Goal: Task Accomplishment & Management: Complete application form

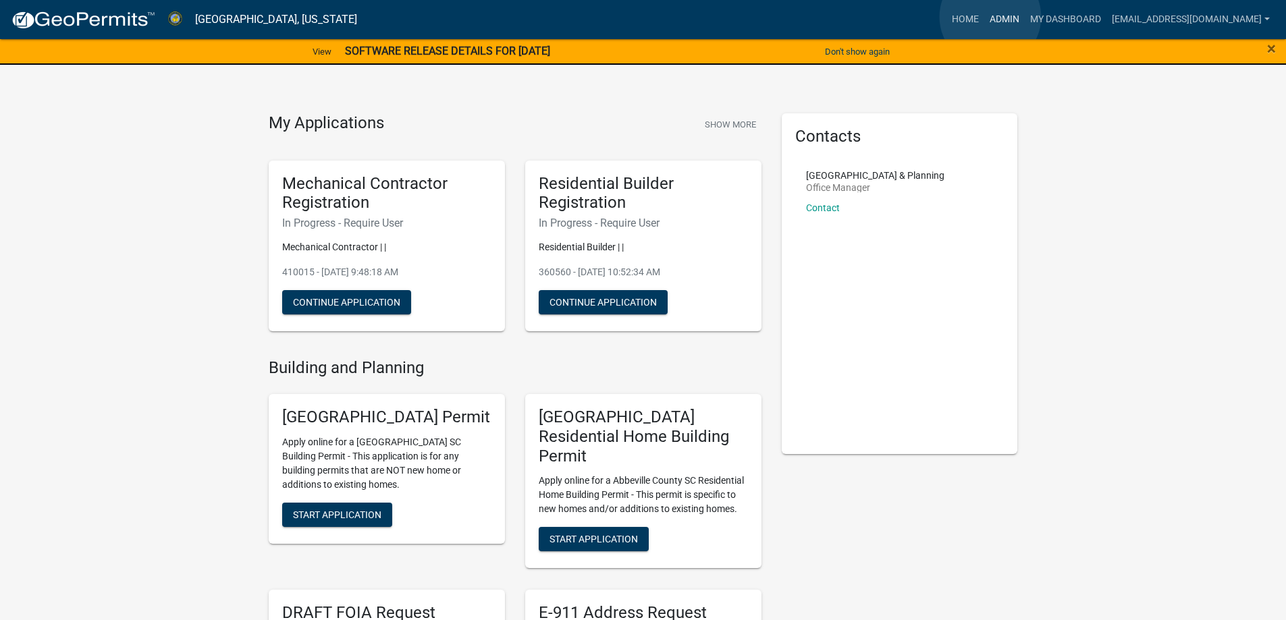
click at [990, 17] on link "Admin" at bounding box center [1004, 20] width 41 height 26
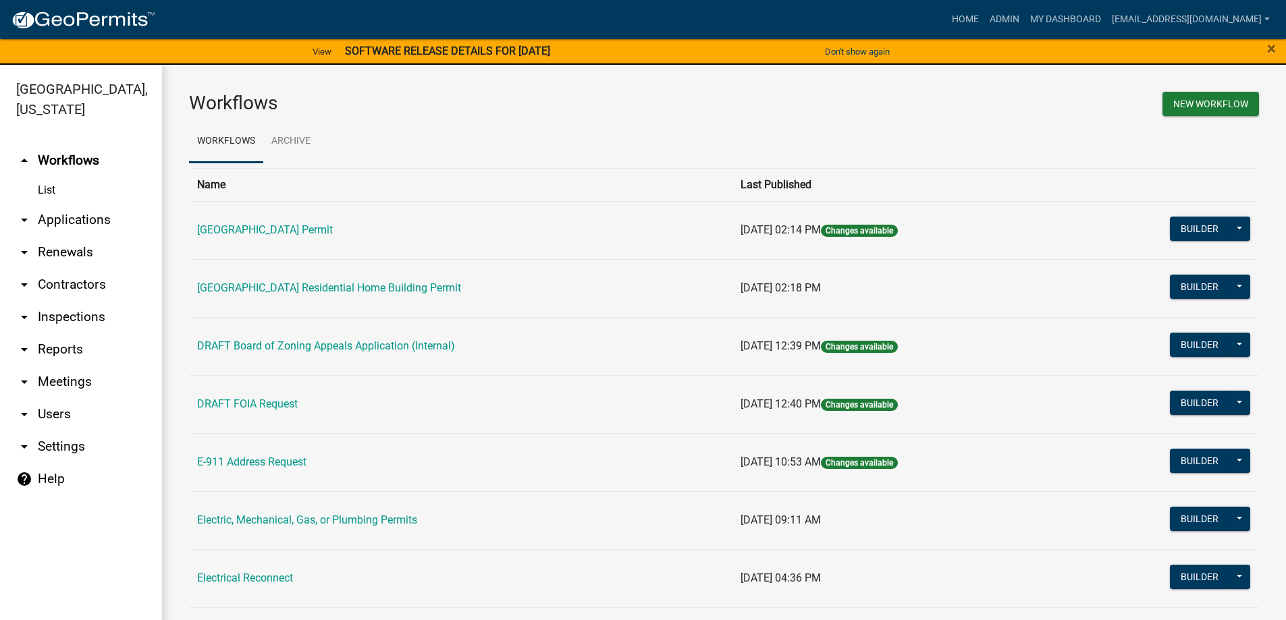
click at [61, 219] on link "arrow_drop_down Applications" at bounding box center [81, 220] width 162 height 32
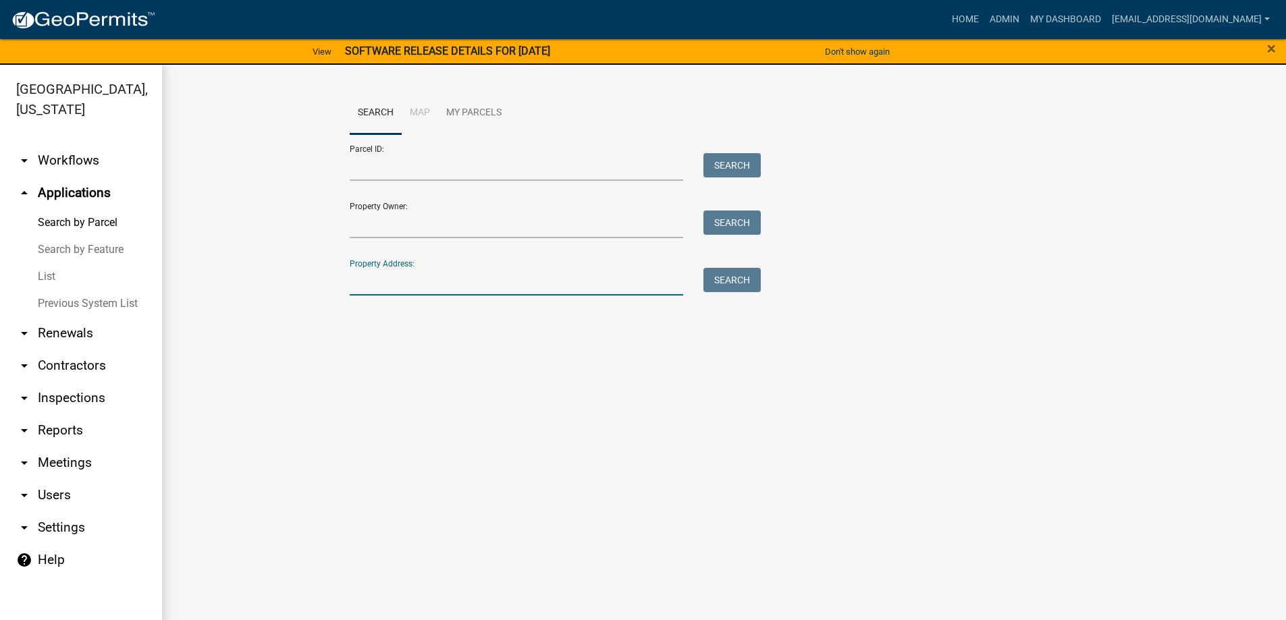
click at [453, 284] on input "Property Address:" at bounding box center [517, 282] width 334 height 28
type input "381 [PERSON_NAME]"
click at [715, 280] on button "Search" at bounding box center [731, 280] width 57 height 24
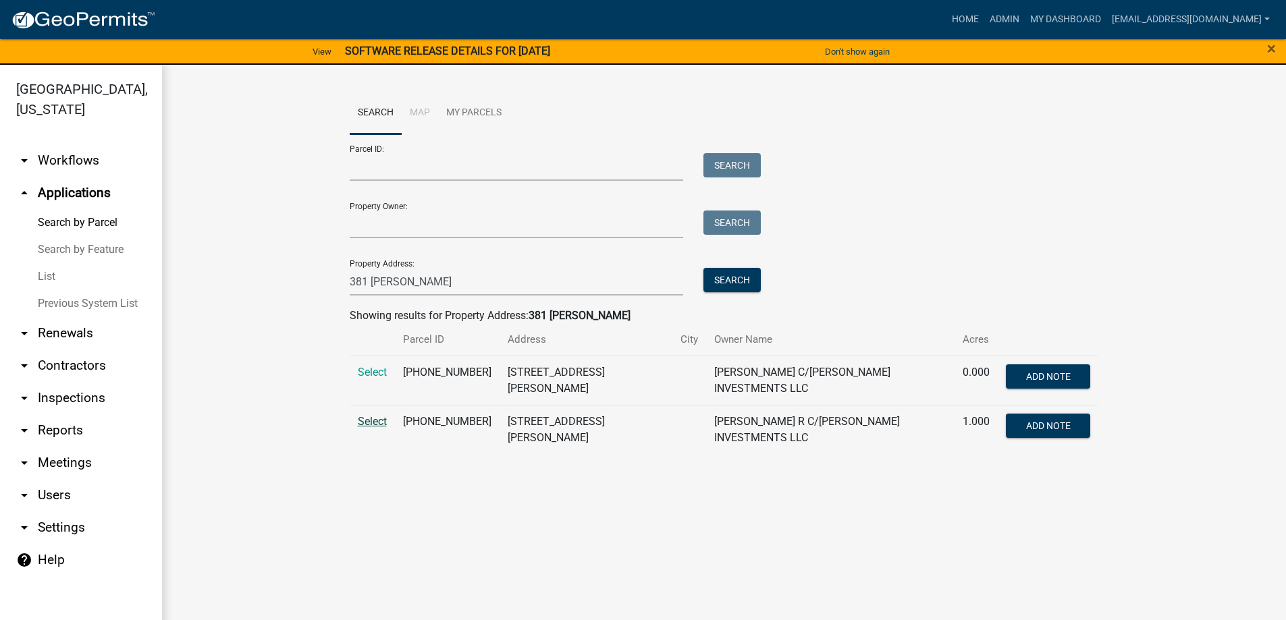
click at [370, 417] on span "Select" at bounding box center [372, 421] width 29 height 13
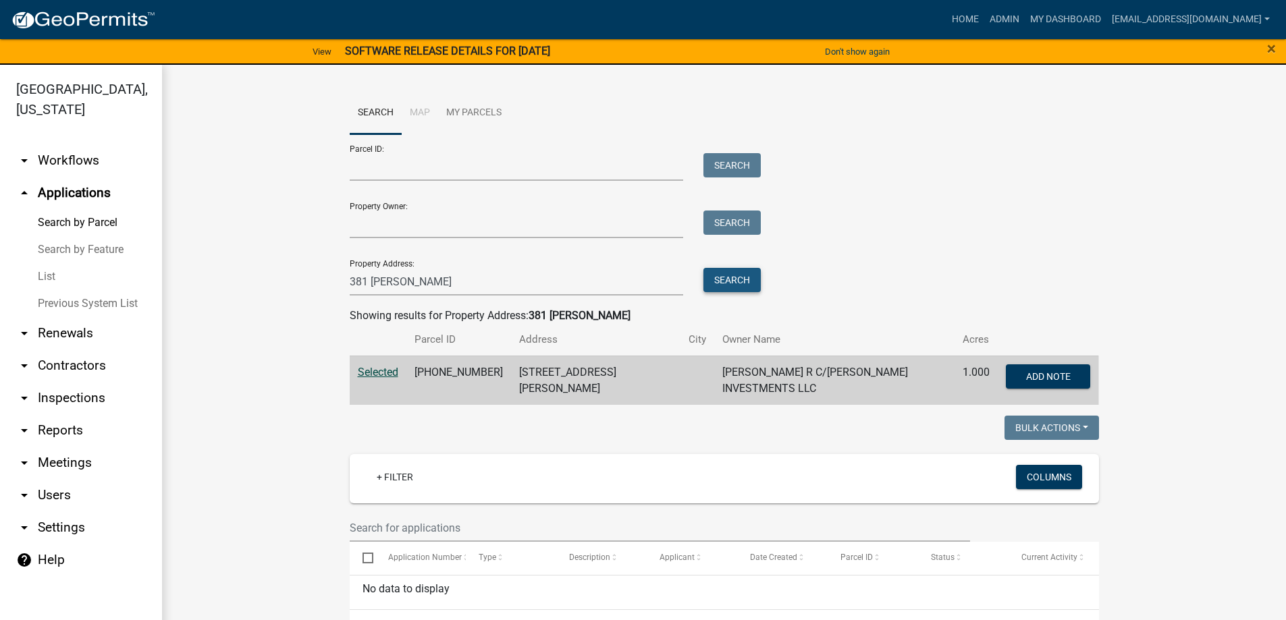
click at [716, 277] on button "Search" at bounding box center [731, 280] width 57 height 24
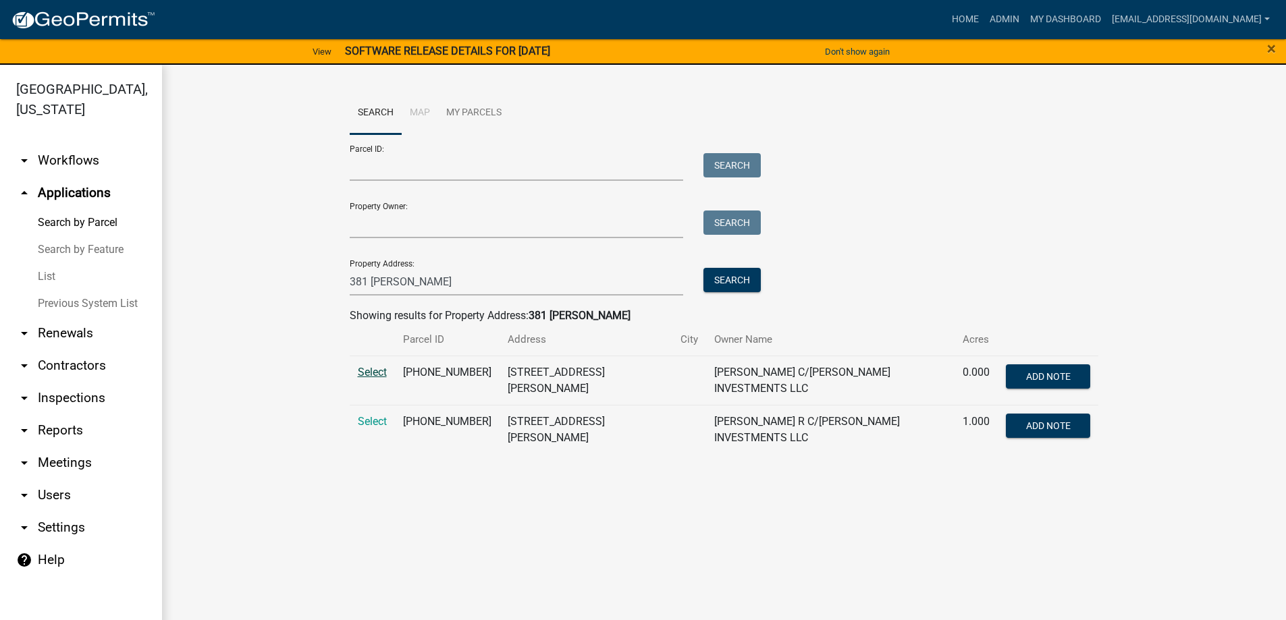
click at [373, 372] on span "Select" at bounding box center [372, 372] width 29 height 13
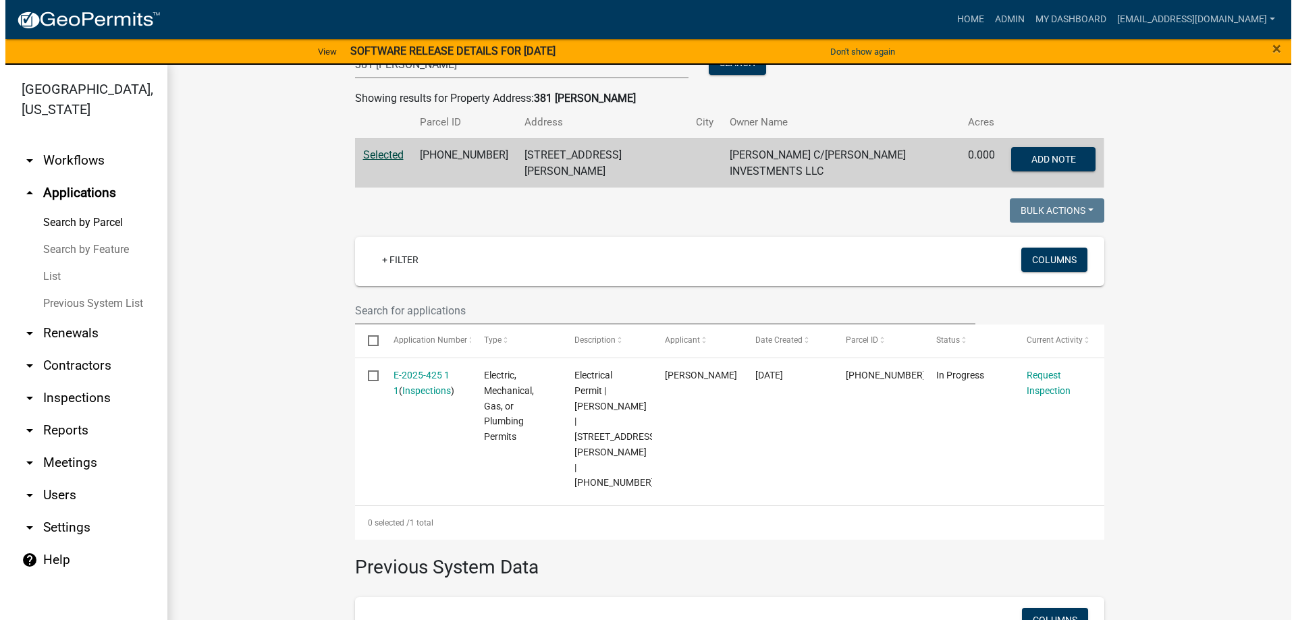
scroll to position [270, 0]
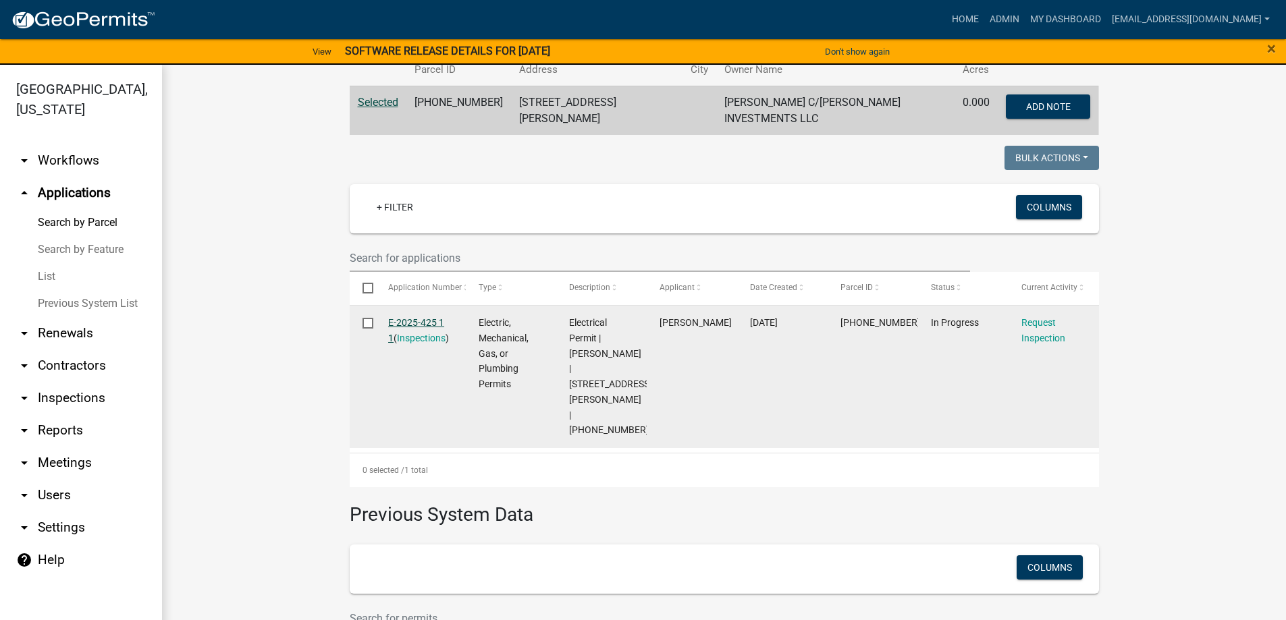
click at [405, 317] on link "E-2025-425 1 1" at bounding box center [416, 330] width 56 height 26
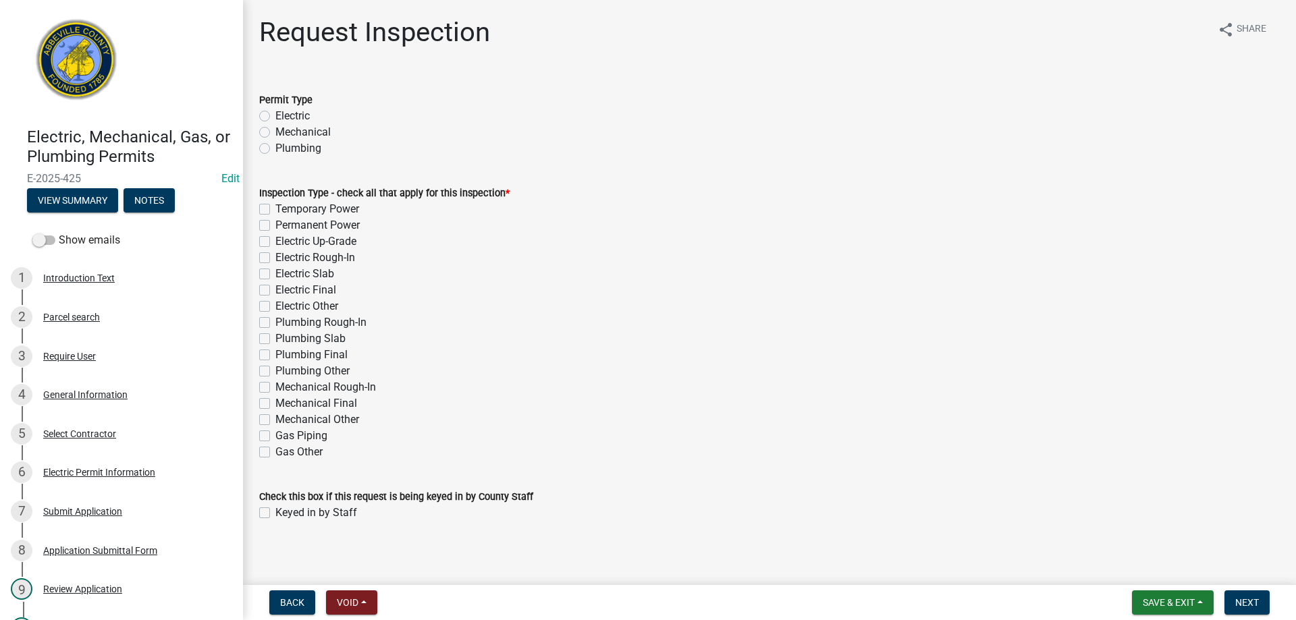
click at [275, 114] on label "Electric" at bounding box center [292, 116] width 34 height 16
click at [275, 114] on input "Electric" at bounding box center [279, 112] width 9 height 9
radio input "true"
click at [275, 226] on label "Permanent Power" at bounding box center [317, 225] width 84 height 16
click at [275, 226] on input "Permanent Power" at bounding box center [279, 221] width 9 height 9
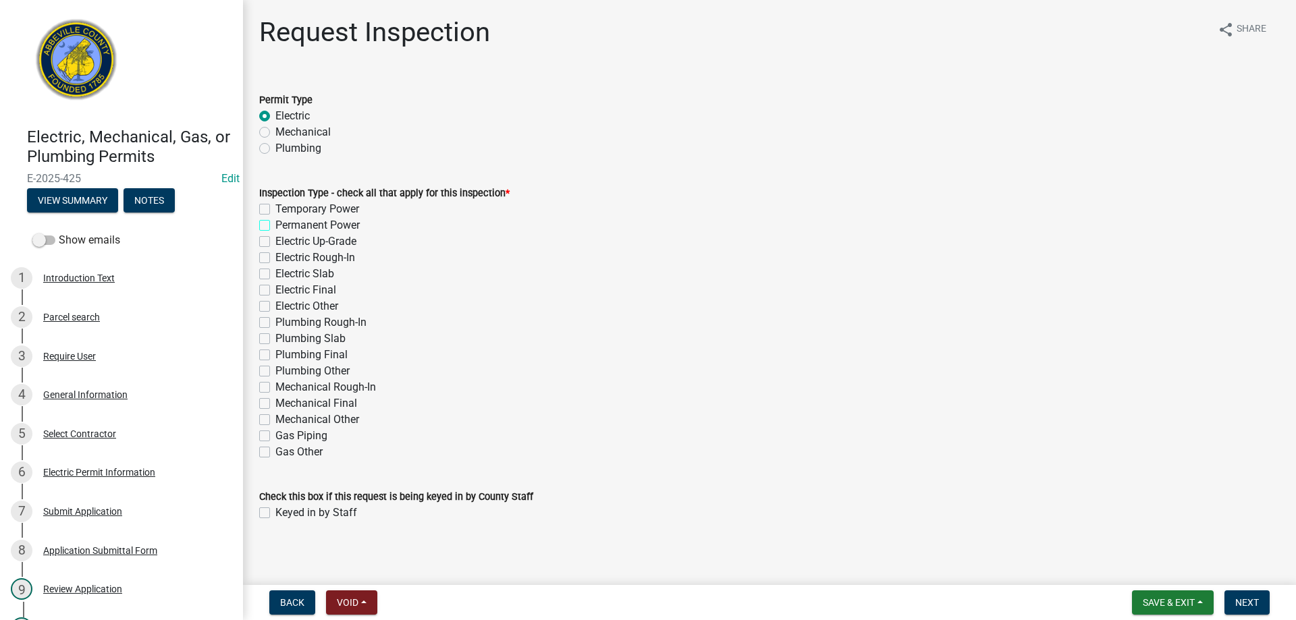
checkbox input "true"
checkbox input "false"
checkbox input "true"
checkbox input "false"
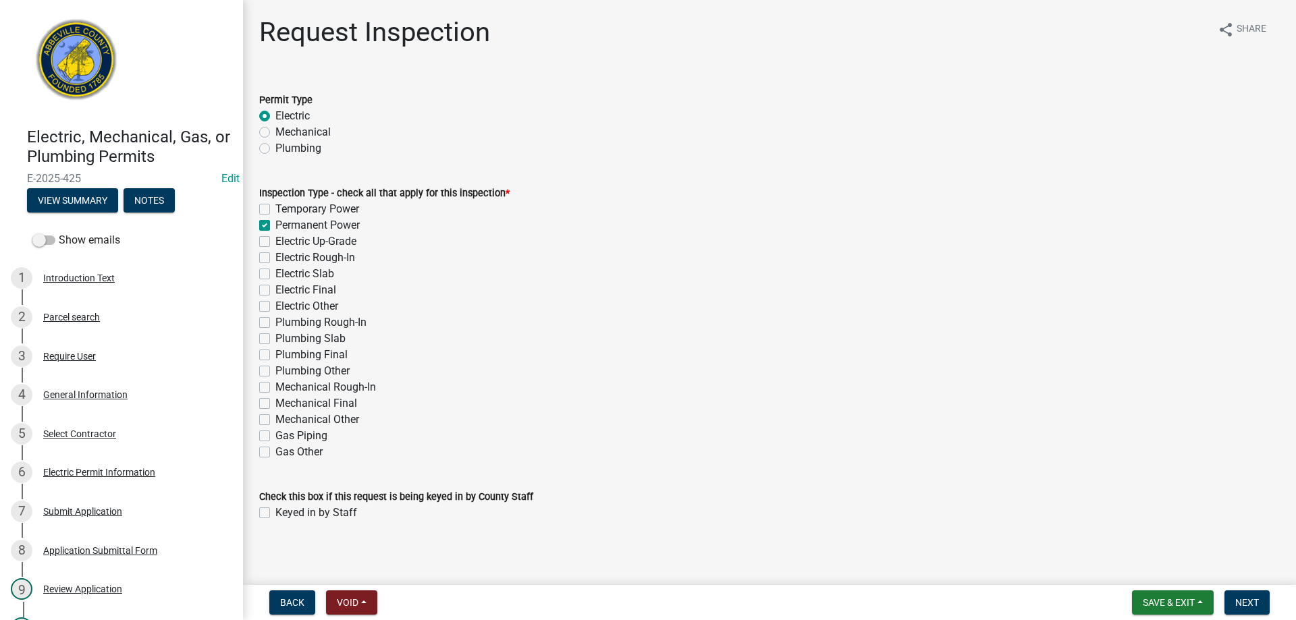
checkbox input "false"
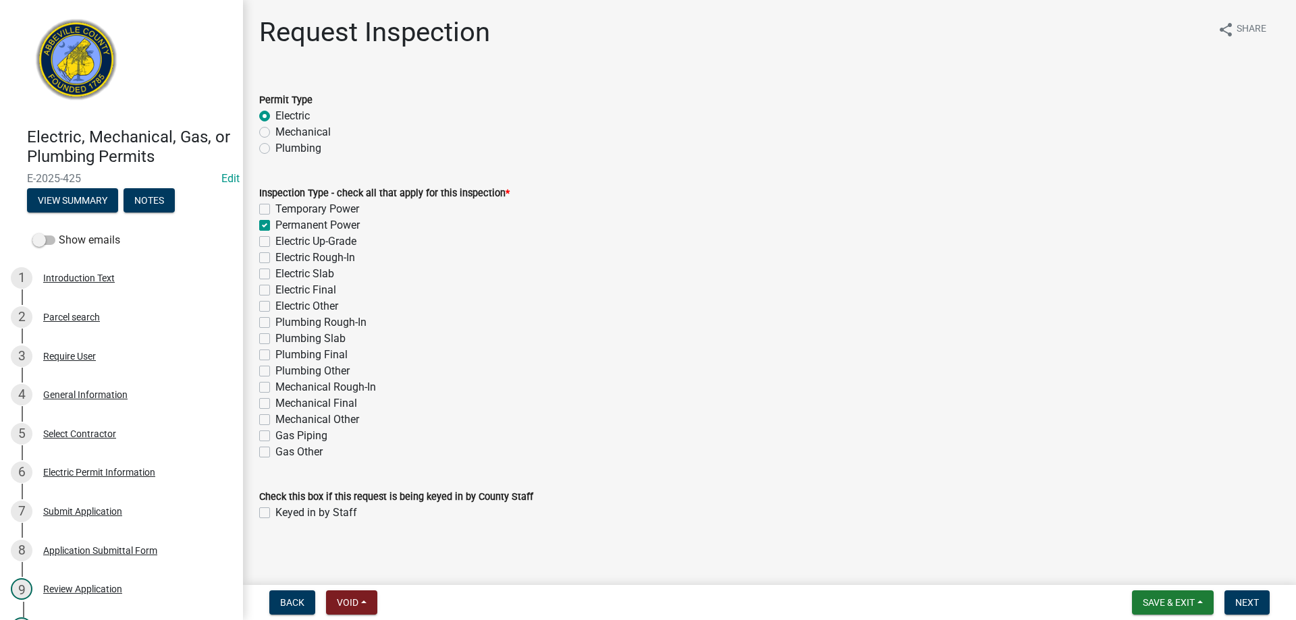
checkbox input "false"
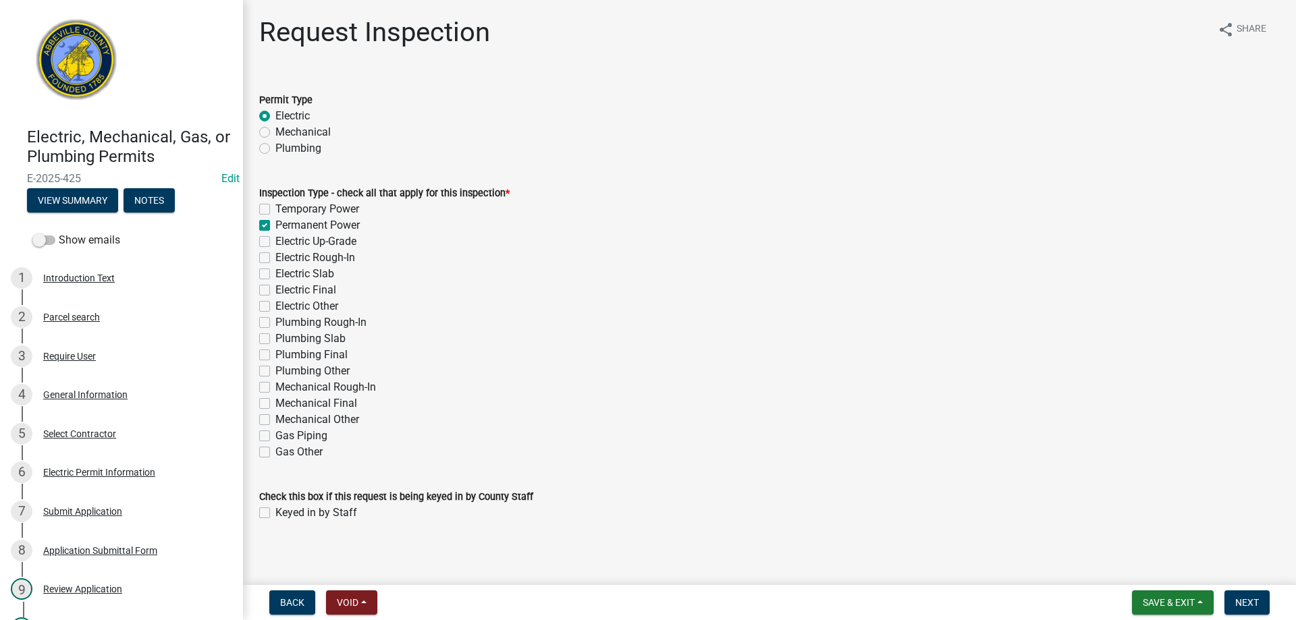
checkbox input "false"
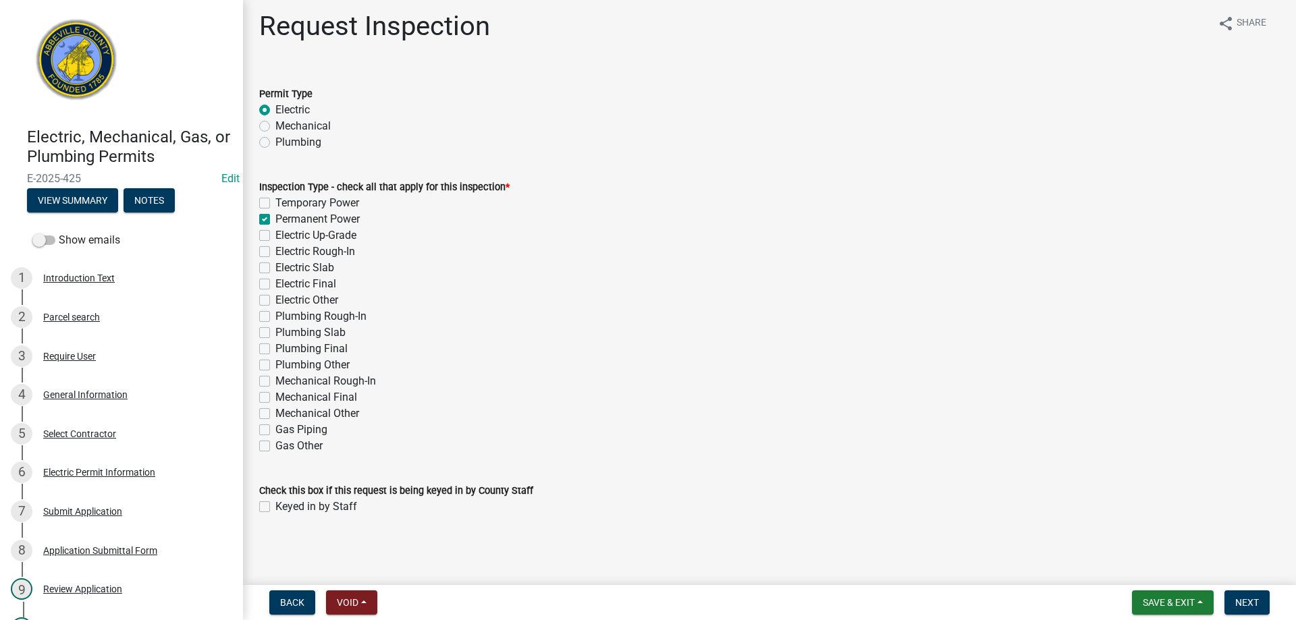
click at [275, 504] on label "Keyed in by Staff" at bounding box center [316, 507] width 82 height 16
click at [275, 504] on input "Keyed in by Staff" at bounding box center [279, 503] width 9 height 9
checkbox input "true"
click at [275, 219] on label "Permanent Power" at bounding box center [317, 219] width 84 height 16
click at [275, 219] on input "Permanent Power" at bounding box center [279, 215] width 9 height 9
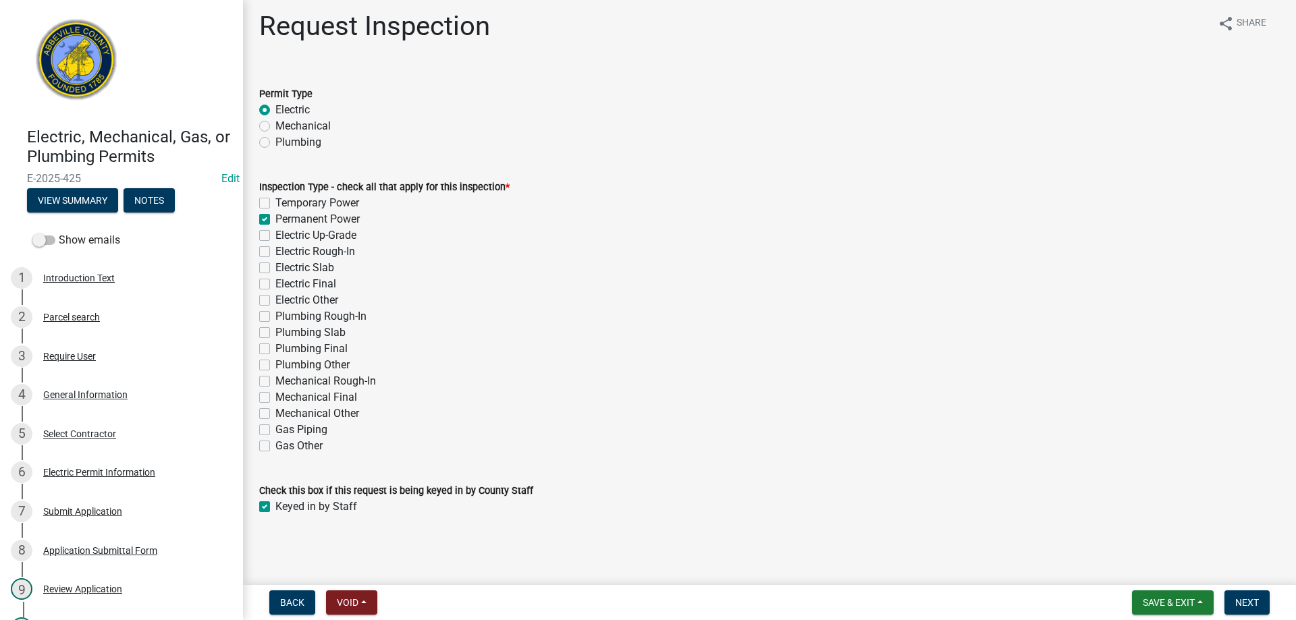
checkbox input "false"
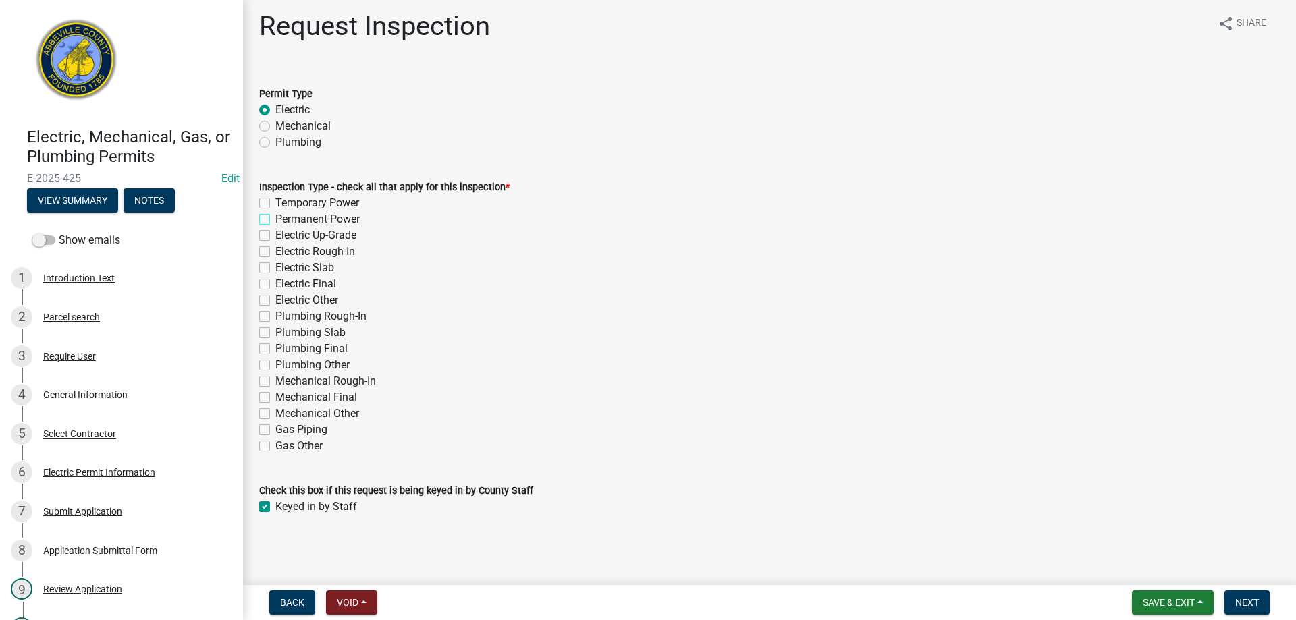
checkbox input "false"
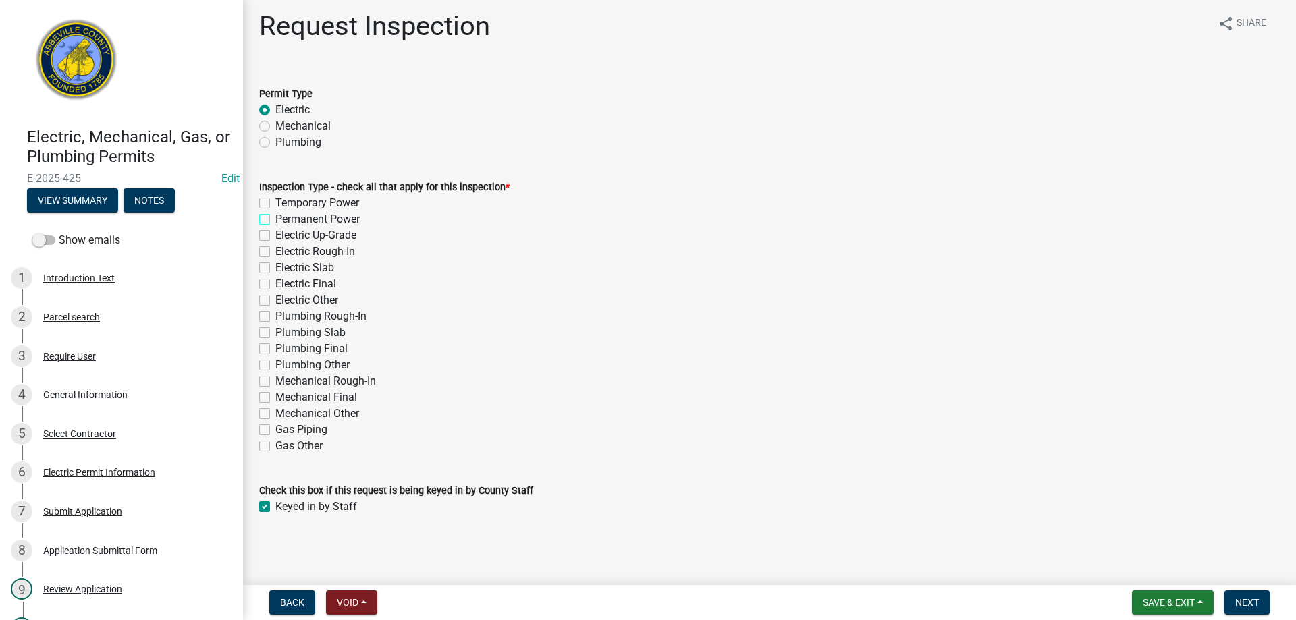
checkbox input "false"
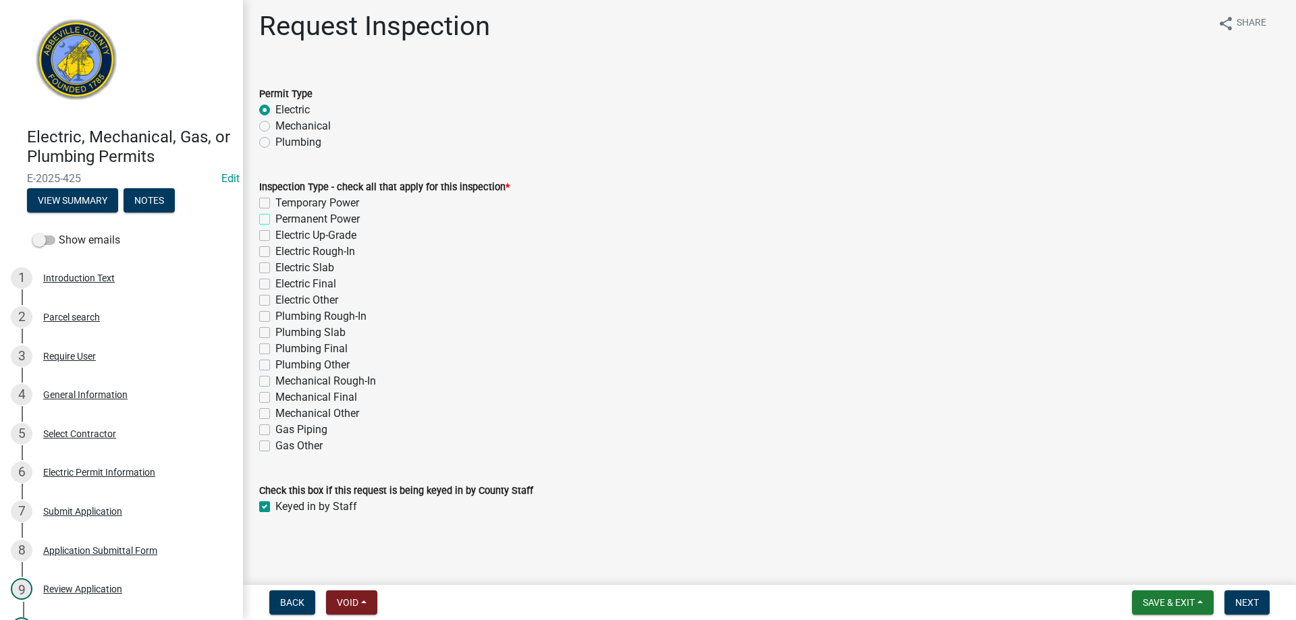
checkbox input "false"
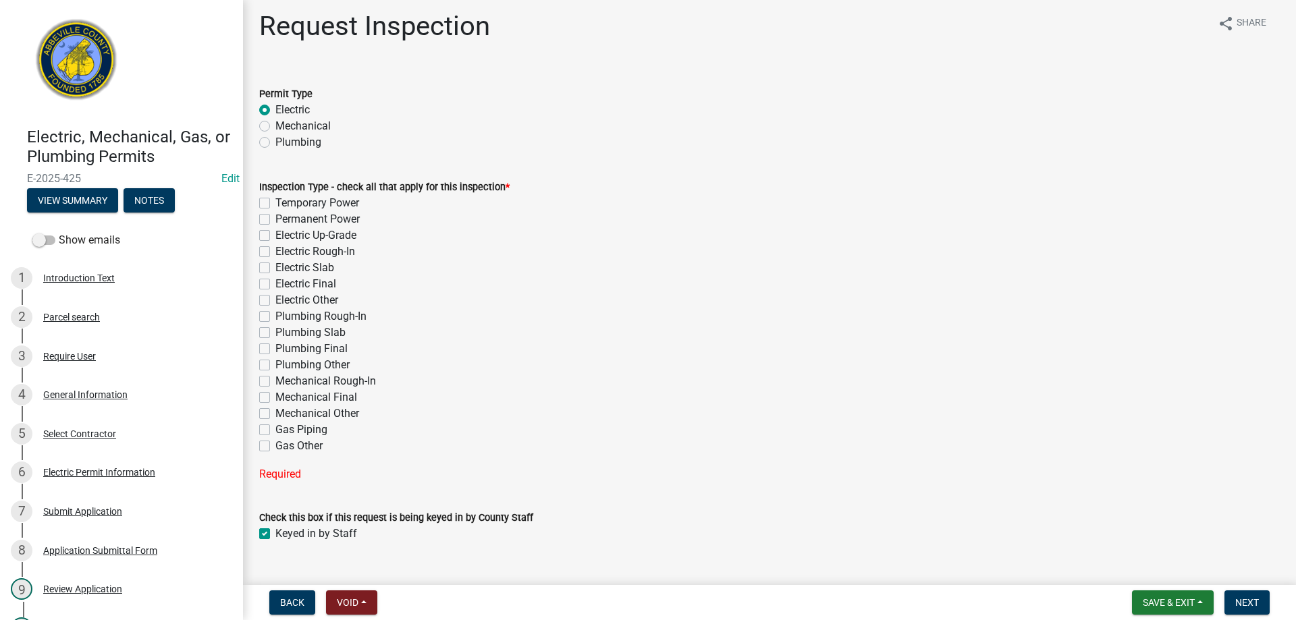
click at [275, 283] on label "Electric Final" at bounding box center [305, 284] width 61 height 16
click at [275, 283] on input "Electric Final" at bounding box center [279, 280] width 9 height 9
checkbox input "true"
checkbox input "false"
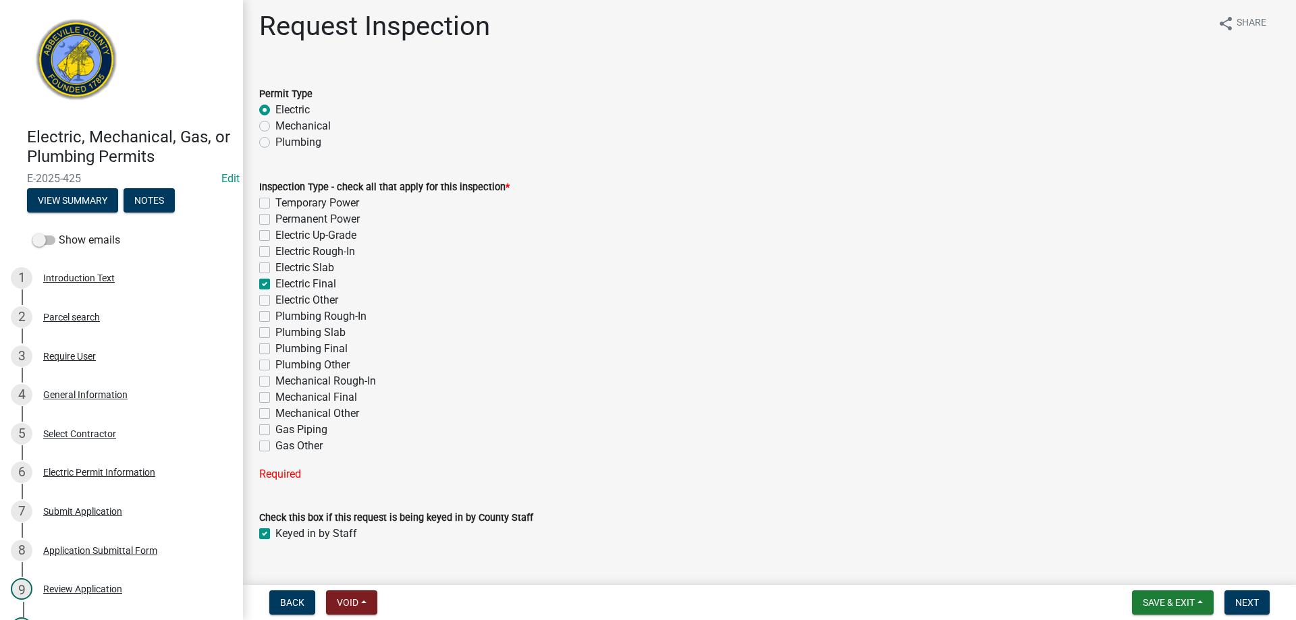
checkbox input "false"
checkbox input "true"
checkbox input "false"
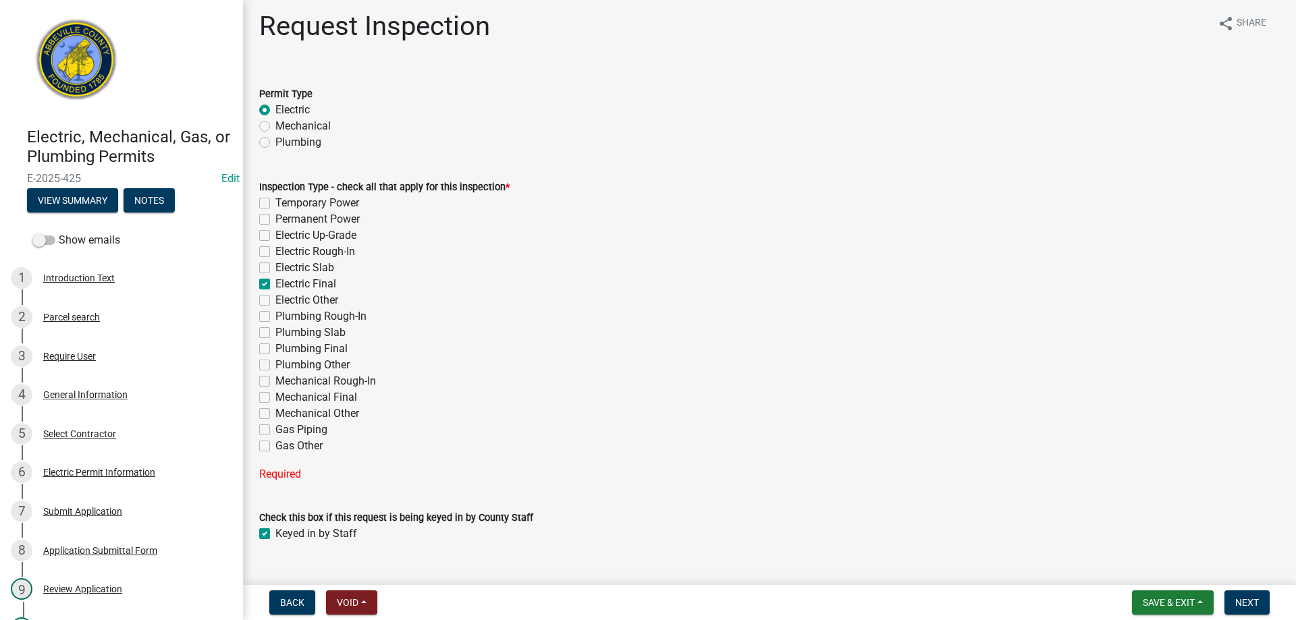
checkbox input "false"
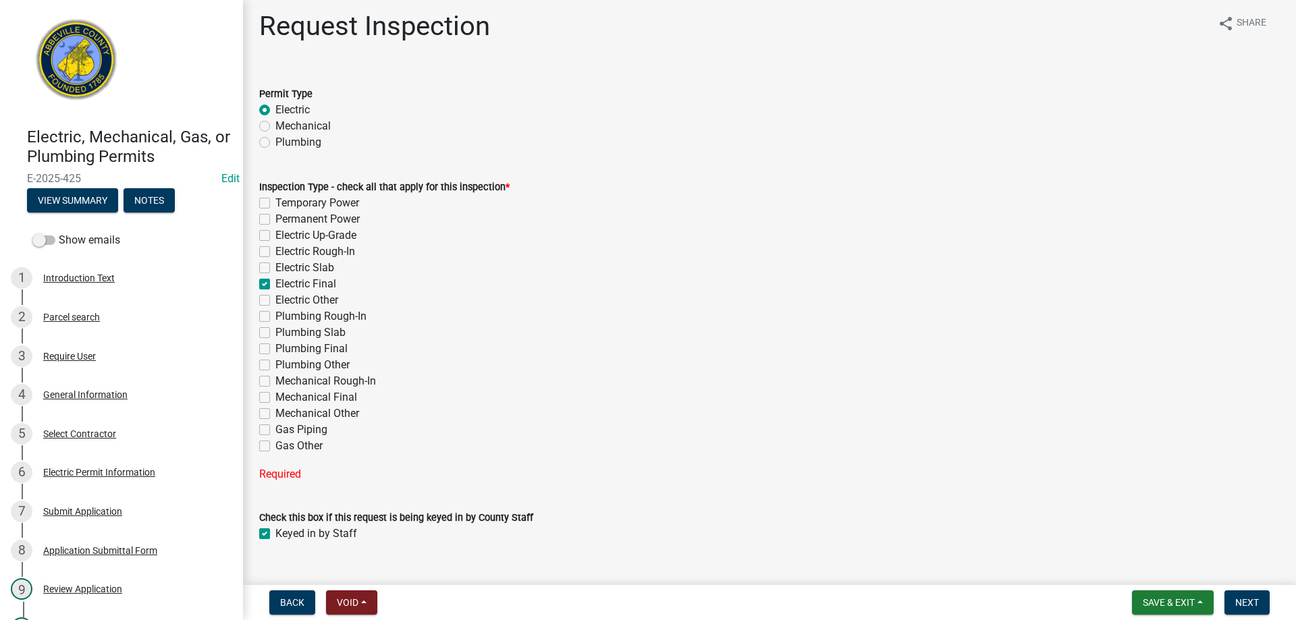
checkbox input "false"
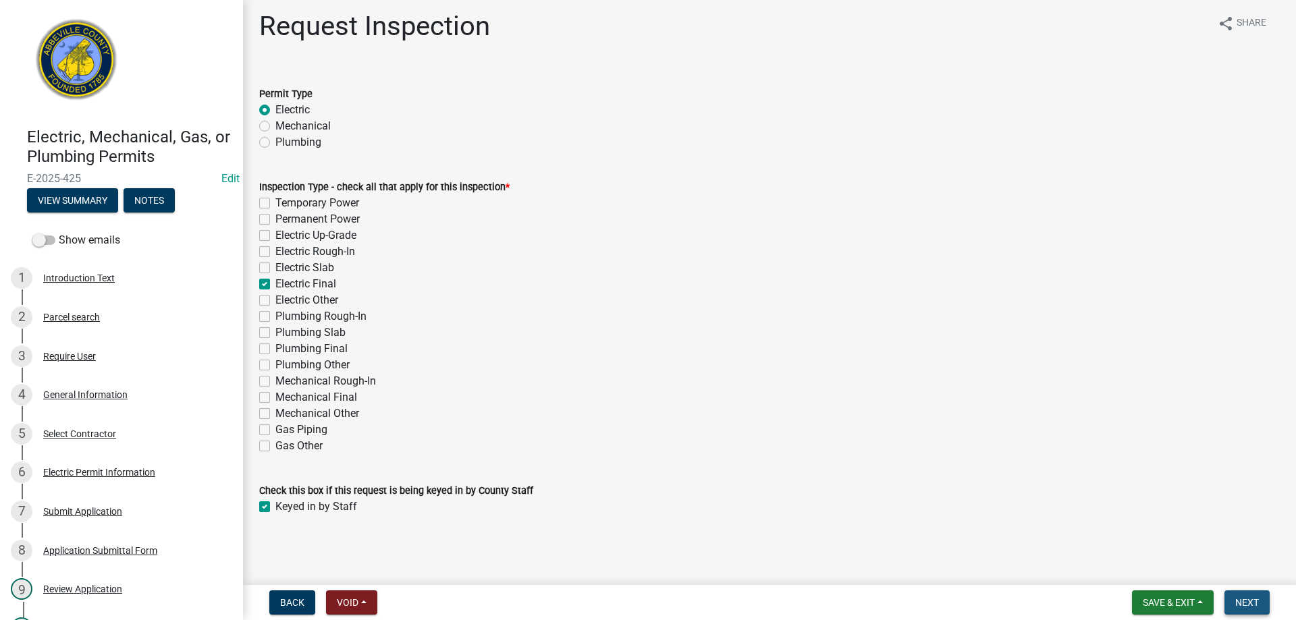
click at [1246, 595] on button "Next" at bounding box center [1247, 603] width 45 height 24
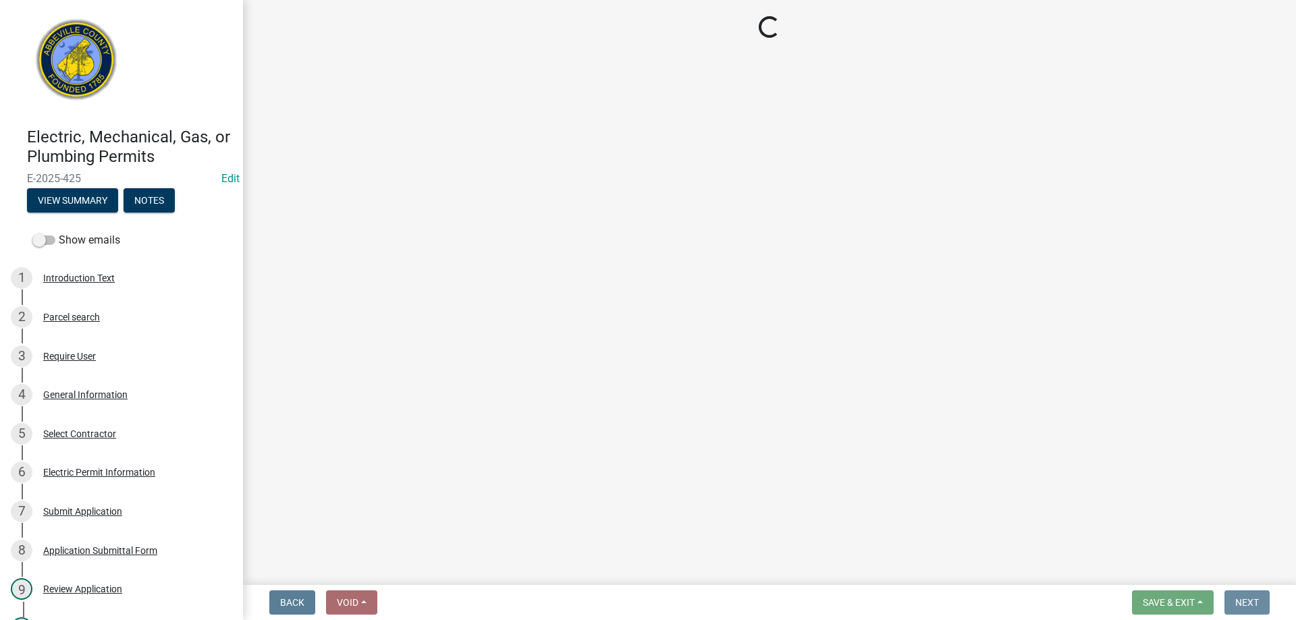
scroll to position [0, 0]
select select "896ec84b-7942-43b9-a78d-4f1554b7930c"
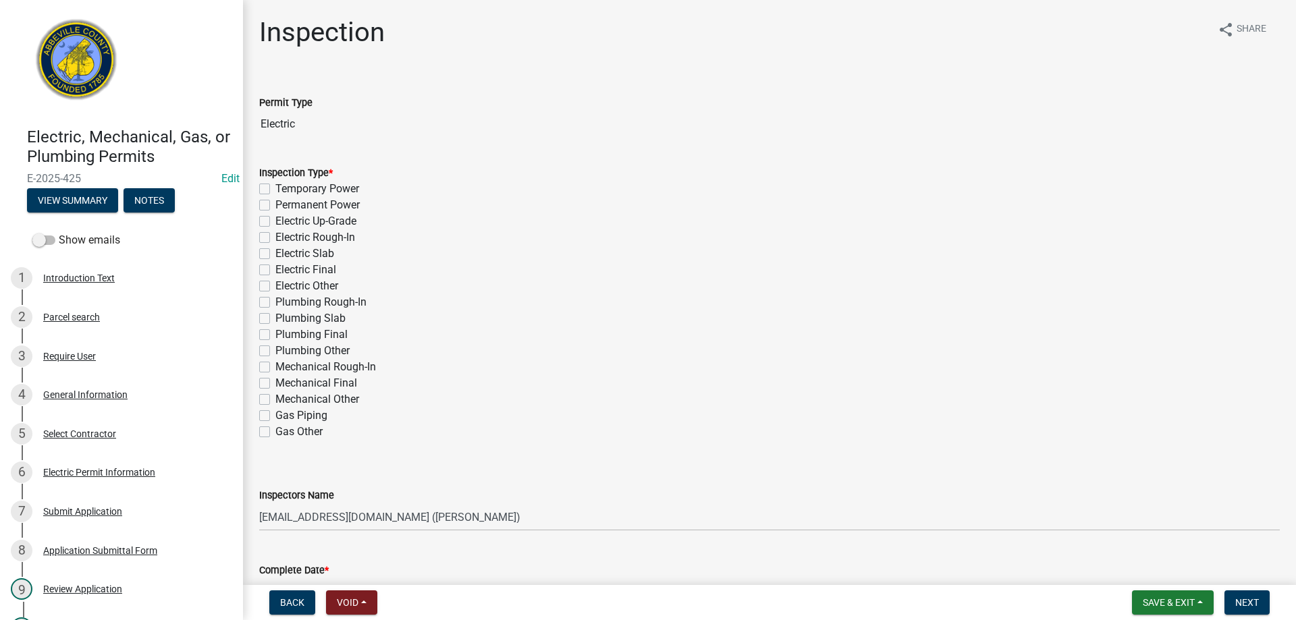
click at [275, 270] on label "Electric Final" at bounding box center [305, 270] width 61 height 16
click at [275, 270] on input "Electric Final" at bounding box center [279, 266] width 9 height 9
checkbox input "true"
checkbox input "false"
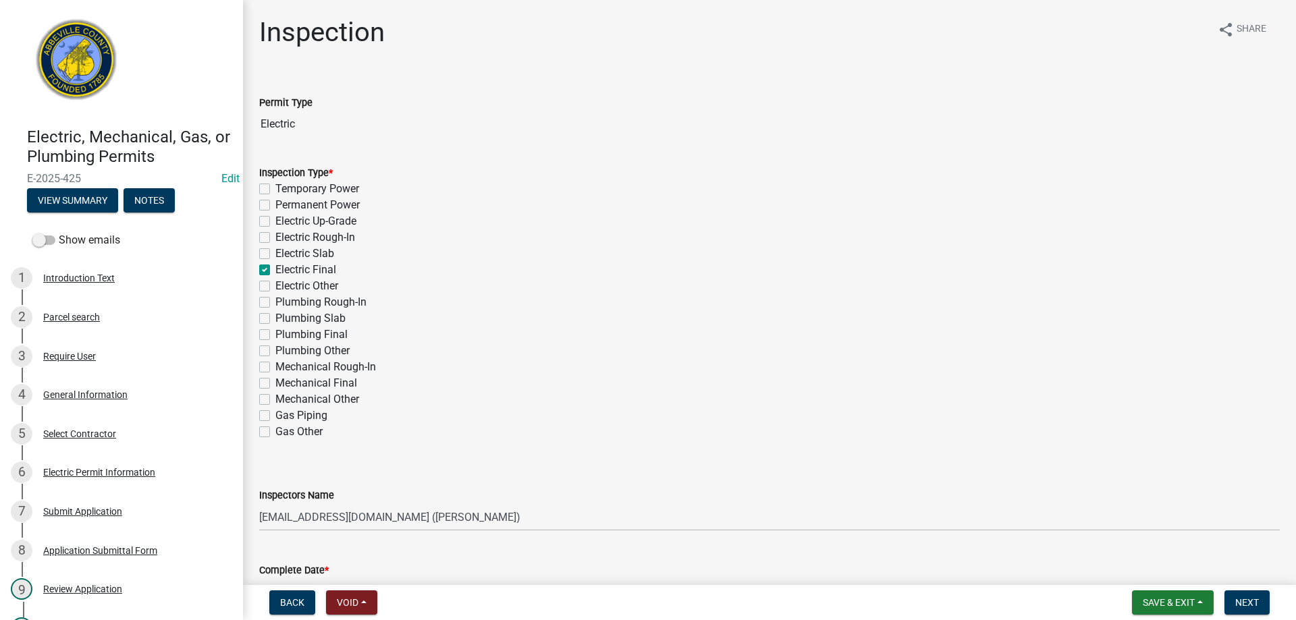
checkbox input "false"
checkbox input "true"
checkbox input "false"
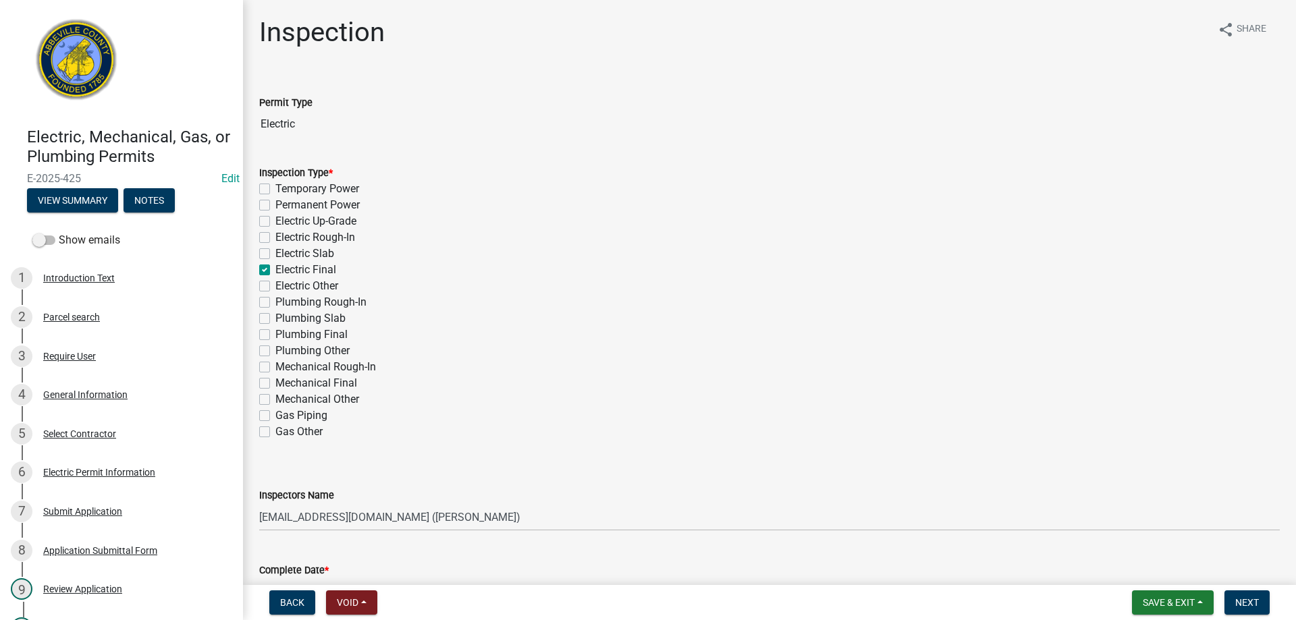
checkbox input "false"
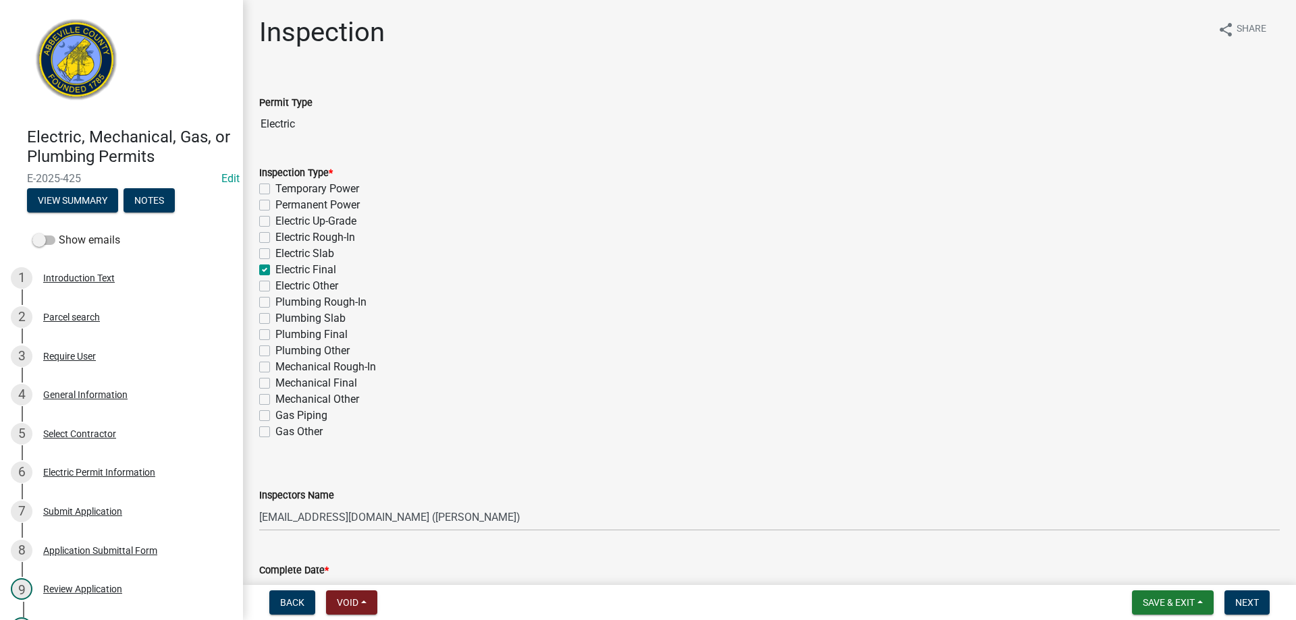
checkbox input "false"
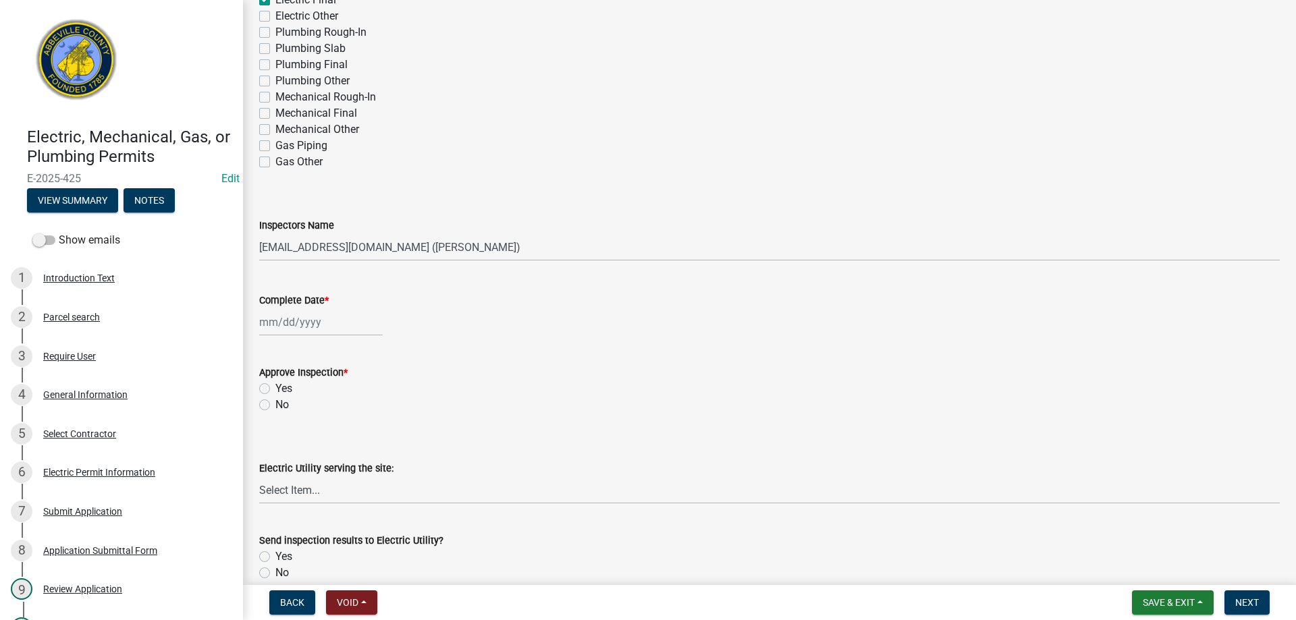
scroll to position [338, 0]
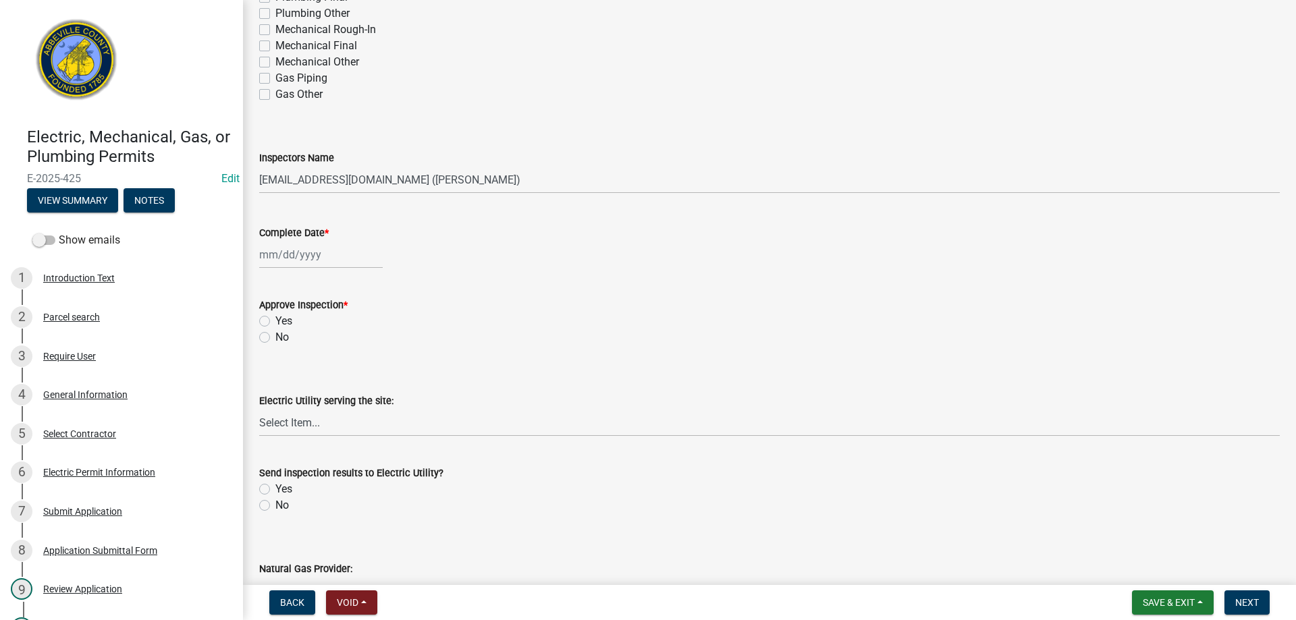
click at [277, 249] on div at bounding box center [321, 255] width 124 height 28
select select "9"
select select "2025"
click at [358, 323] on div "5" at bounding box center [359, 327] width 22 height 22
type input "[DATE]"
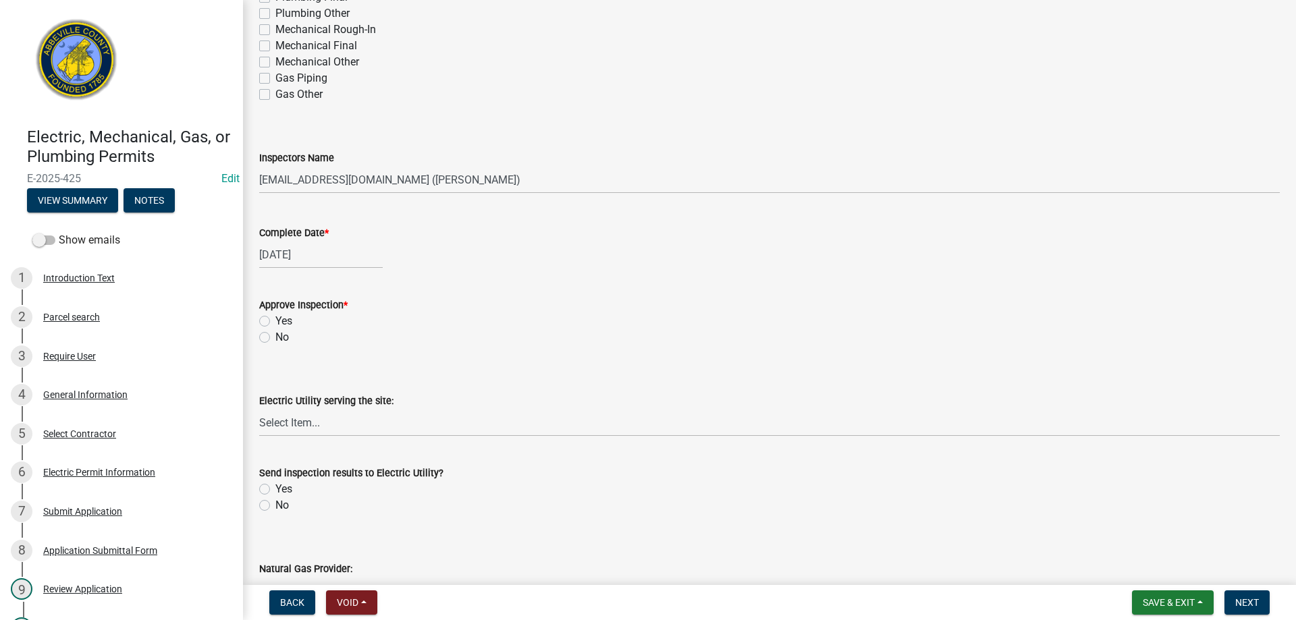
click at [275, 321] on label "Yes" at bounding box center [283, 321] width 17 height 16
click at [275, 321] on input "Yes" at bounding box center [279, 317] width 9 height 9
radio input "true"
click at [304, 422] on select "Select Item... Little River Electric Co-Op Laurens Electric Co-Op Duke Energy D…" at bounding box center [769, 423] width 1021 height 28
click at [259, 409] on select "Select Item... Little River Electric Co-Op Laurens Electric Co-Op Duke Energy D…" at bounding box center [769, 423] width 1021 height 28
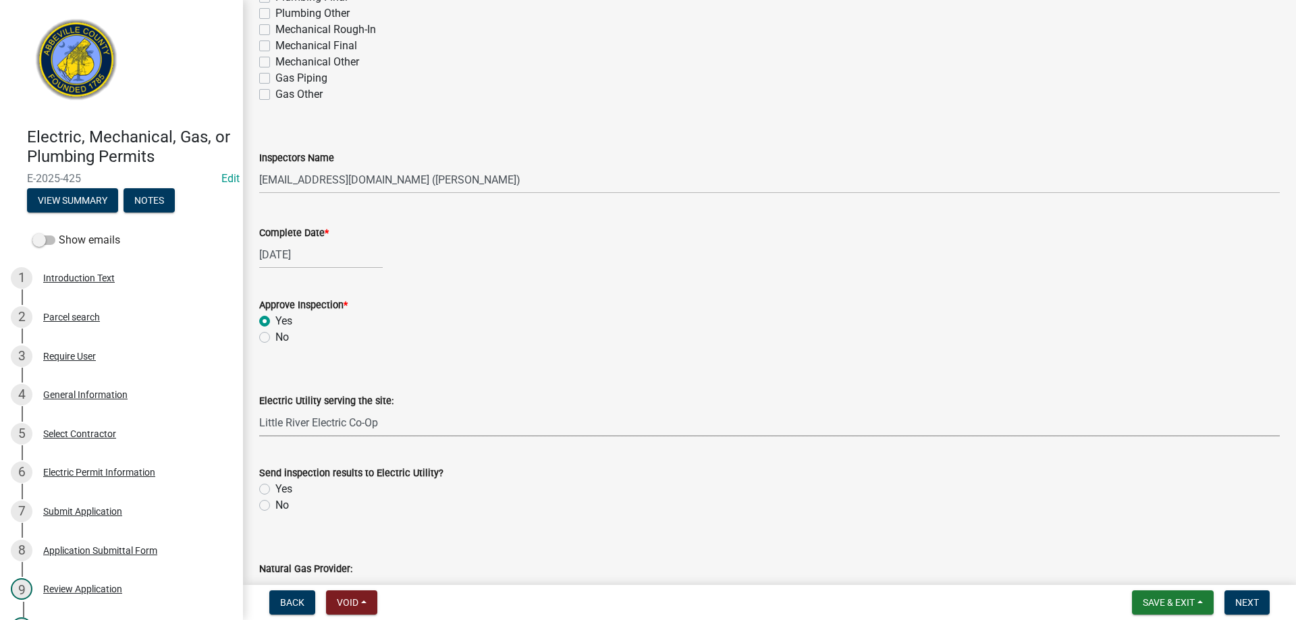
select select "bd80ec07-8d03-48b2-b776-9846ceba1ce7"
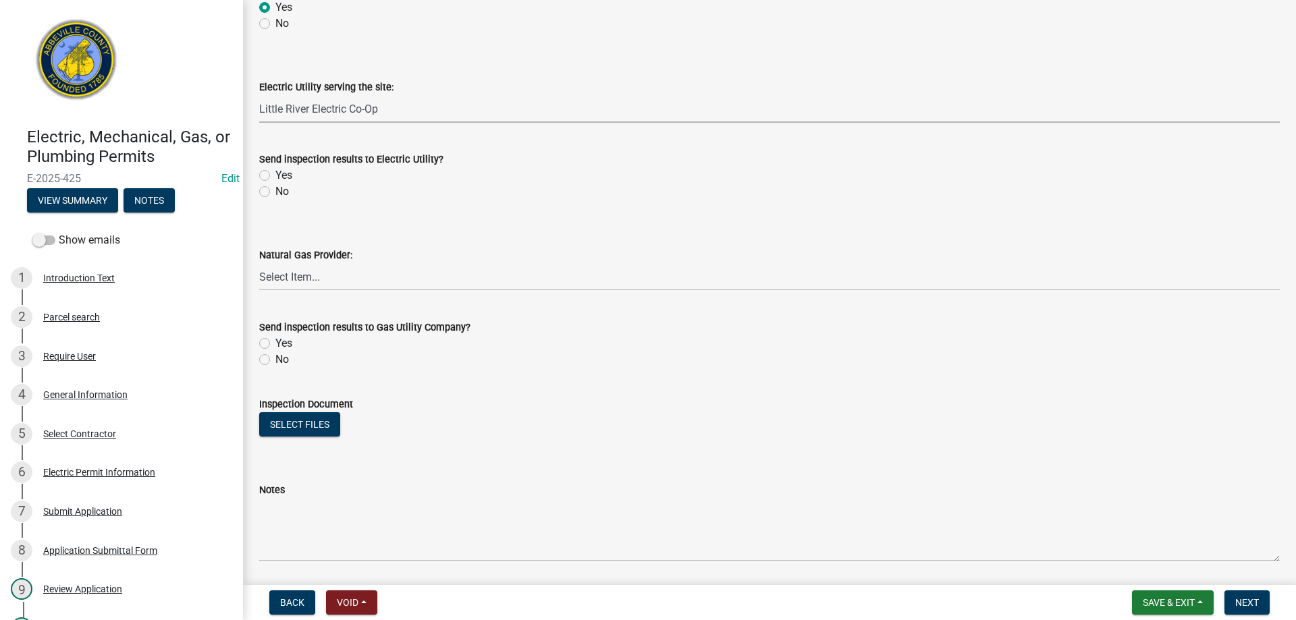
scroll to position [675, 0]
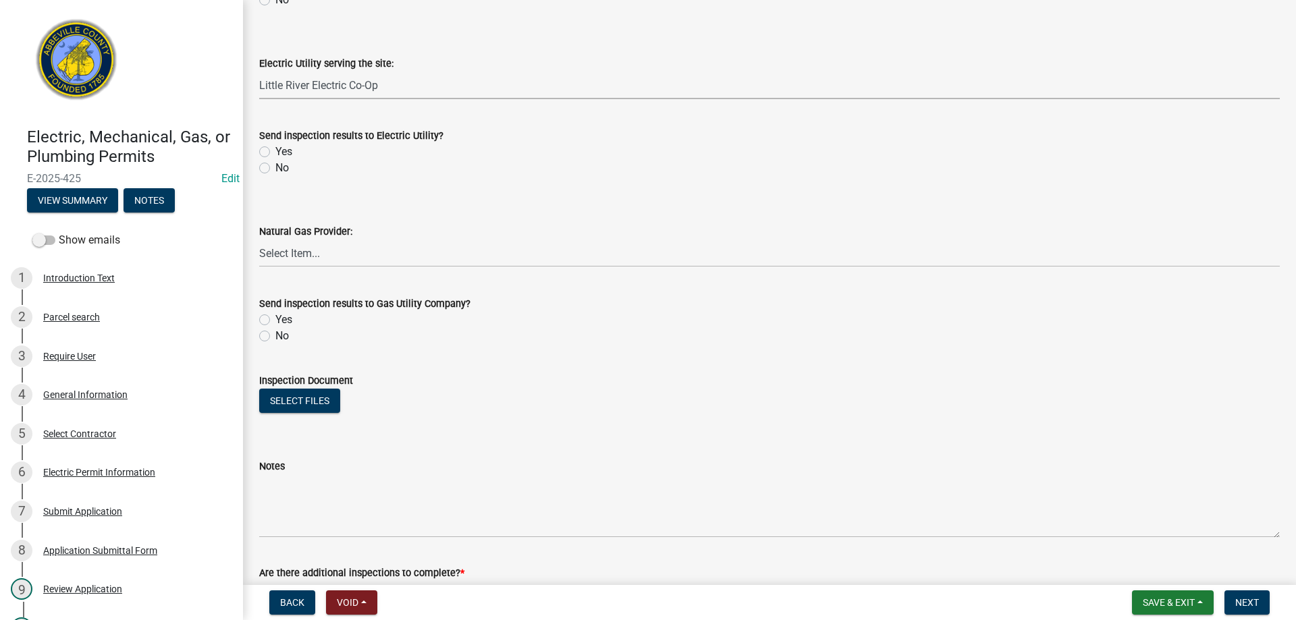
click at [275, 149] on label "Yes" at bounding box center [283, 152] width 17 height 16
click at [275, 149] on input "Yes" at bounding box center [279, 148] width 9 height 9
radio input "true"
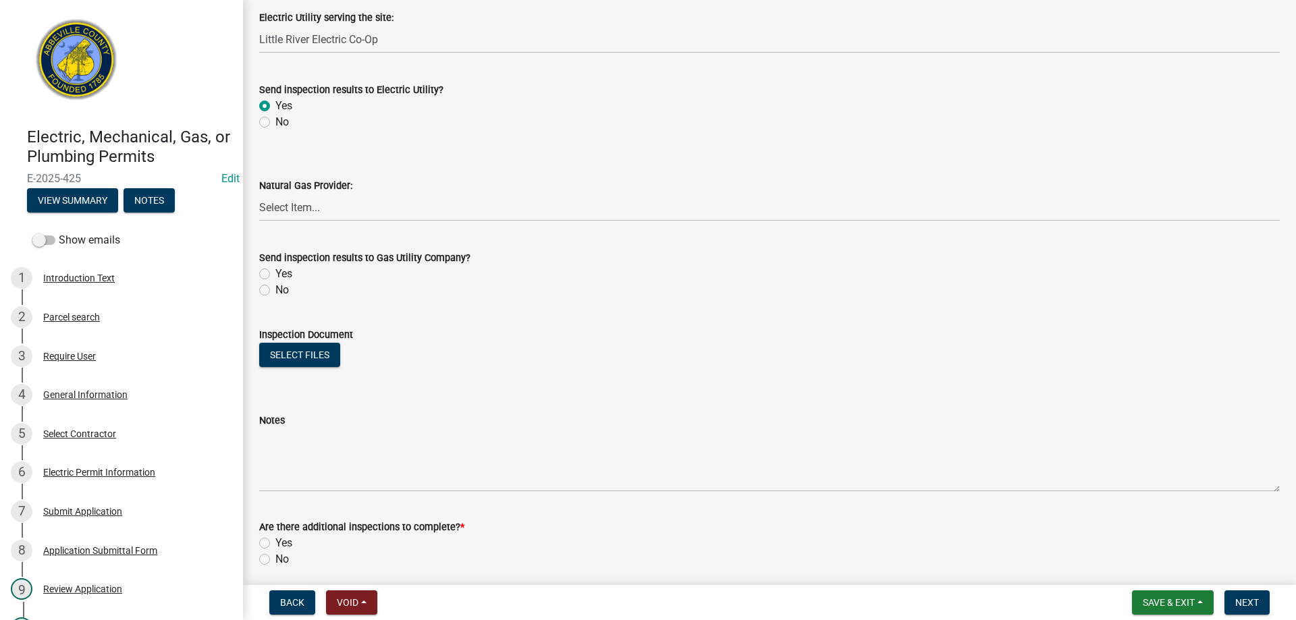
scroll to position [774, 0]
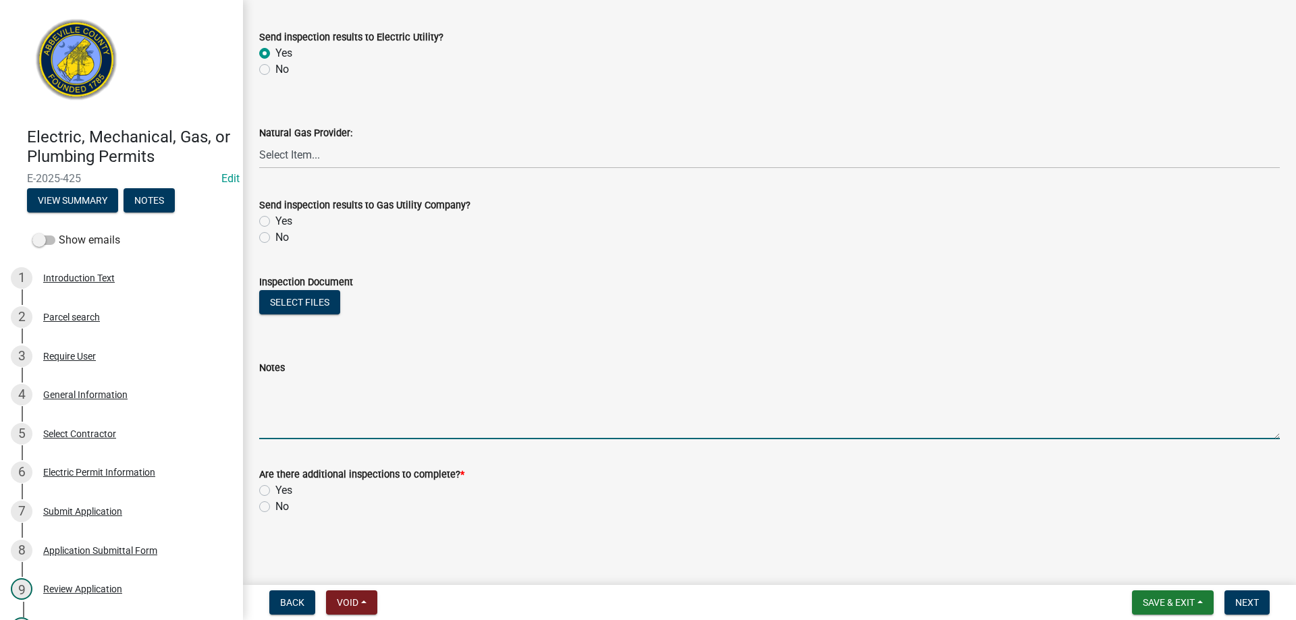
drag, startPoint x: 289, startPoint y: 417, endPoint x: 787, endPoint y: 333, distance: 505.3
click at [290, 417] on textarea "Notes" at bounding box center [769, 407] width 1021 height 63
type textarea "Replaced pole and reinstalled existing equipment. No inspection of house interi…"
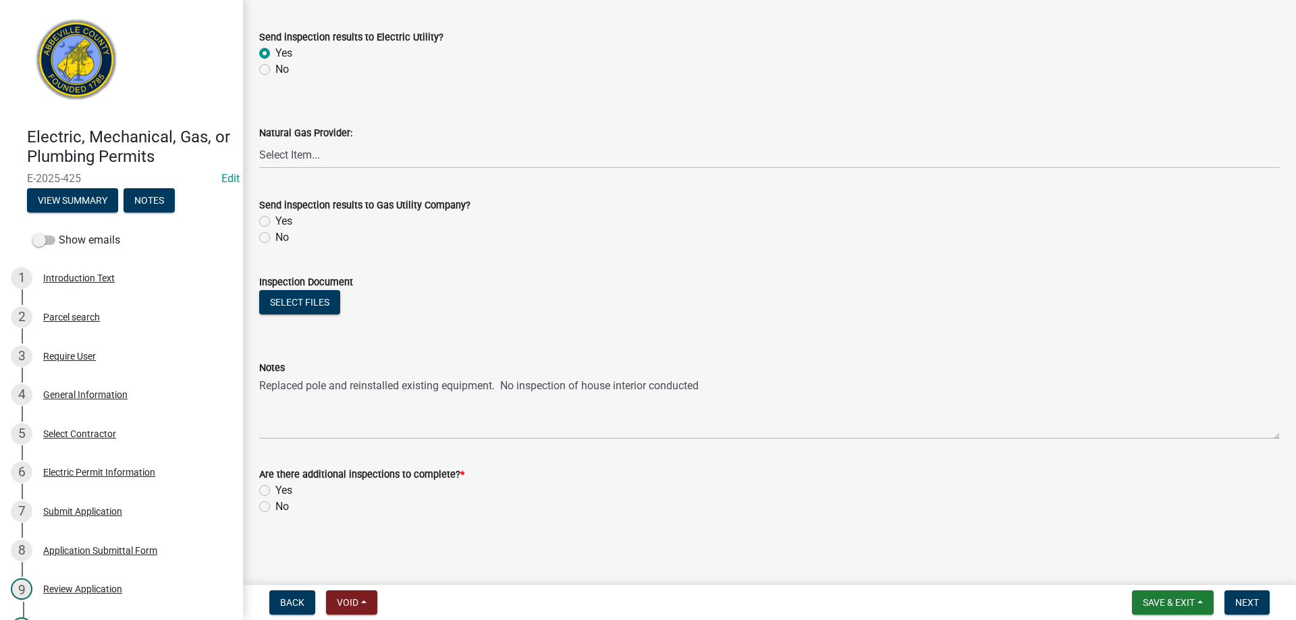
click at [275, 507] on label "No" at bounding box center [282, 507] width 14 height 16
click at [275, 507] on input "No" at bounding box center [279, 503] width 9 height 9
radio input "true"
click at [1243, 603] on span "Next" at bounding box center [1247, 602] width 24 height 11
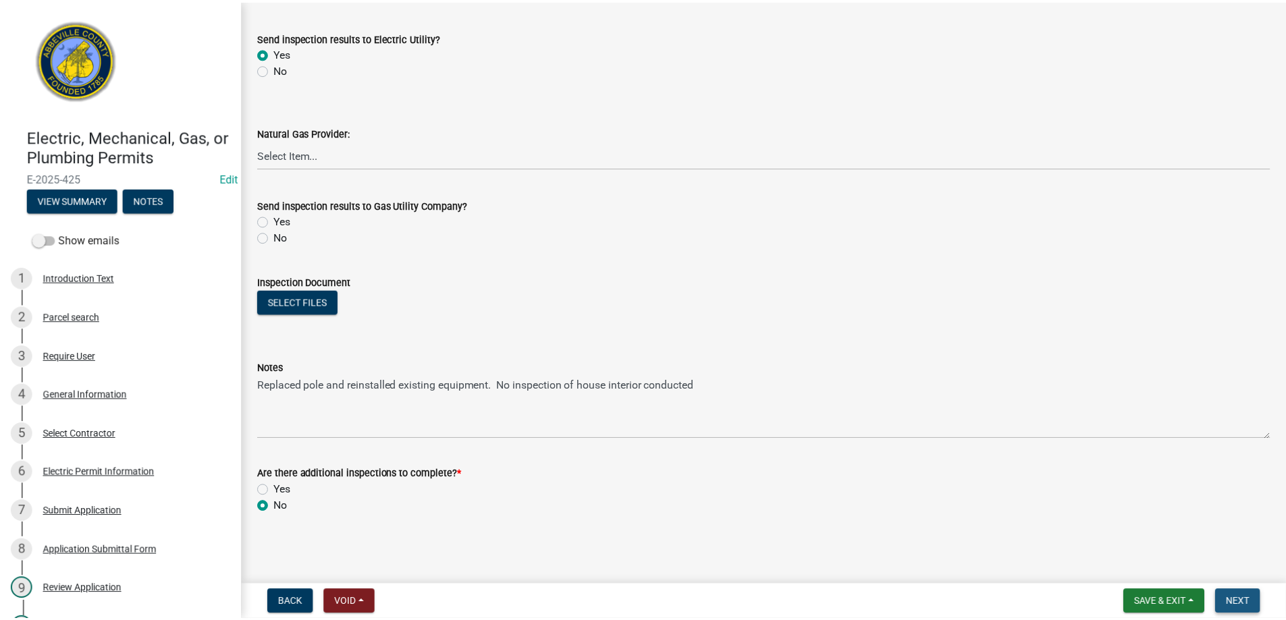
scroll to position [0, 0]
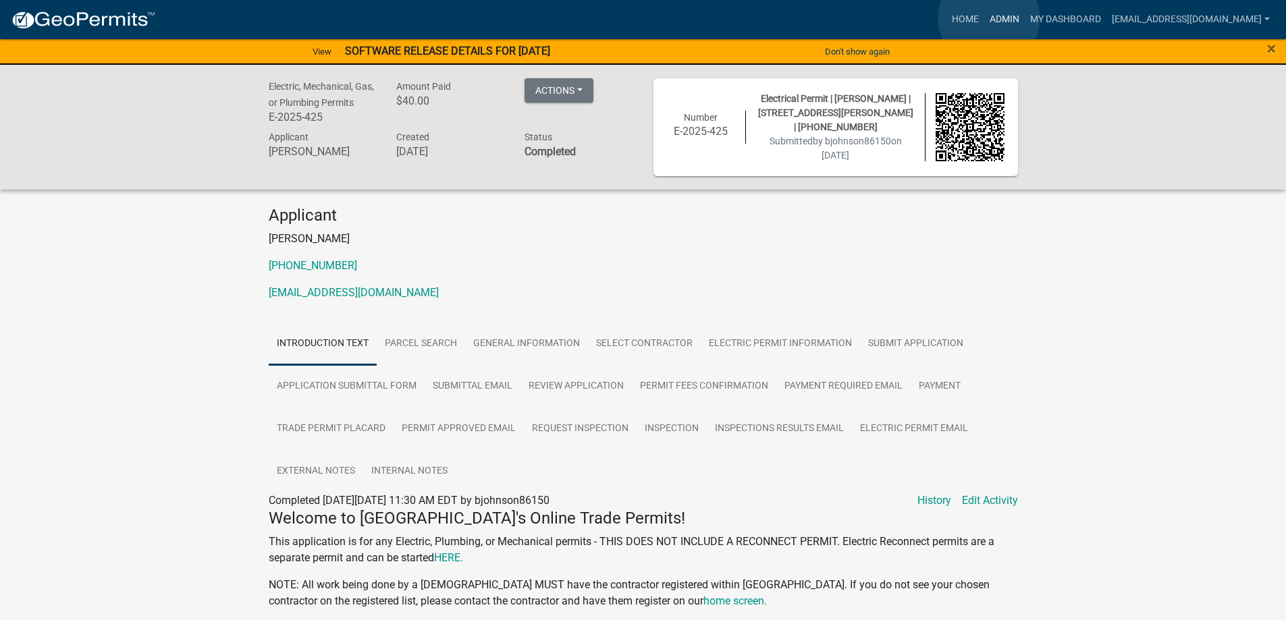
click at [989, 18] on link "Admin" at bounding box center [1004, 20] width 41 height 26
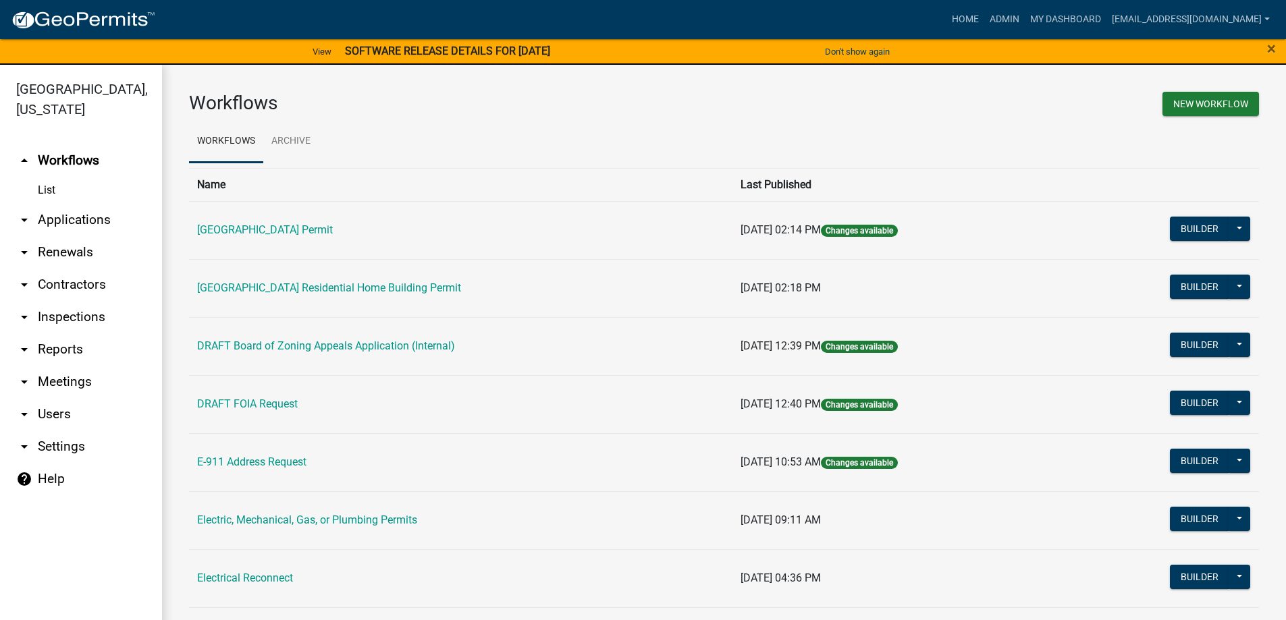
click at [65, 219] on link "arrow_drop_down Applications" at bounding box center [81, 220] width 162 height 32
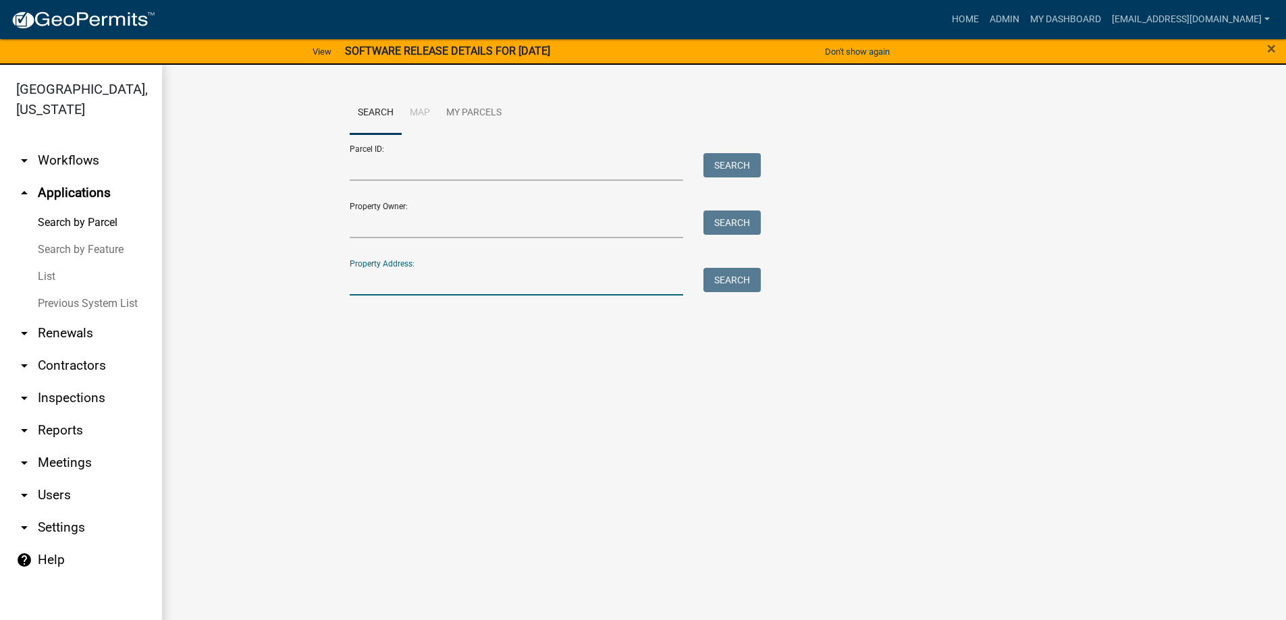
click at [460, 281] on input "Property Address:" at bounding box center [517, 282] width 334 height 28
type input "60 scenic"
click at [726, 279] on button "Search" at bounding box center [731, 280] width 57 height 24
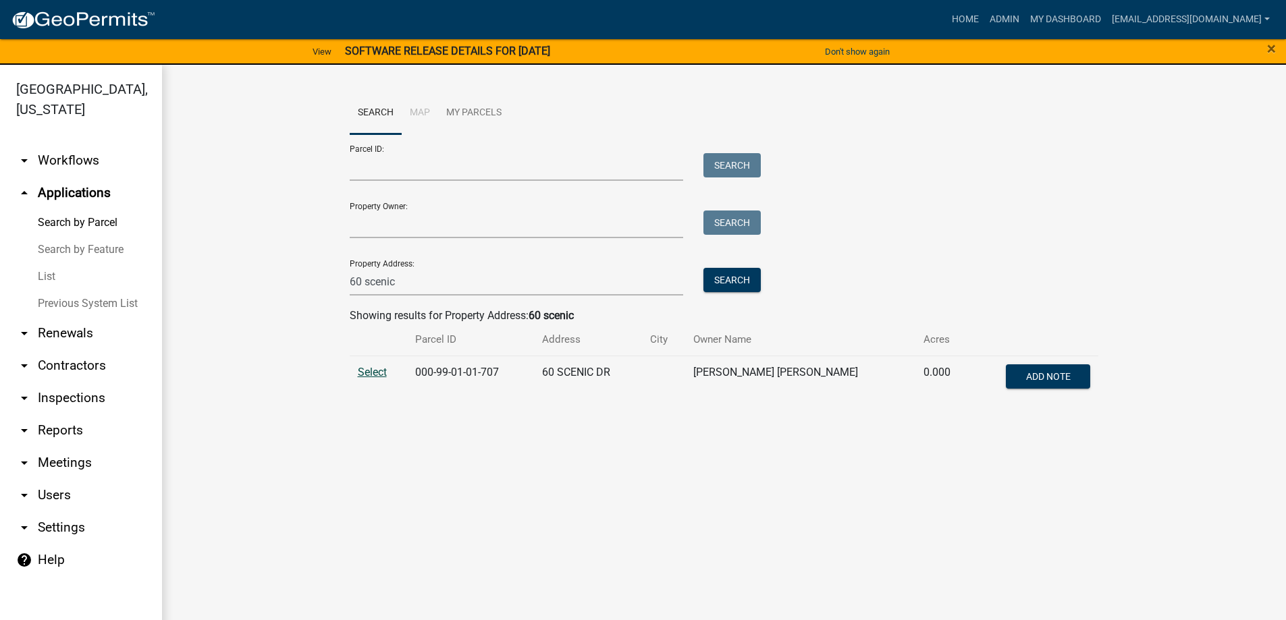
click at [370, 371] on span "Select" at bounding box center [372, 372] width 29 height 13
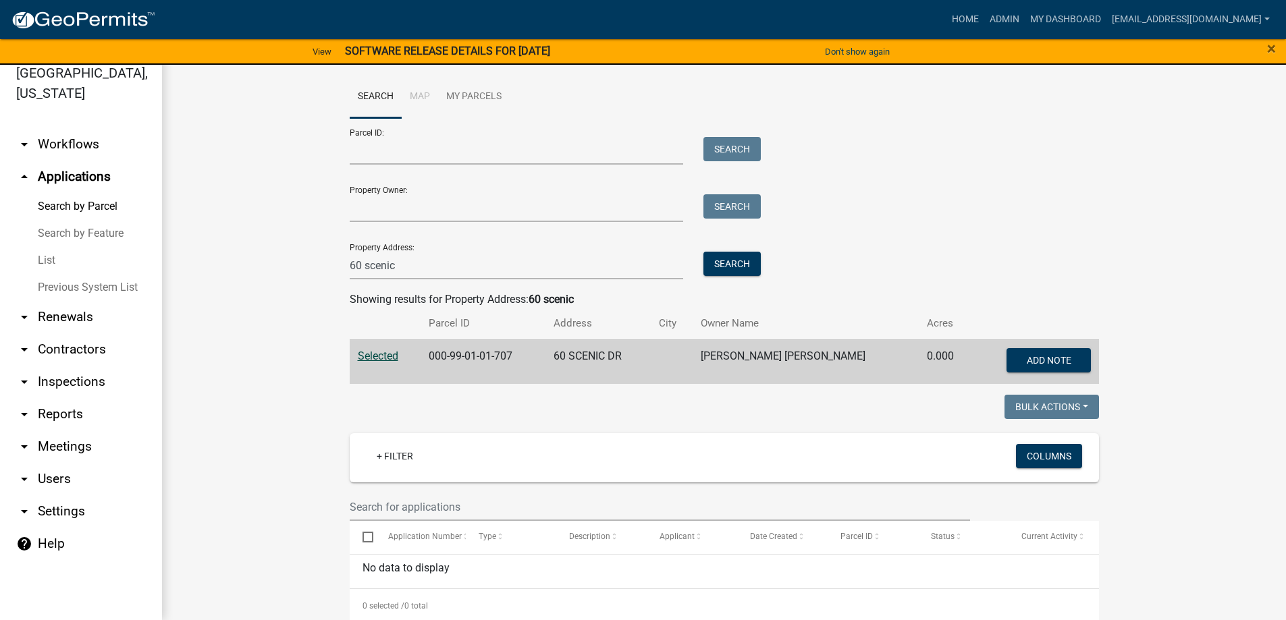
click at [363, 356] on span "Selected" at bounding box center [378, 356] width 41 height 13
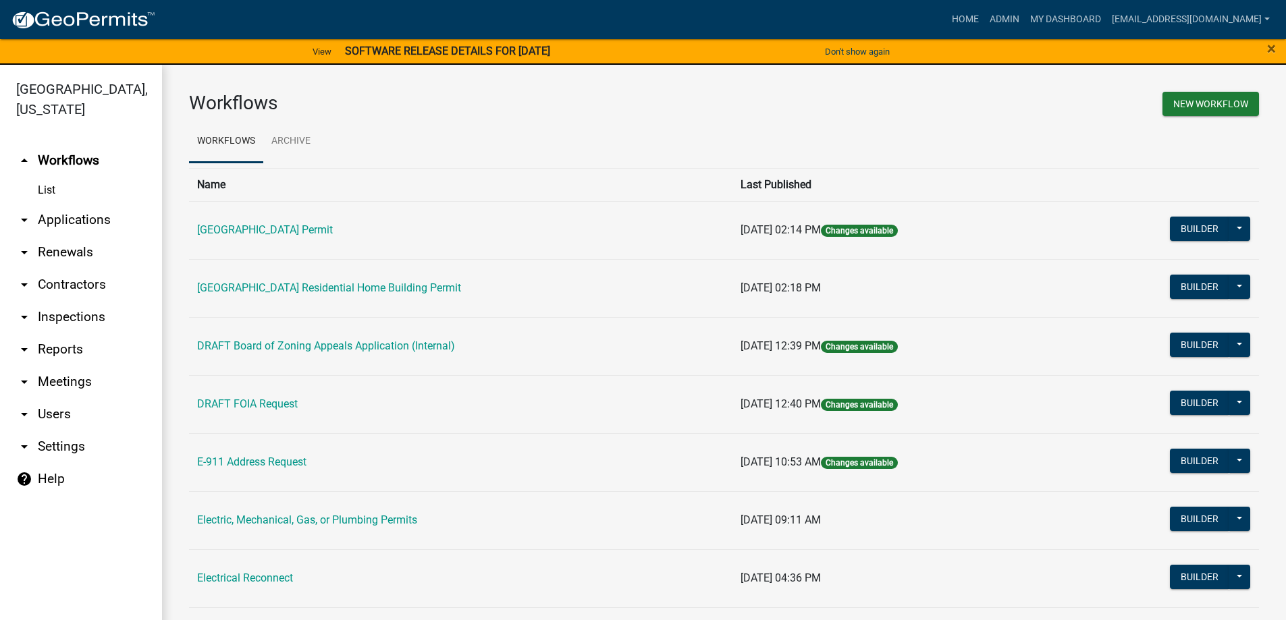
click at [72, 219] on link "arrow_drop_down Applications" at bounding box center [81, 220] width 162 height 32
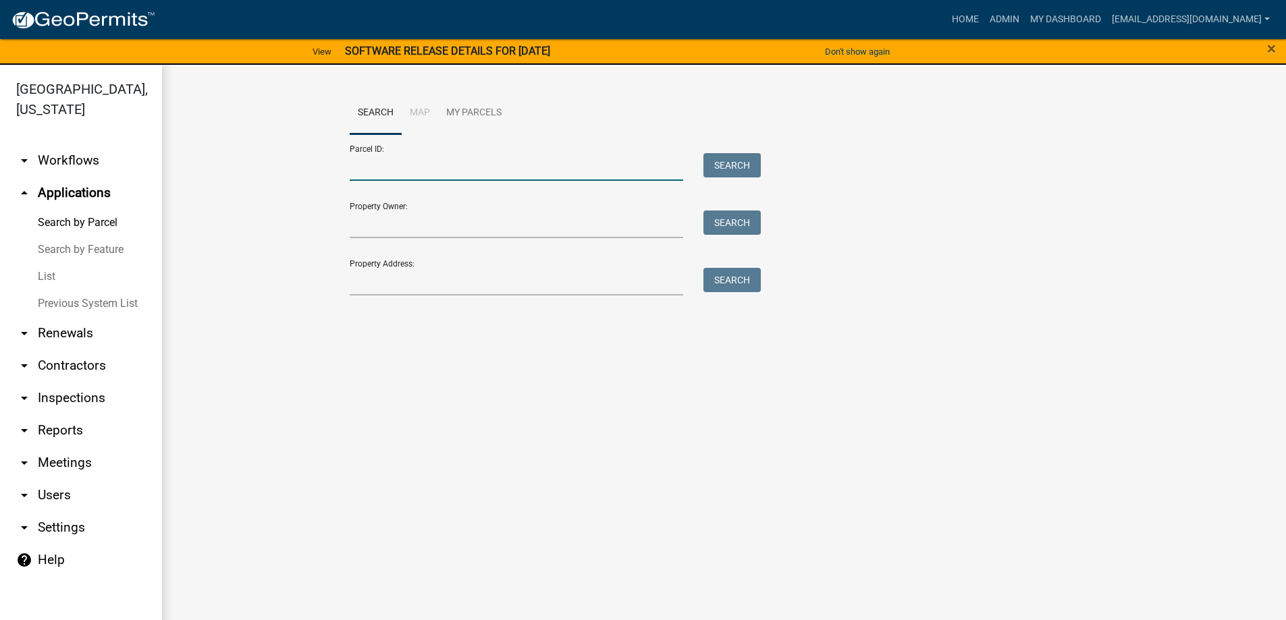
click at [402, 173] on input "Parcel ID:" at bounding box center [517, 167] width 334 height 28
type input "[PHONE_NUMBER]"
click at [735, 161] on button "Search" at bounding box center [731, 165] width 57 height 24
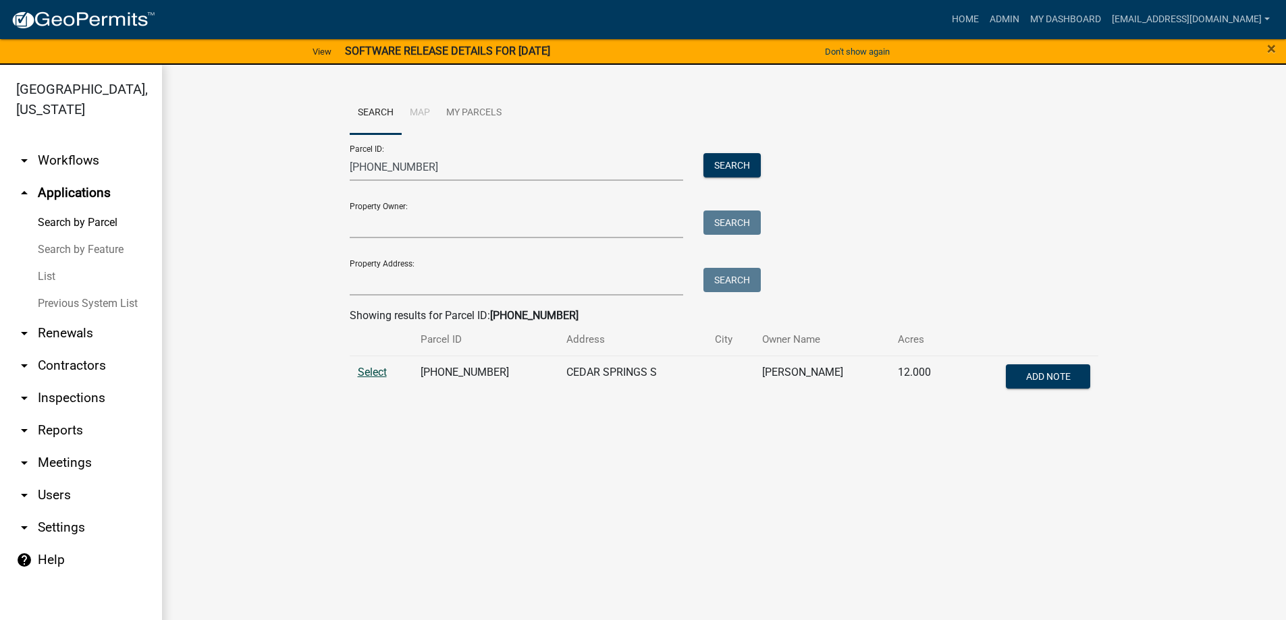
click at [374, 371] on span "Select" at bounding box center [372, 372] width 29 height 13
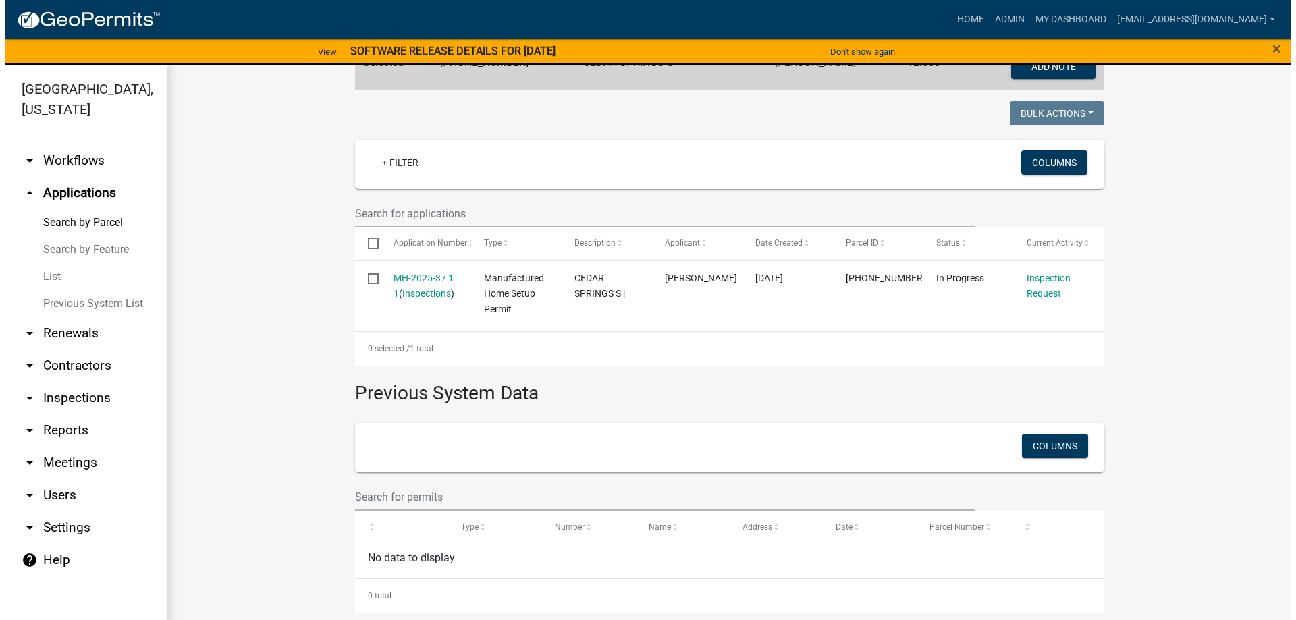
scroll to position [313, 0]
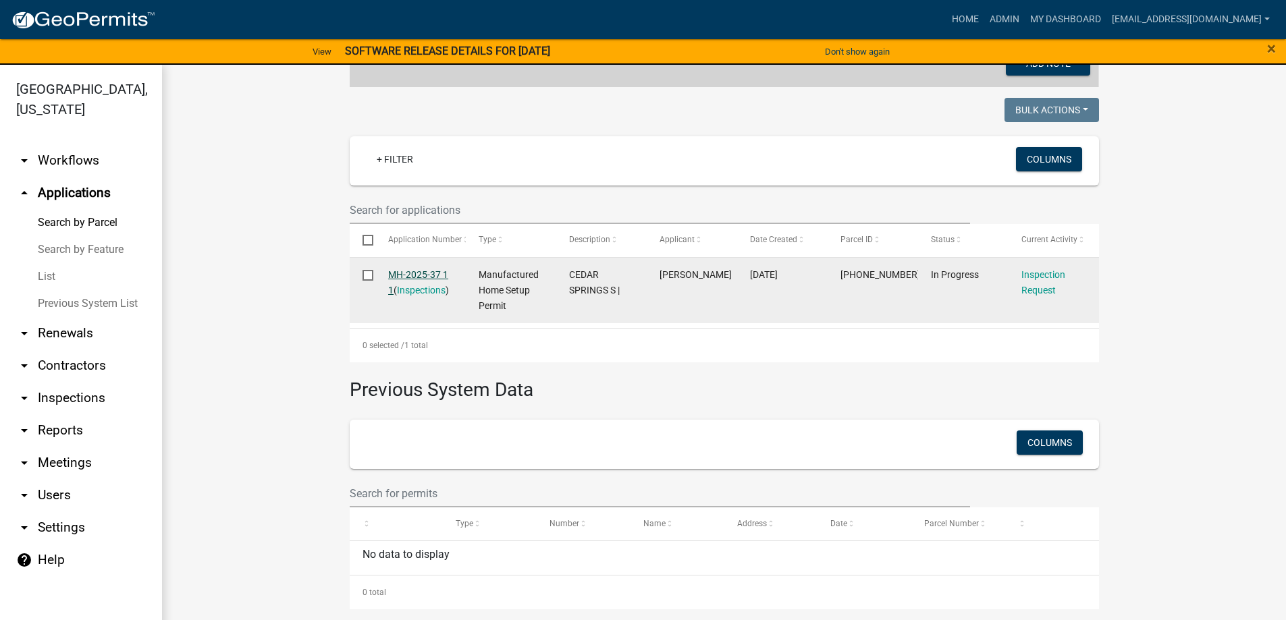
click at [410, 274] on link "MH-2025-37 1 1" at bounding box center [418, 282] width 60 height 26
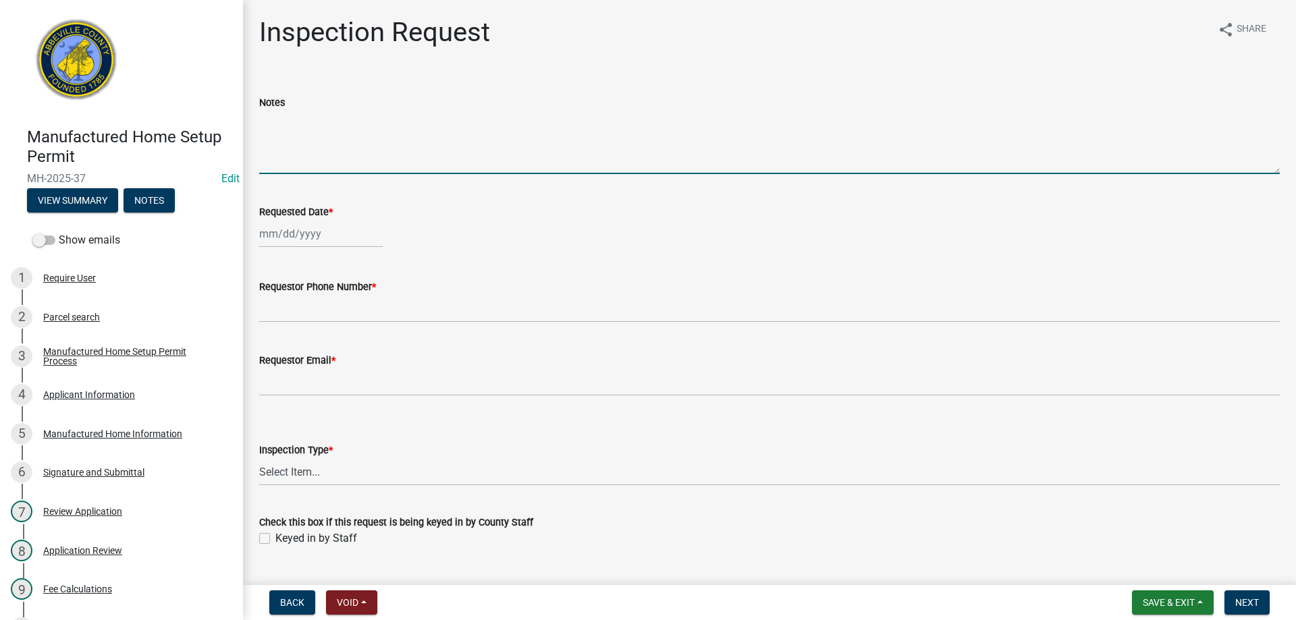
click at [310, 159] on textarea "Notes" at bounding box center [769, 142] width 1021 height 63
select select "9"
select select "2025"
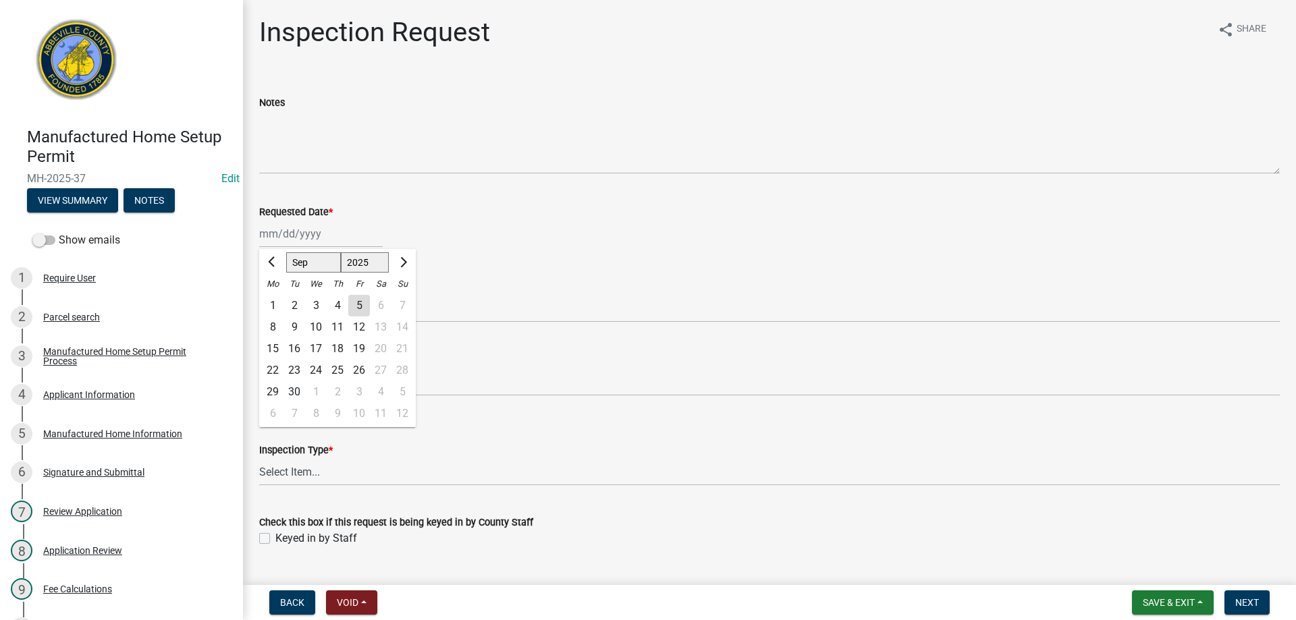
click at [306, 236] on div "[PERSON_NAME] Feb Mar Apr [PERSON_NAME][DATE] Oct Nov [DATE] 1526 1527 1528 152…" at bounding box center [321, 234] width 124 height 28
click at [360, 303] on div "5" at bounding box center [359, 306] width 22 height 22
type input "[DATE]"
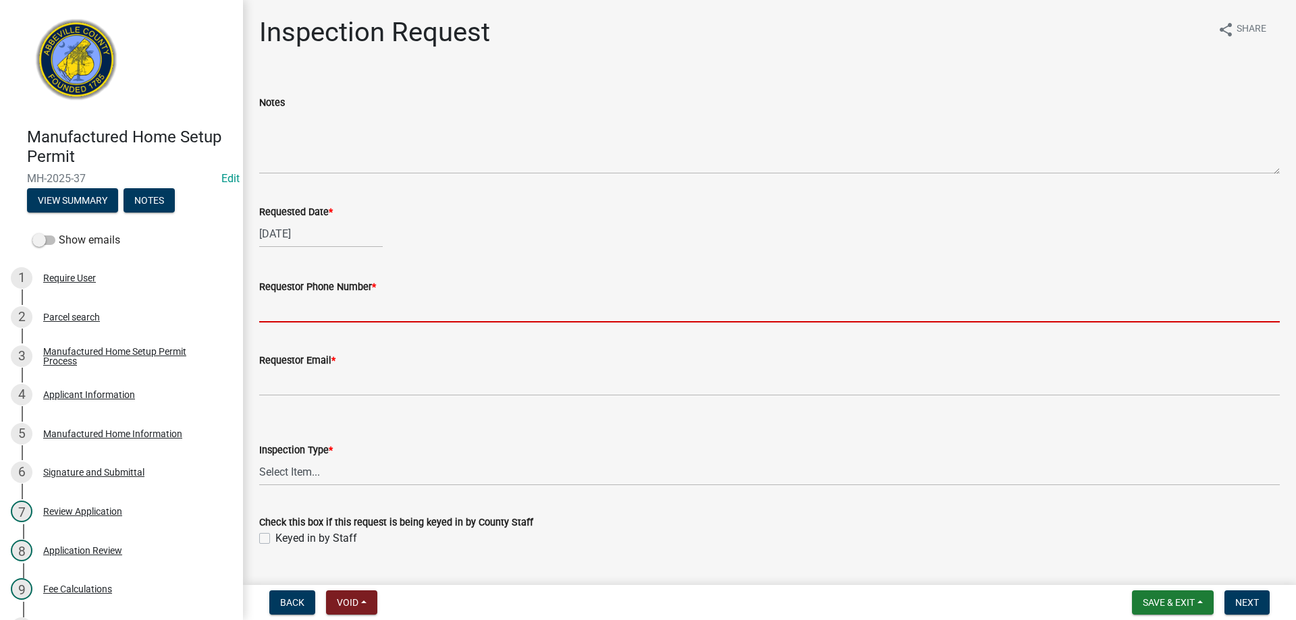
click at [305, 317] on input "Requestor Phone Number *" at bounding box center [769, 309] width 1021 height 28
type input "8643789750"
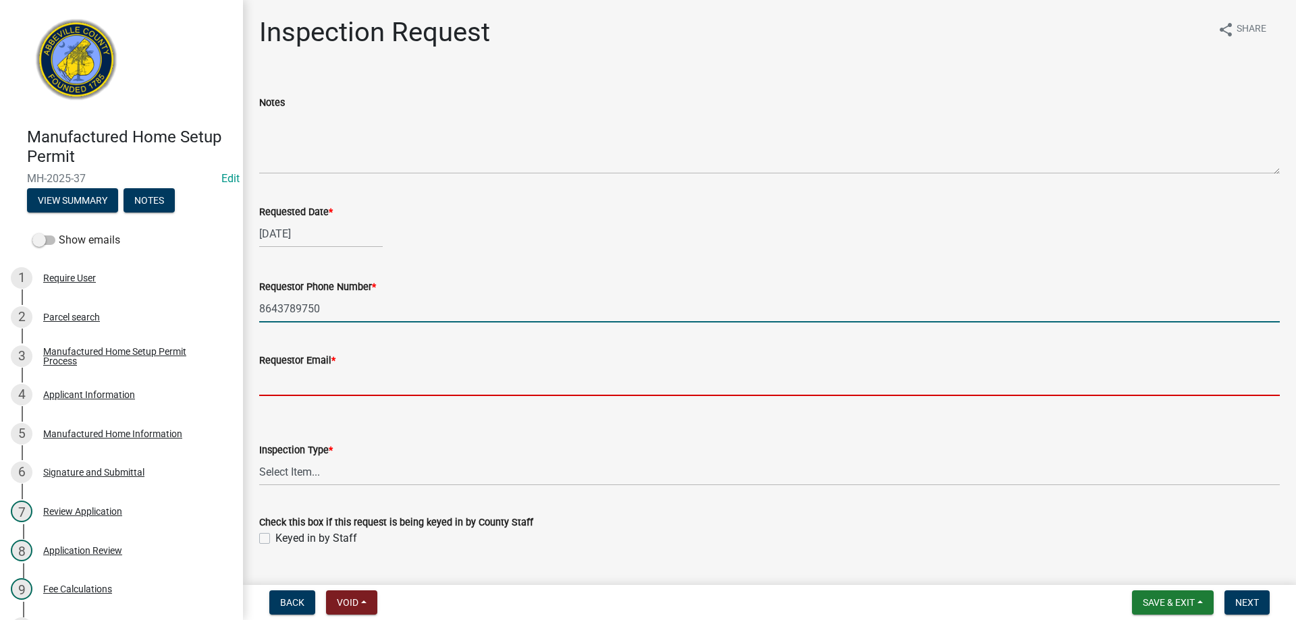
type input "[EMAIL_ADDRESS][DOMAIN_NAME]"
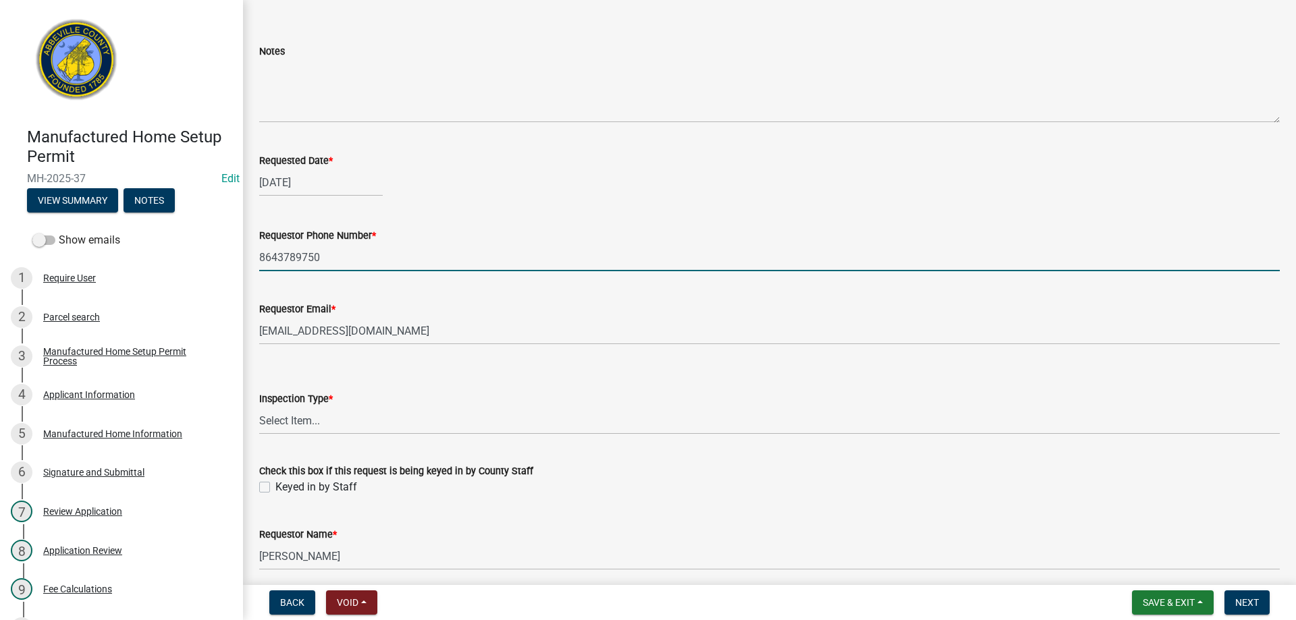
scroll to position [105, 0]
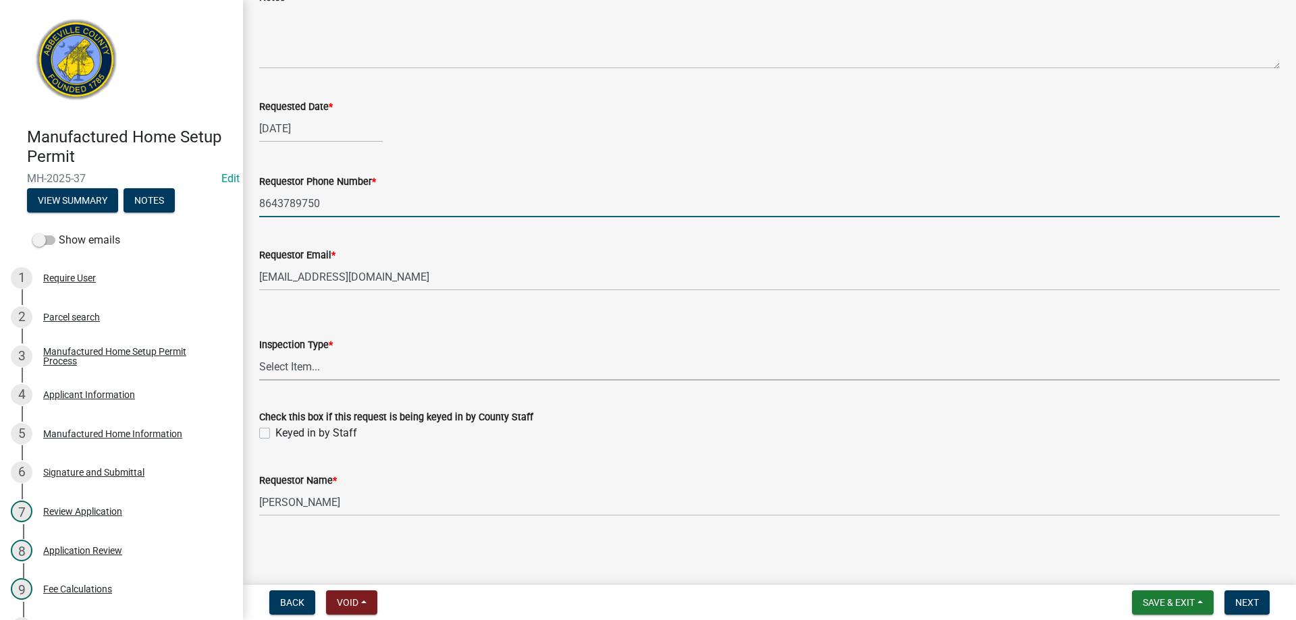
click at [315, 360] on select "Select Item... Inspection 1: Piers, tie-downs, electric, and plumbing Inspectio…" at bounding box center [769, 367] width 1021 height 28
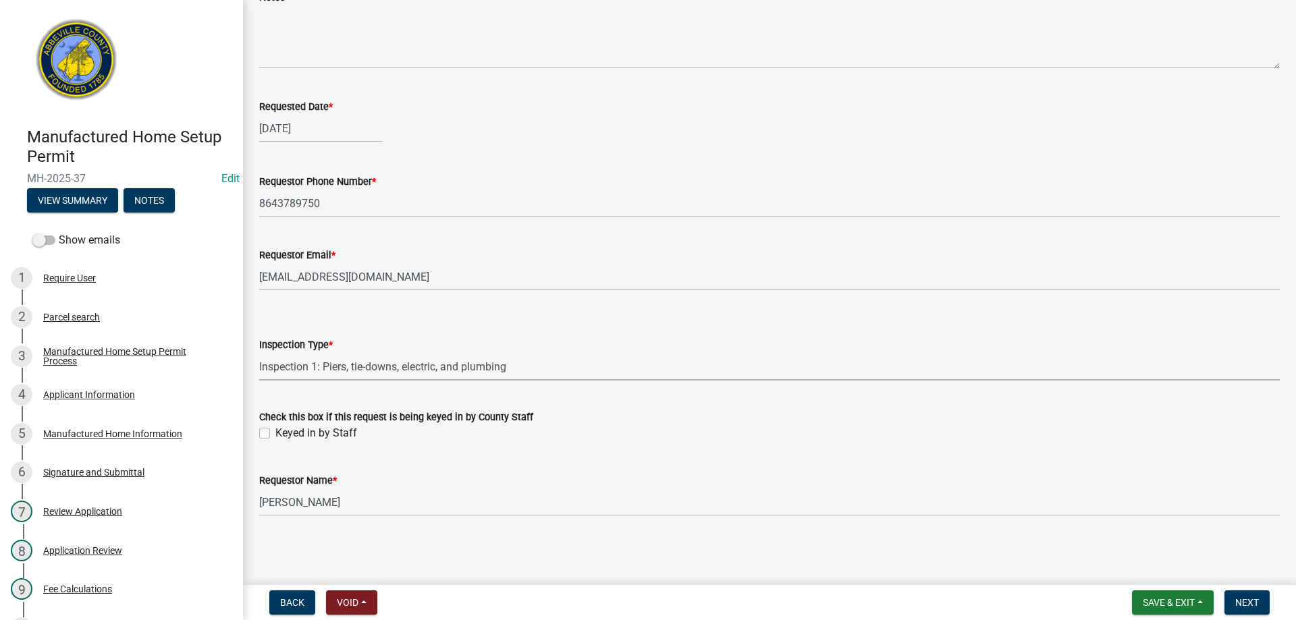
click at [259, 353] on select "Select Item... Inspection 1: Piers, tie-downs, electric, and plumbing Inspectio…" at bounding box center [769, 367] width 1021 height 28
select select "3cbf7a18-e44b-4eec-a547-04bd26fc95cb"
click at [275, 432] on label "Keyed in by Staff" at bounding box center [316, 433] width 82 height 16
click at [275, 432] on input "Keyed in by Staff" at bounding box center [279, 429] width 9 height 9
checkbox input "true"
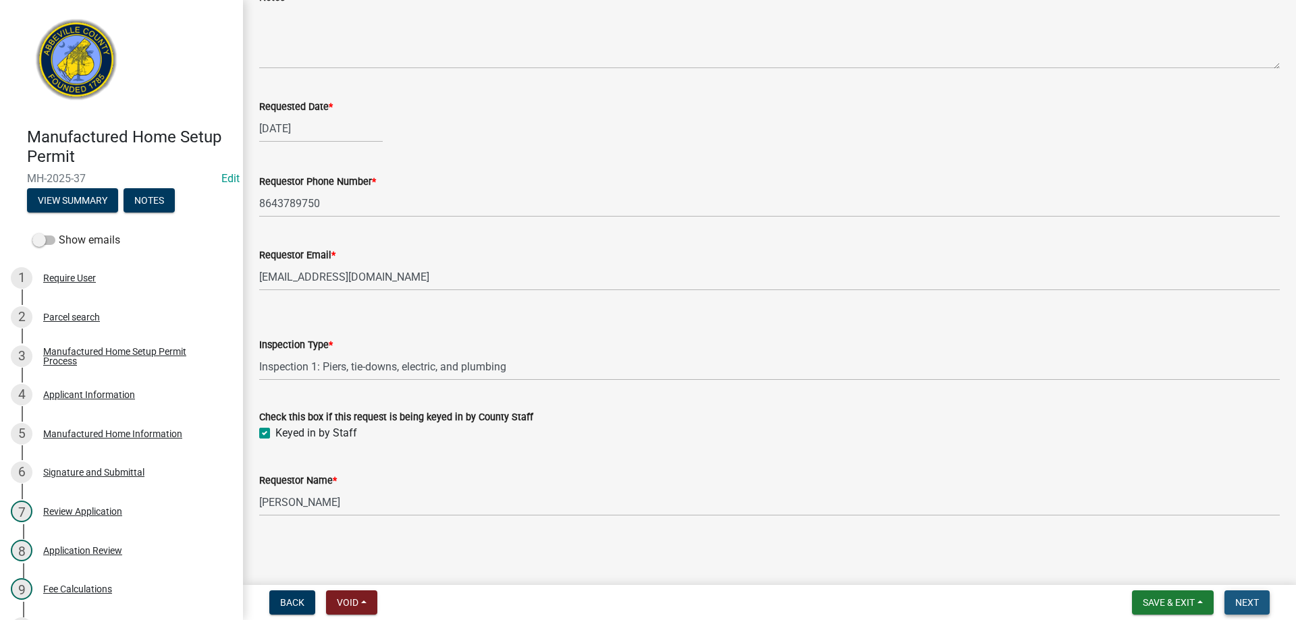
click at [1248, 599] on span "Next" at bounding box center [1247, 602] width 24 height 11
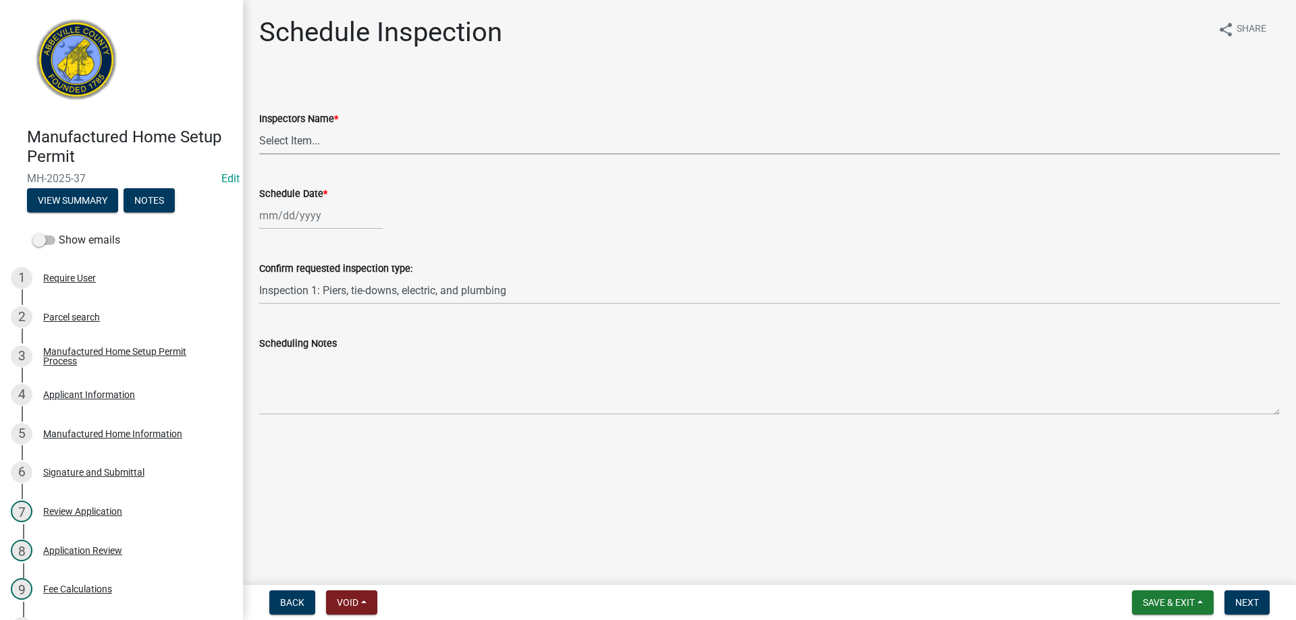
click at [291, 135] on select "Select Item... [EMAIL_ADDRESS][DOMAIN_NAME] ([PERSON_NAME]) [EMAIL_ADDRESS][DOM…" at bounding box center [769, 141] width 1021 height 28
select select "896ec84b-7942-43b9-a78d-4f1554b7930c"
click at [259, 127] on select "Select Item... [EMAIL_ADDRESS][DOMAIN_NAME] ([PERSON_NAME]) [EMAIL_ADDRESS][DOM…" at bounding box center [769, 141] width 1021 height 28
click at [300, 219] on div at bounding box center [321, 216] width 124 height 28
select select "9"
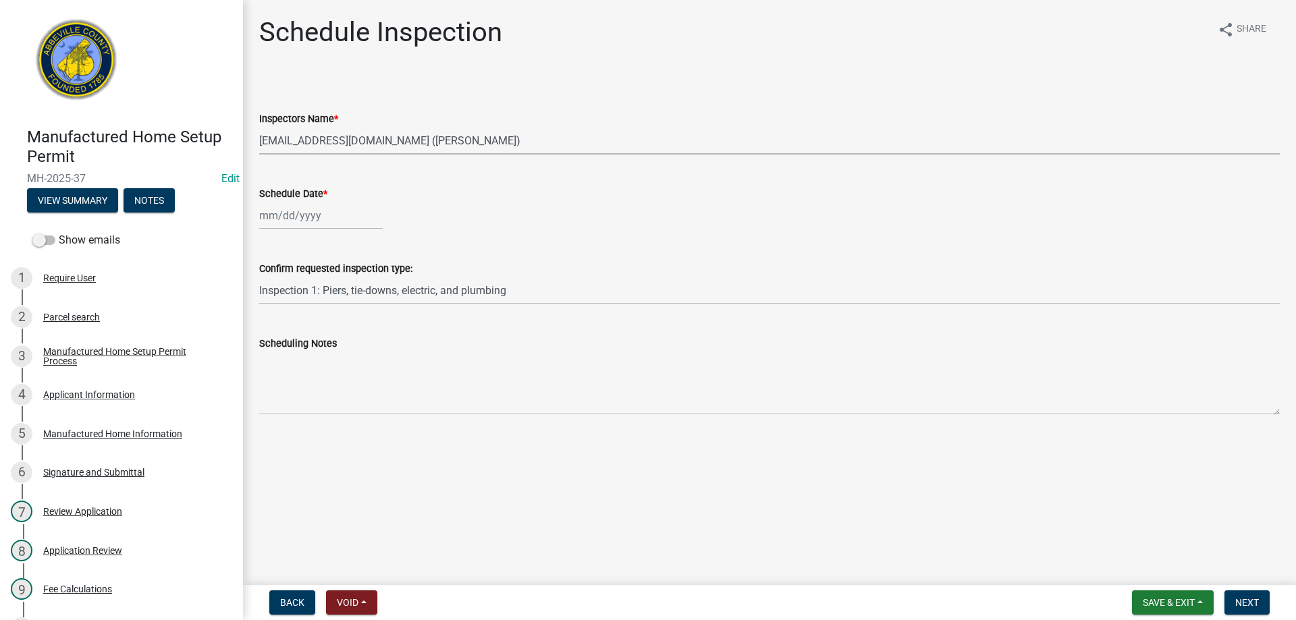
select select "2025"
click at [358, 288] on div "5" at bounding box center [359, 288] width 22 height 22
type input "[DATE]"
click at [1242, 598] on span "Next" at bounding box center [1247, 602] width 24 height 11
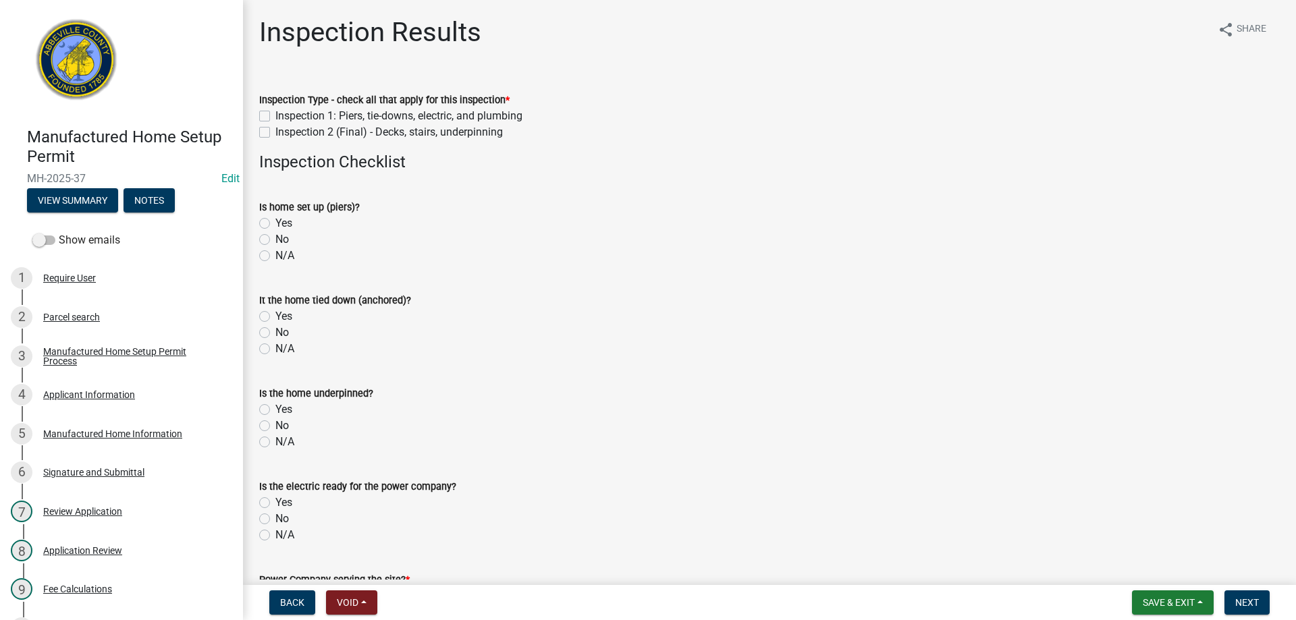
click at [275, 112] on label "Inspection 1: Piers, tie-downs, electric, and plumbing" at bounding box center [398, 116] width 247 height 16
click at [275, 112] on input "Inspection 1: Piers, tie-downs, electric, and plumbing" at bounding box center [279, 112] width 9 height 9
checkbox input "true"
checkbox input "false"
click at [275, 221] on label "Yes" at bounding box center [283, 223] width 17 height 16
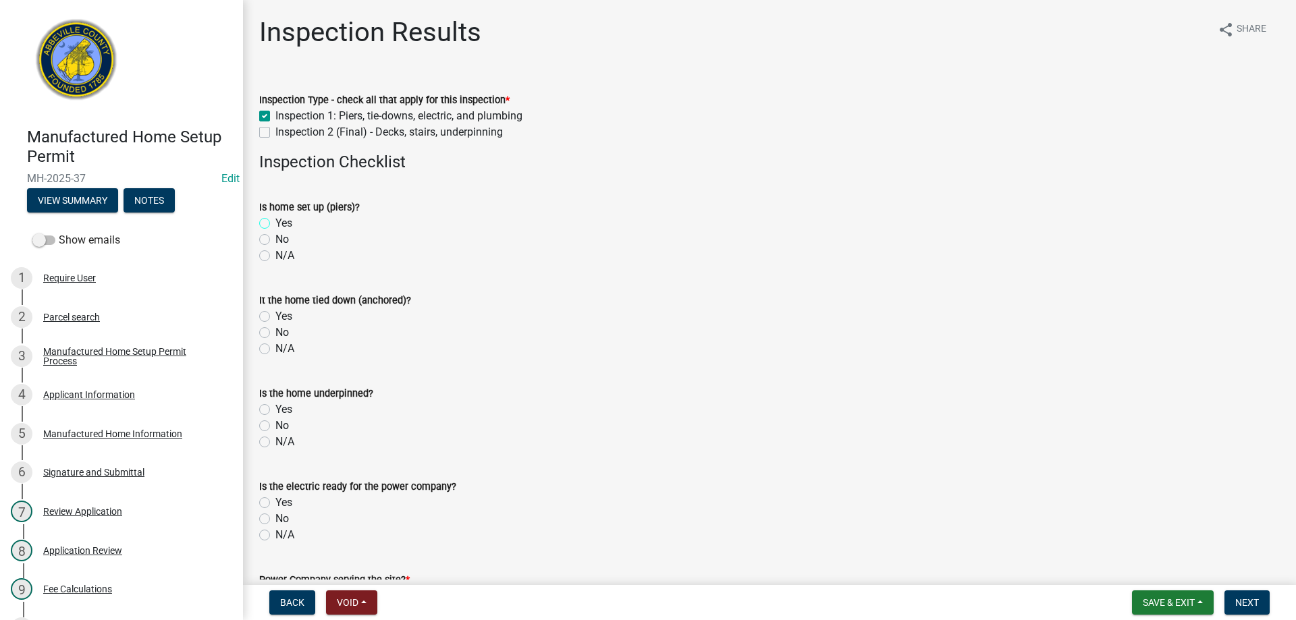
click at [275, 221] on input "Yes" at bounding box center [279, 219] width 9 height 9
radio input "true"
click at [275, 313] on label "Yes" at bounding box center [283, 317] width 17 height 16
click at [275, 313] on input "Yes" at bounding box center [279, 313] width 9 height 9
radio input "true"
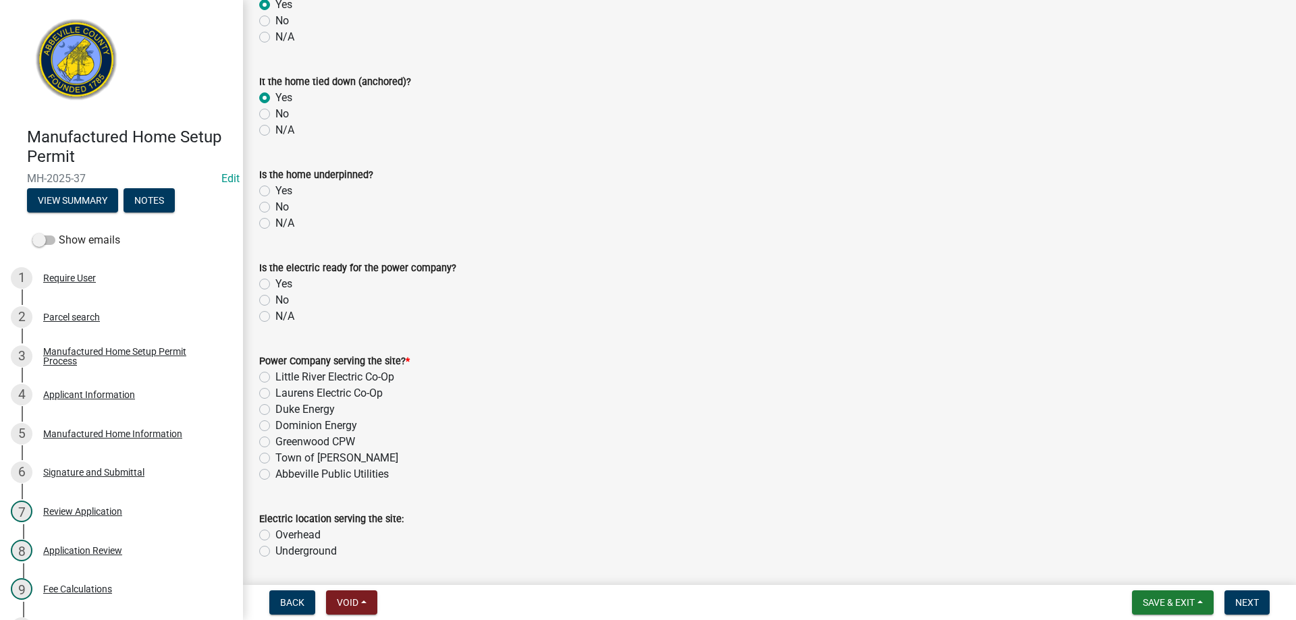
scroll to position [270, 0]
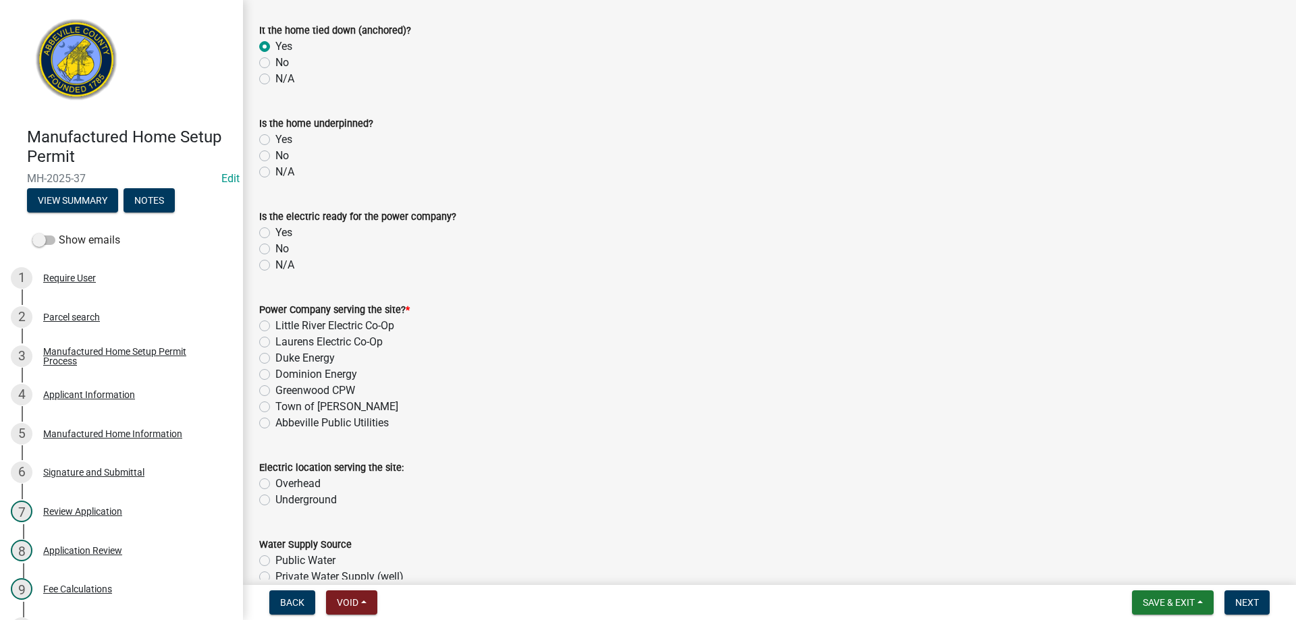
click at [275, 155] on label "No" at bounding box center [282, 156] width 14 height 16
click at [275, 155] on input "No" at bounding box center [279, 152] width 9 height 9
radio input "true"
click at [275, 234] on label "Yes" at bounding box center [283, 233] width 17 height 16
click at [275, 234] on input "Yes" at bounding box center [279, 229] width 9 height 9
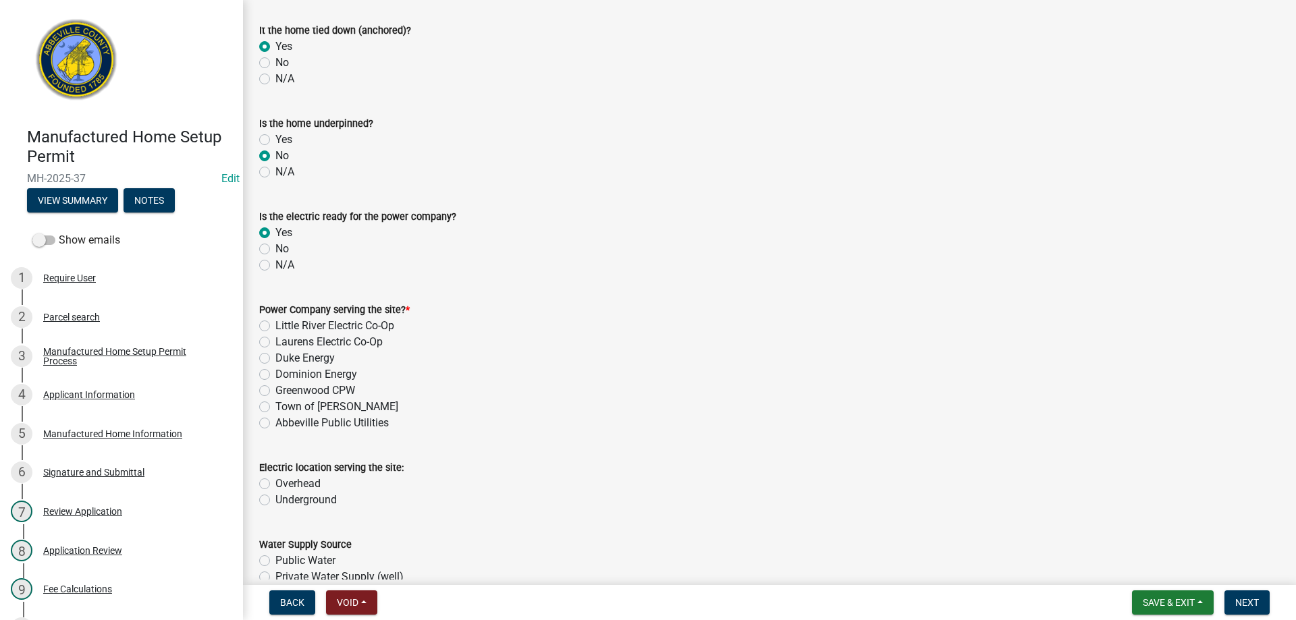
radio input "true"
drag, startPoint x: 266, startPoint y: 323, endPoint x: 431, endPoint y: 340, distance: 166.2
click at [275, 323] on label "Little River Electric Co-Op" at bounding box center [334, 326] width 119 height 16
click at [275, 323] on input "Little River Electric Co-Op" at bounding box center [279, 322] width 9 height 9
radio input "true"
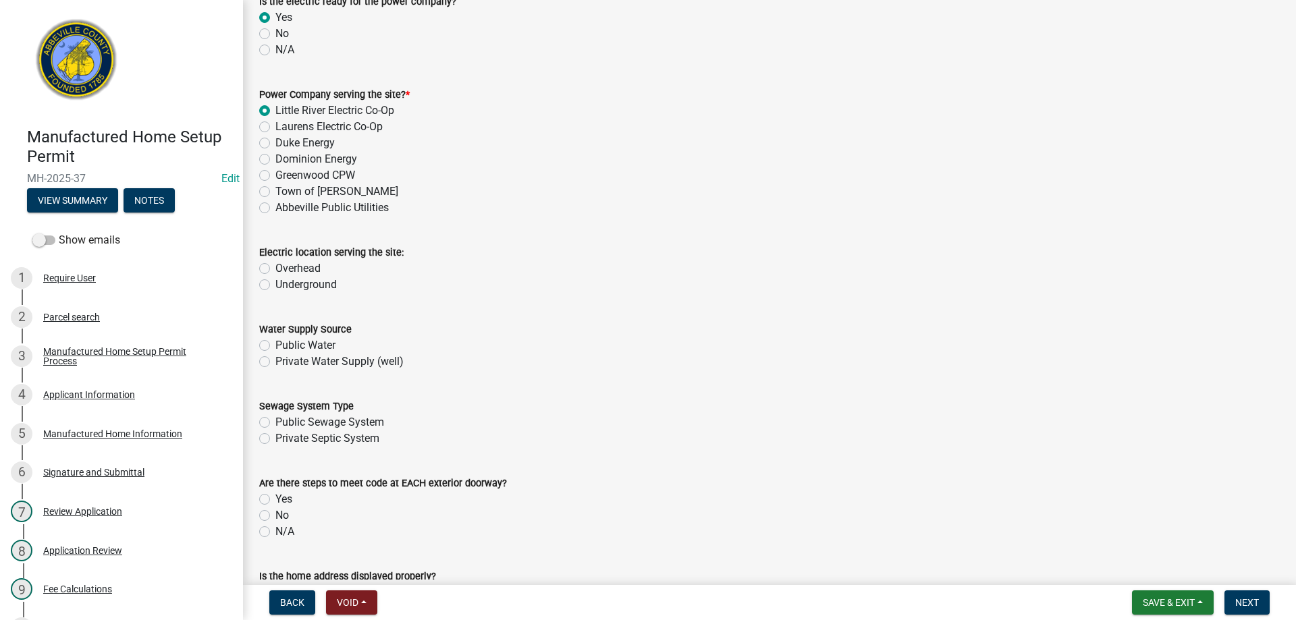
scroll to position [540, 0]
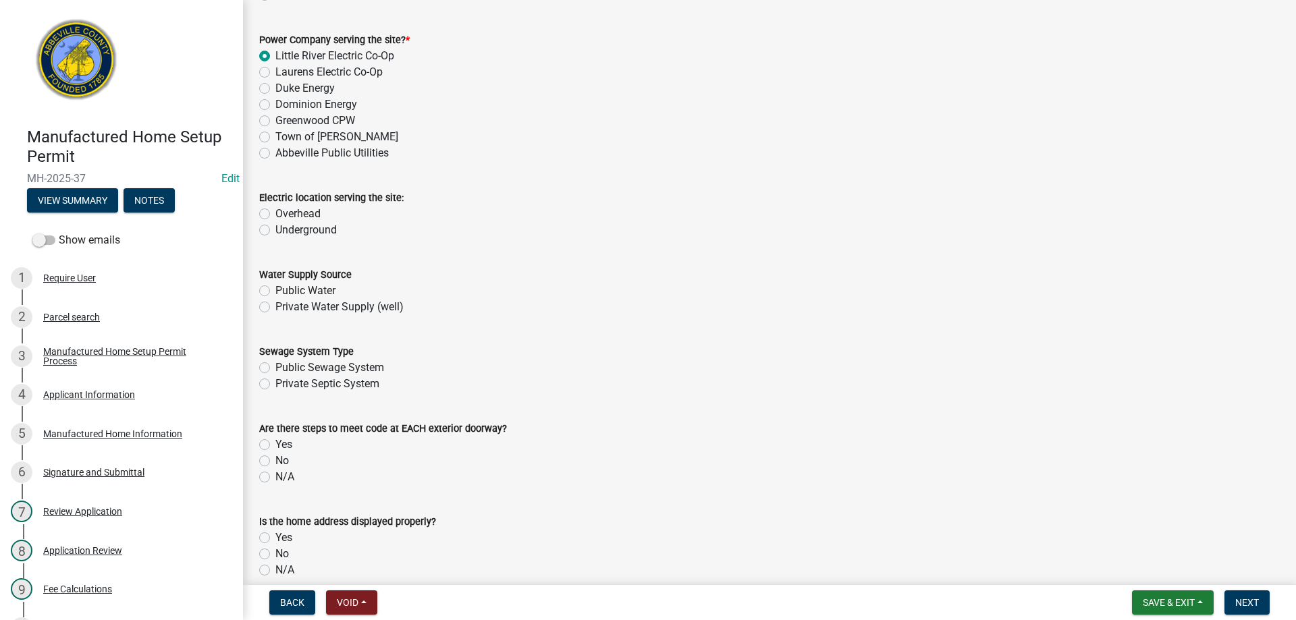
click at [275, 227] on label "Underground" at bounding box center [305, 230] width 61 height 16
click at [275, 227] on input "Underground" at bounding box center [279, 226] width 9 height 9
radio input "true"
click at [275, 307] on label "Private Water Supply (well)" at bounding box center [339, 307] width 128 height 16
click at [275, 307] on input "Private Water Supply (well)" at bounding box center [279, 303] width 9 height 9
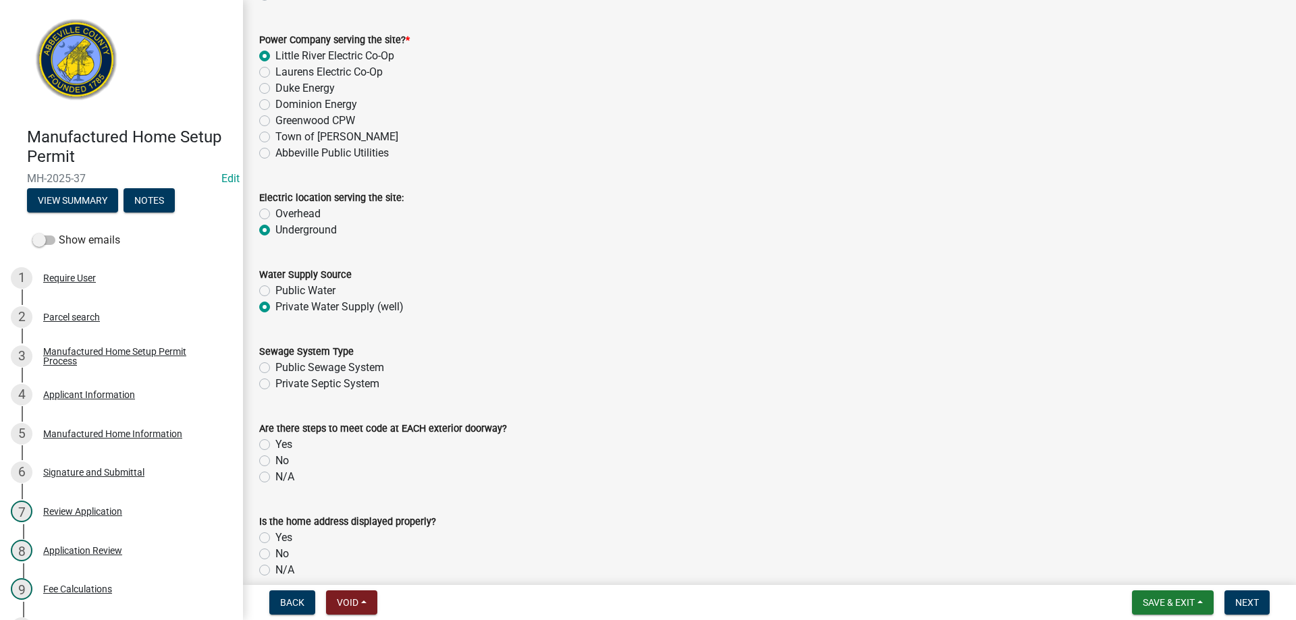
radio input "true"
drag, startPoint x: 263, startPoint y: 384, endPoint x: 342, endPoint y: 388, distance: 79.8
click at [275, 384] on label "Private Septic System" at bounding box center [327, 384] width 104 height 16
click at [275, 384] on input "Private Septic System" at bounding box center [279, 380] width 9 height 9
radio input "true"
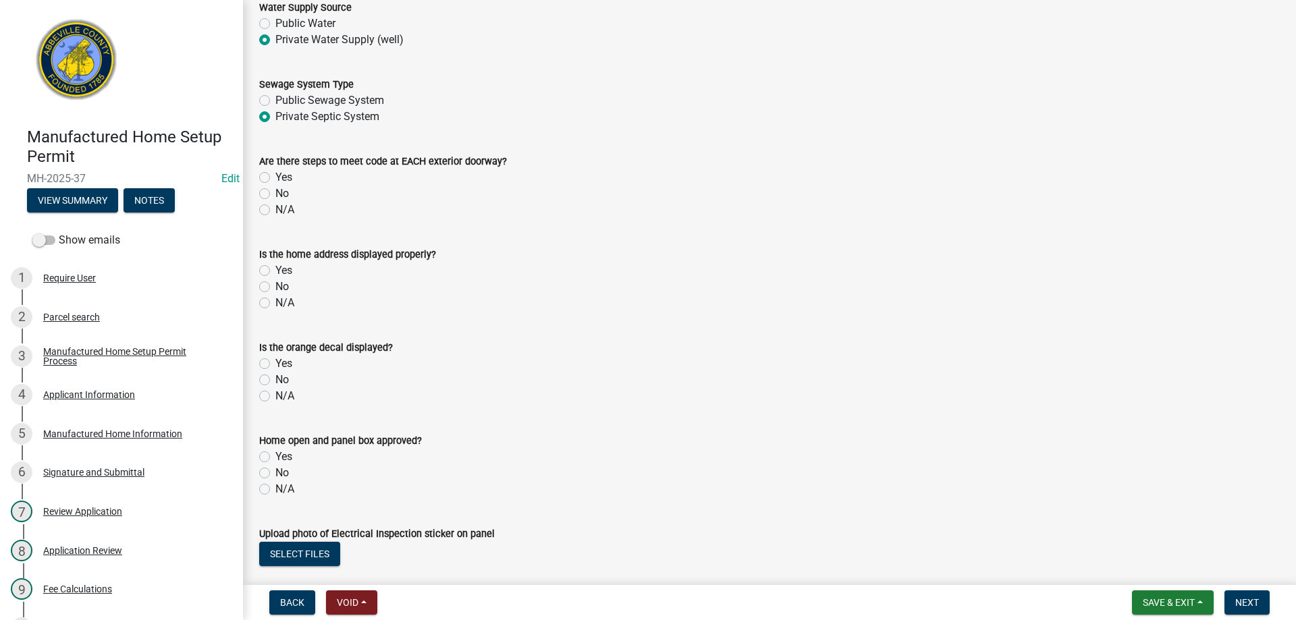
scroll to position [810, 0]
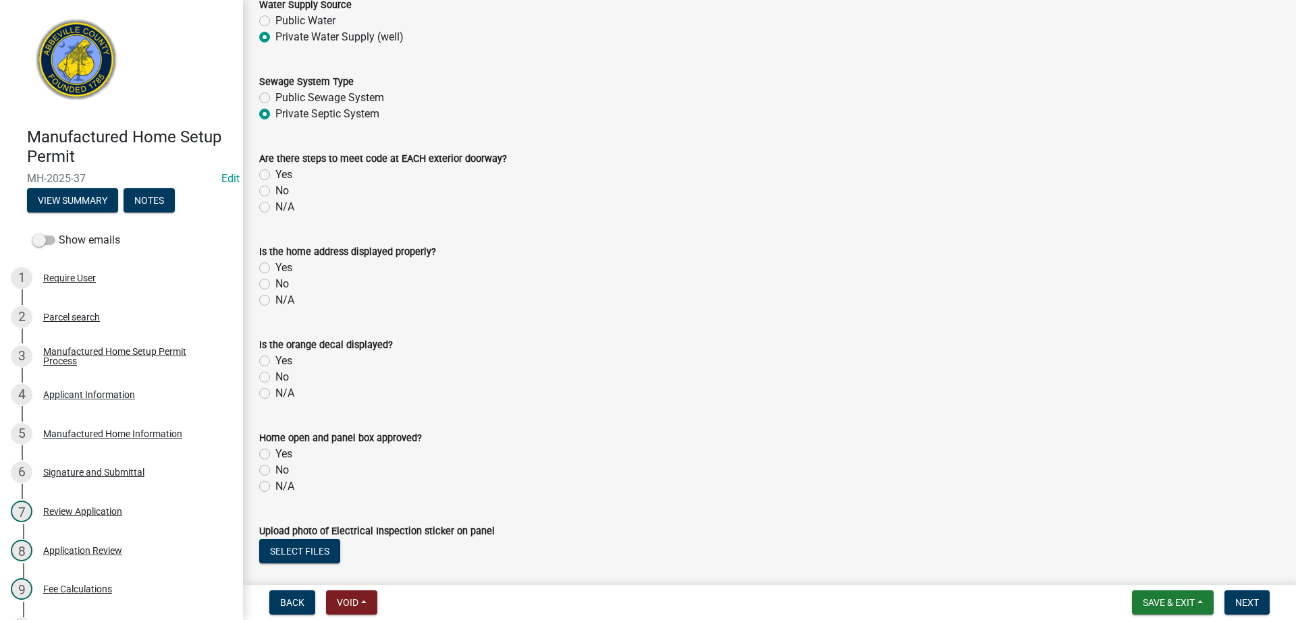
click at [275, 189] on label "No" at bounding box center [282, 191] width 14 height 16
click at [275, 189] on input "No" at bounding box center [279, 187] width 9 height 9
radio input "true"
click at [275, 284] on label "No" at bounding box center [282, 284] width 14 height 16
click at [275, 284] on input "No" at bounding box center [279, 280] width 9 height 9
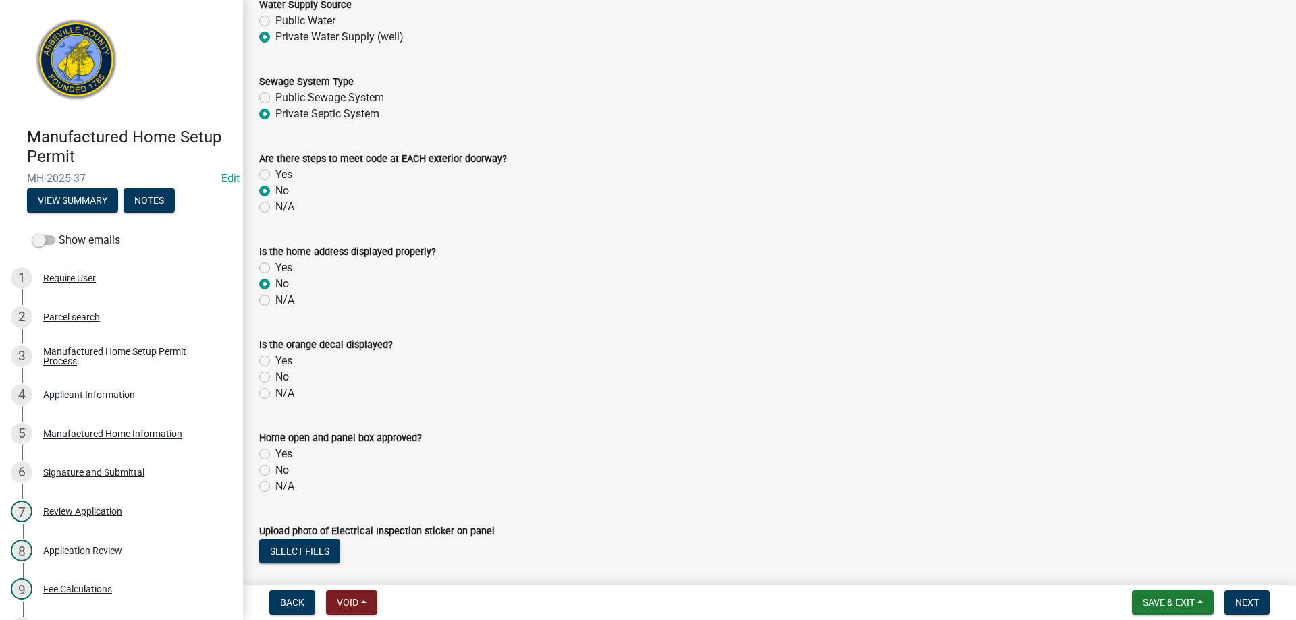
radio input "true"
drag, startPoint x: 264, startPoint y: 378, endPoint x: 452, endPoint y: 371, distance: 187.8
click at [275, 375] on label "No" at bounding box center [282, 377] width 14 height 16
click at [275, 375] on input "No" at bounding box center [279, 373] width 9 height 9
radio input "true"
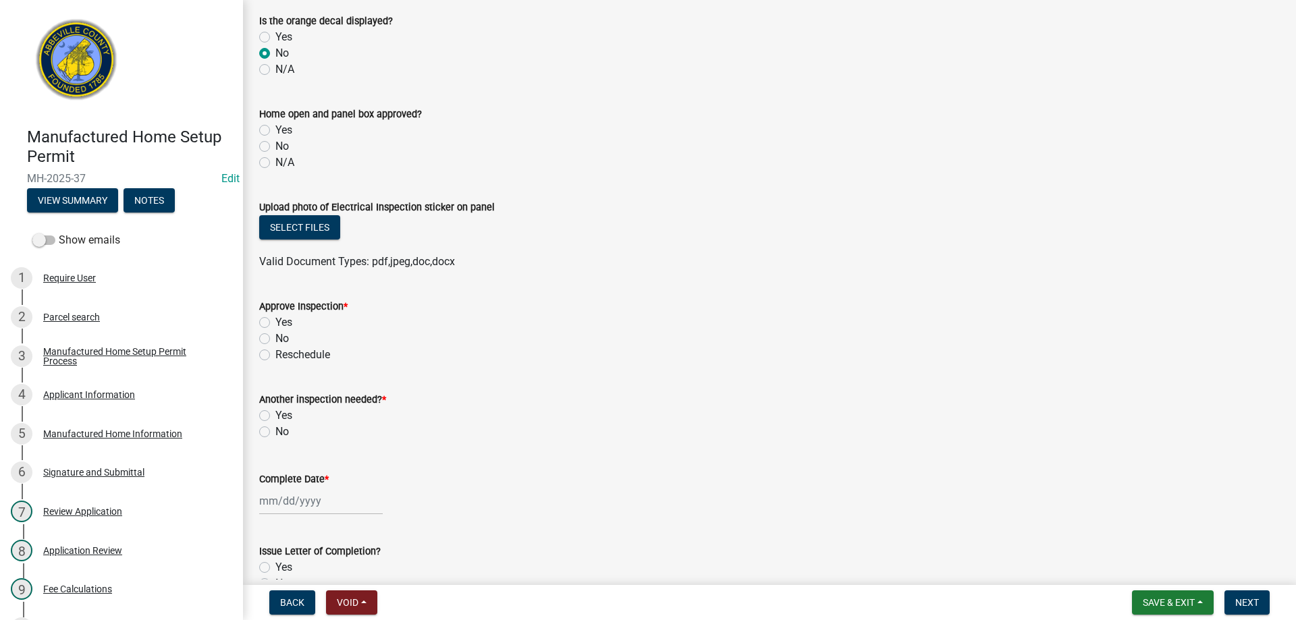
scroll to position [1148, 0]
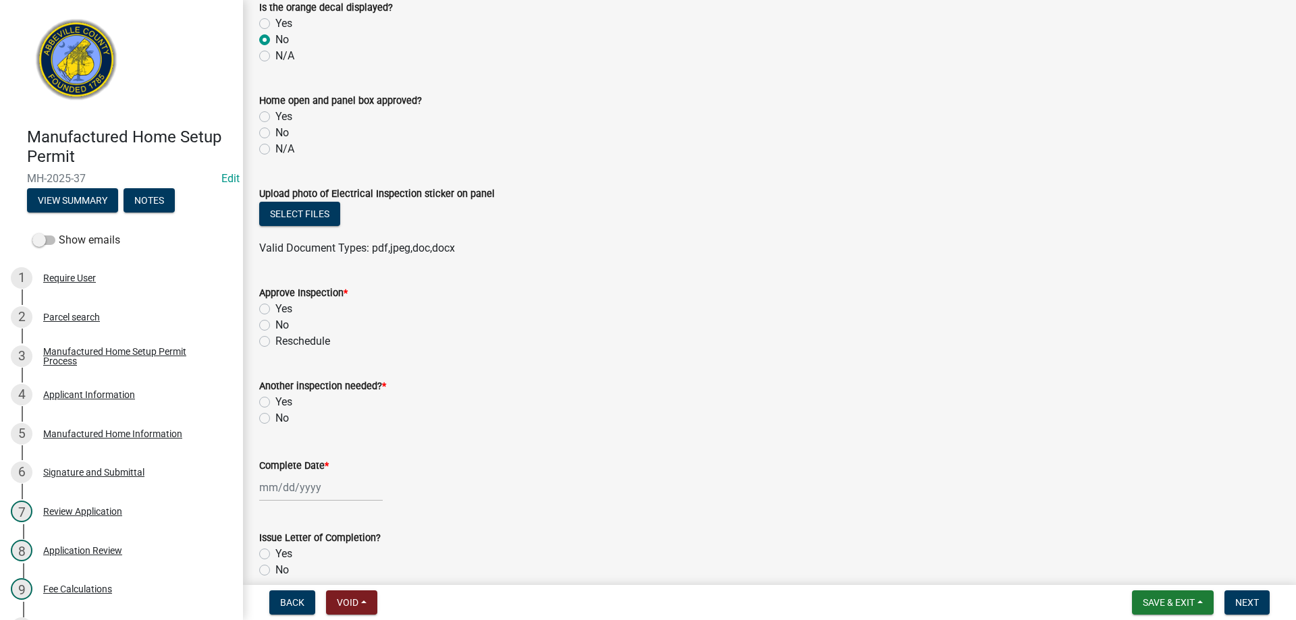
click at [275, 115] on label "Yes" at bounding box center [283, 117] width 17 height 16
click at [275, 115] on input "Yes" at bounding box center [279, 113] width 9 height 9
radio input "true"
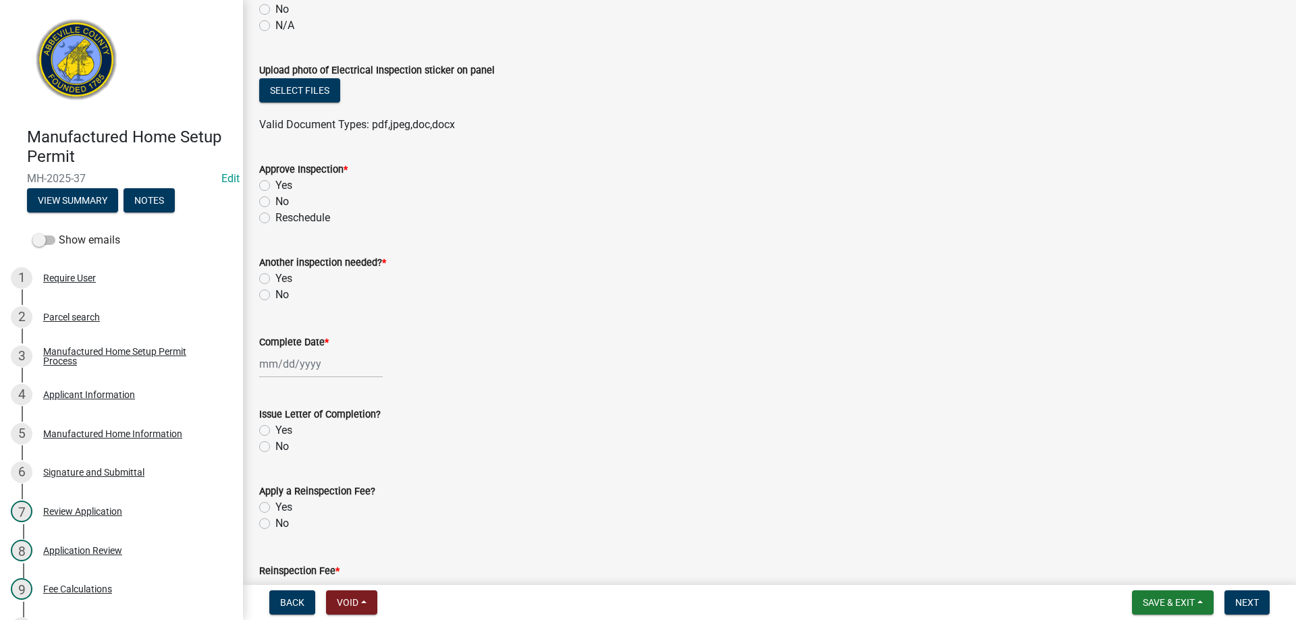
scroll to position [1283, 0]
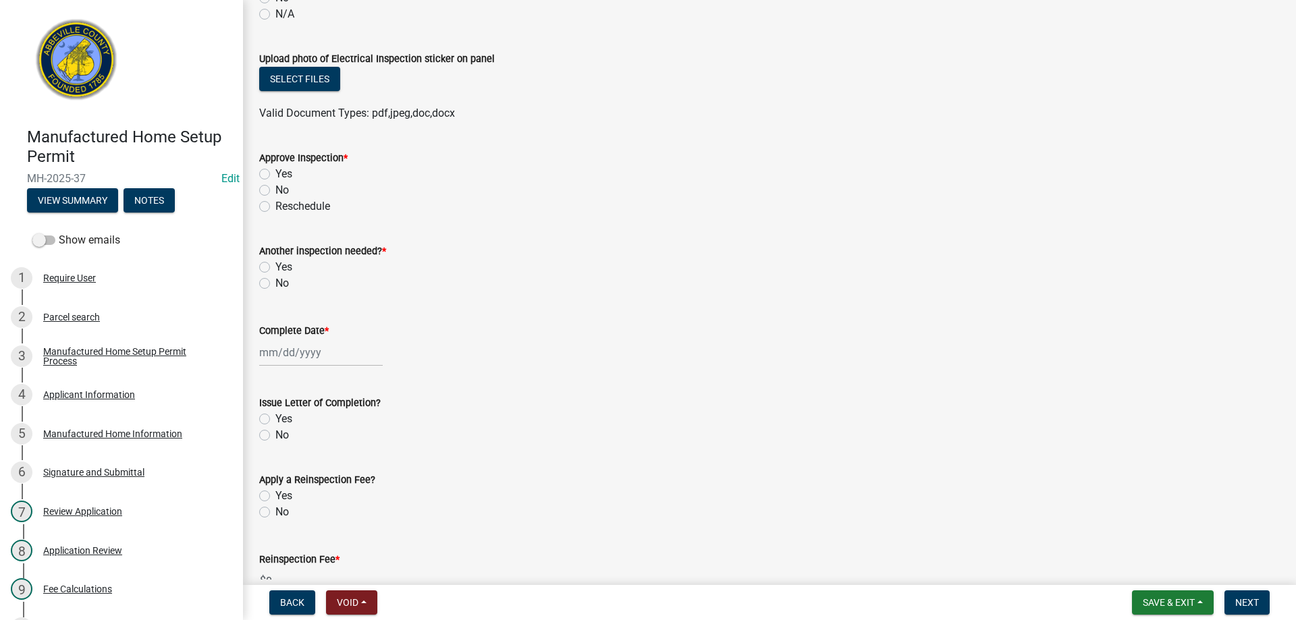
click at [275, 191] on label "No" at bounding box center [282, 190] width 14 height 16
click at [275, 191] on input "No" at bounding box center [279, 186] width 9 height 9
radio input "true"
click at [275, 265] on label "Yes" at bounding box center [283, 267] width 17 height 16
click at [275, 265] on input "Yes" at bounding box center [279, 263] width 9 height 9
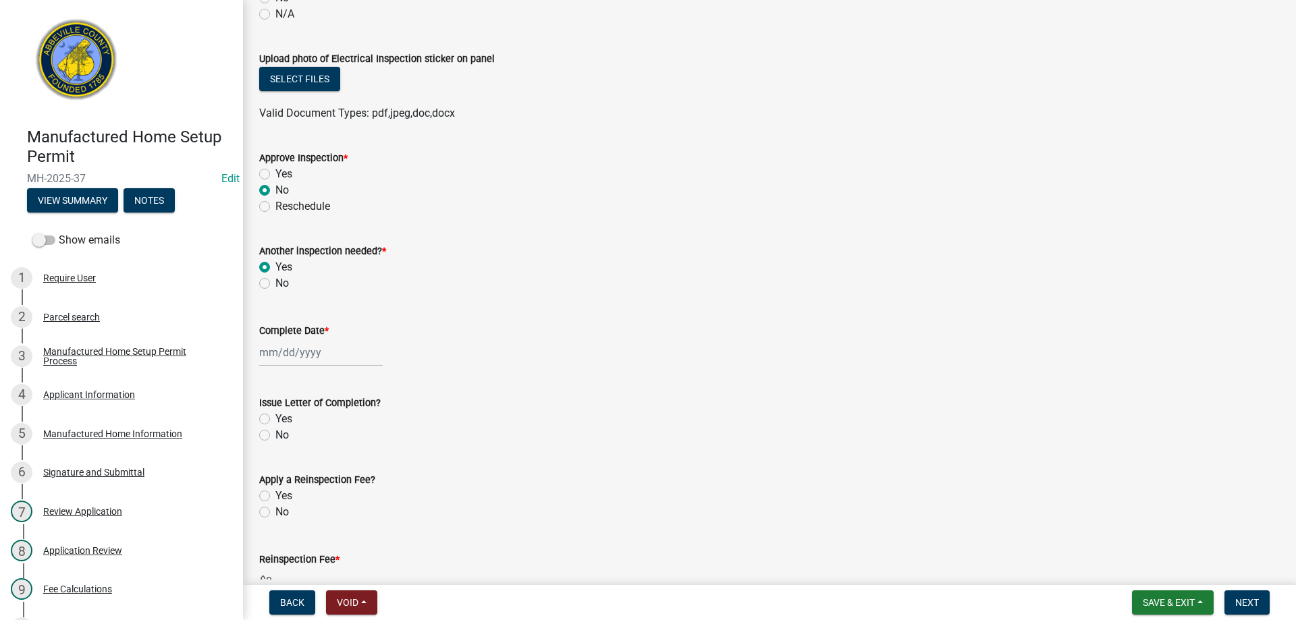
radio input "true"
click at [309, 355] on div at bounding box center [321, 353] width 124 height 28
select select "9"
select select "2025"
click at [358, 420] on div "5" at bounding box center [359, 425] width 22 height 22
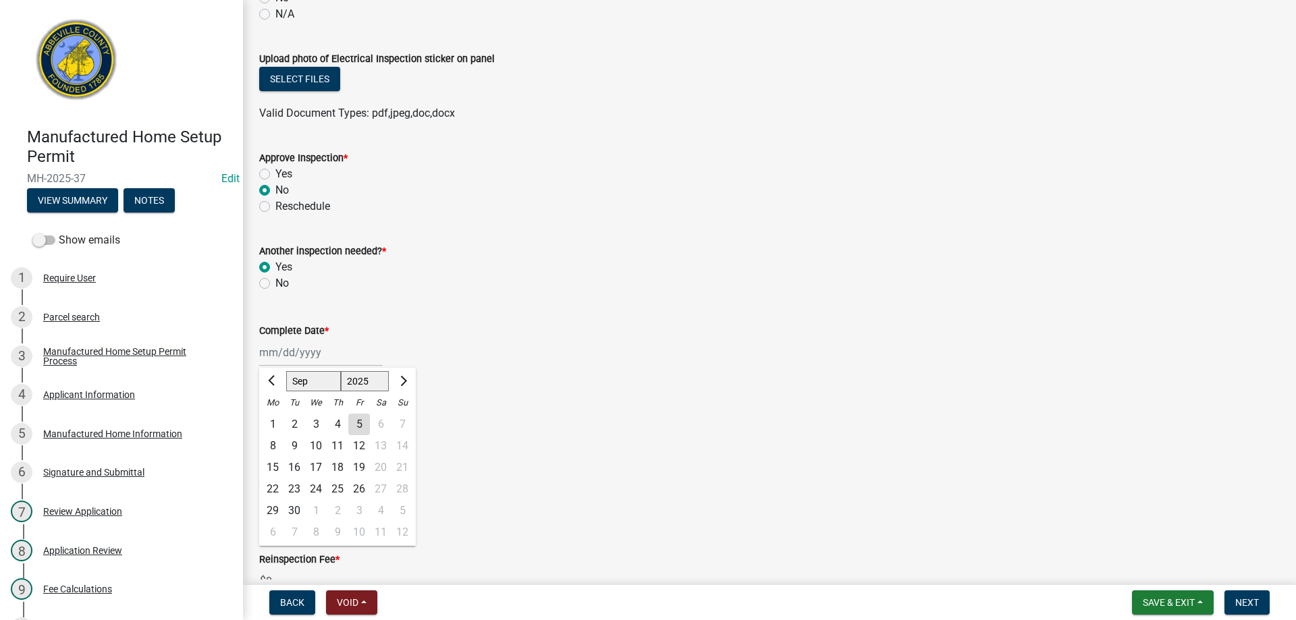
type input "[DATE]"
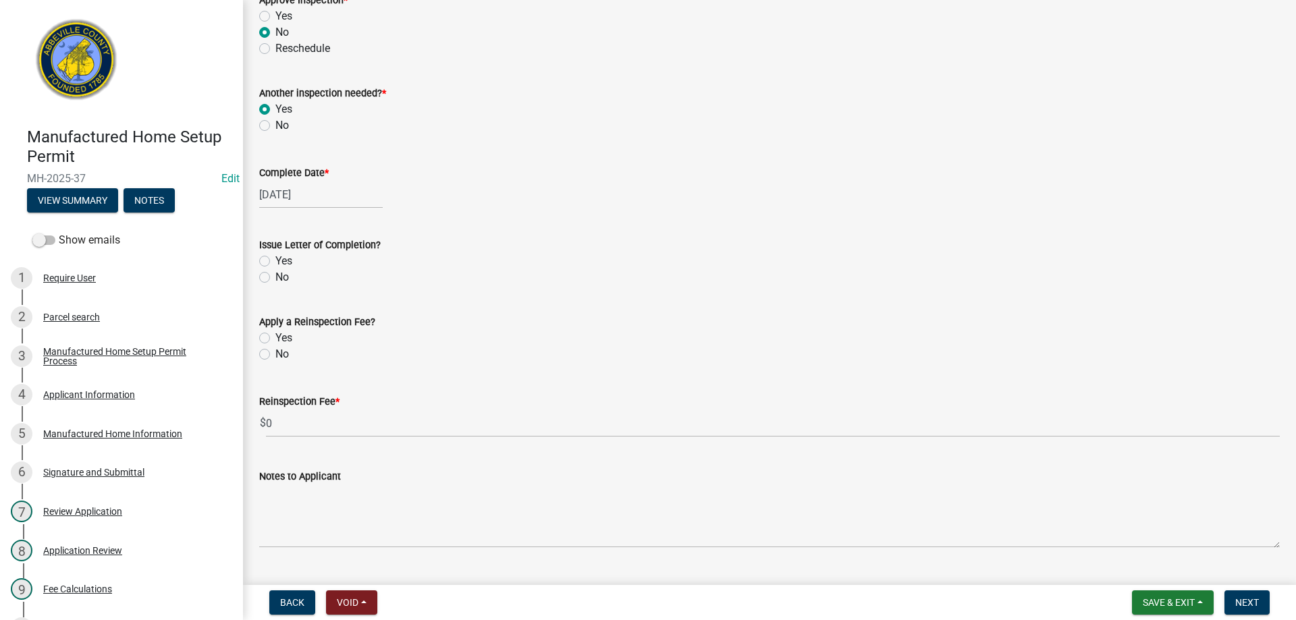
scroll to position [1553, 0]
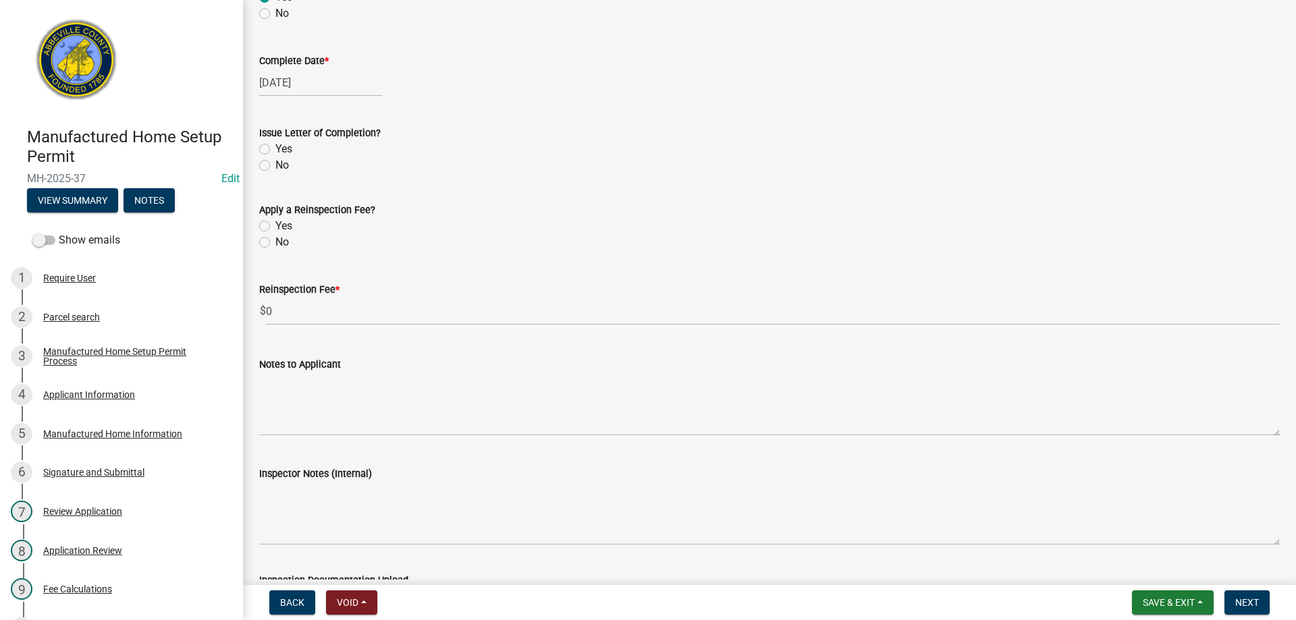
click at [259, 163] on div "Issue Letter of Completion? Yes No" at bounding box center [769, 141] width 1041 height 65
click at [275, 161] on label "No" at bounding box center [282, 165] width 14 height 16
click at [275, 161] on input "No" at bounding box center [279, 161] width 9 height 9
radio input "true"
click at [275, 244] on label "No" at bounding box center [282, 242] width 14 height 16
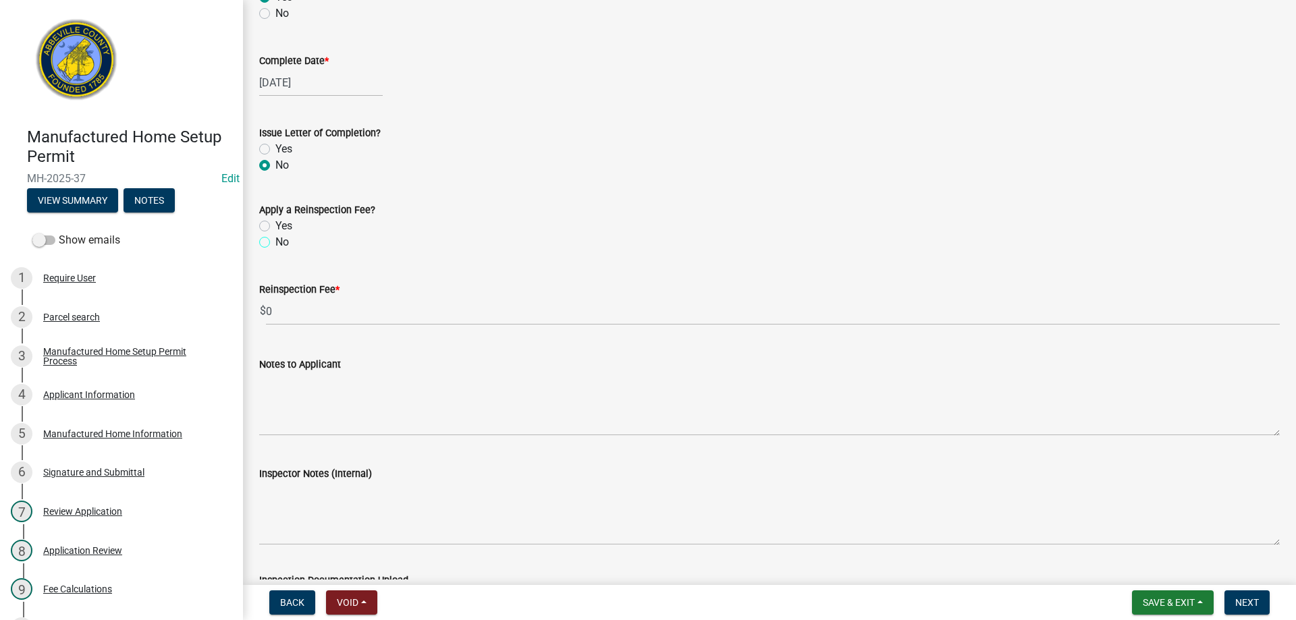
click at [275, 243] on input "No" at bounding box center [279, 238] width 9 height 9
radio input "true"
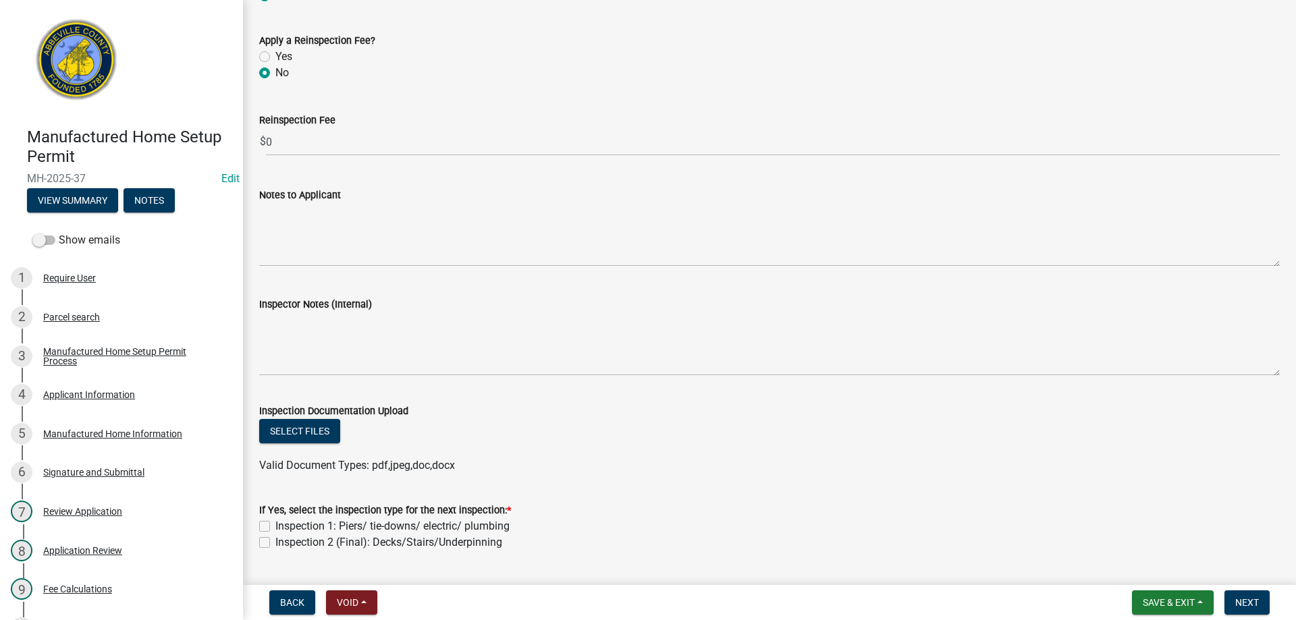
scroll to position [1755, 0]
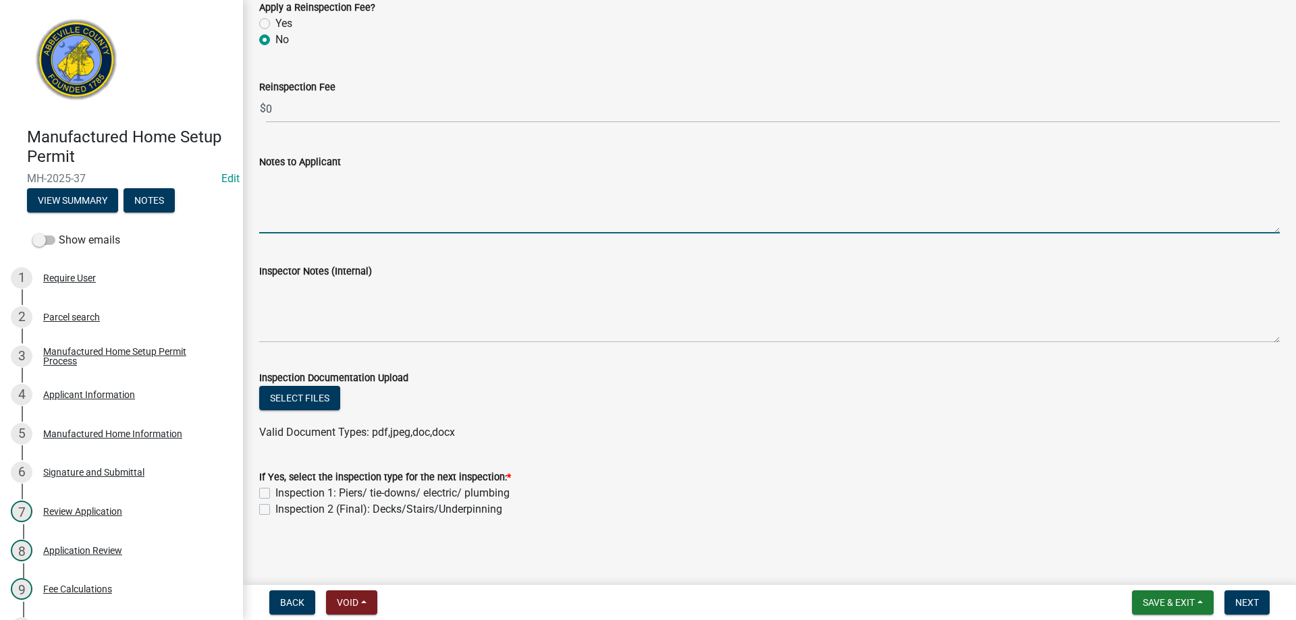
click at [286, 214] on textarea "Notes to Applicant" at bounding box center [769, 201] width 1021 height 63
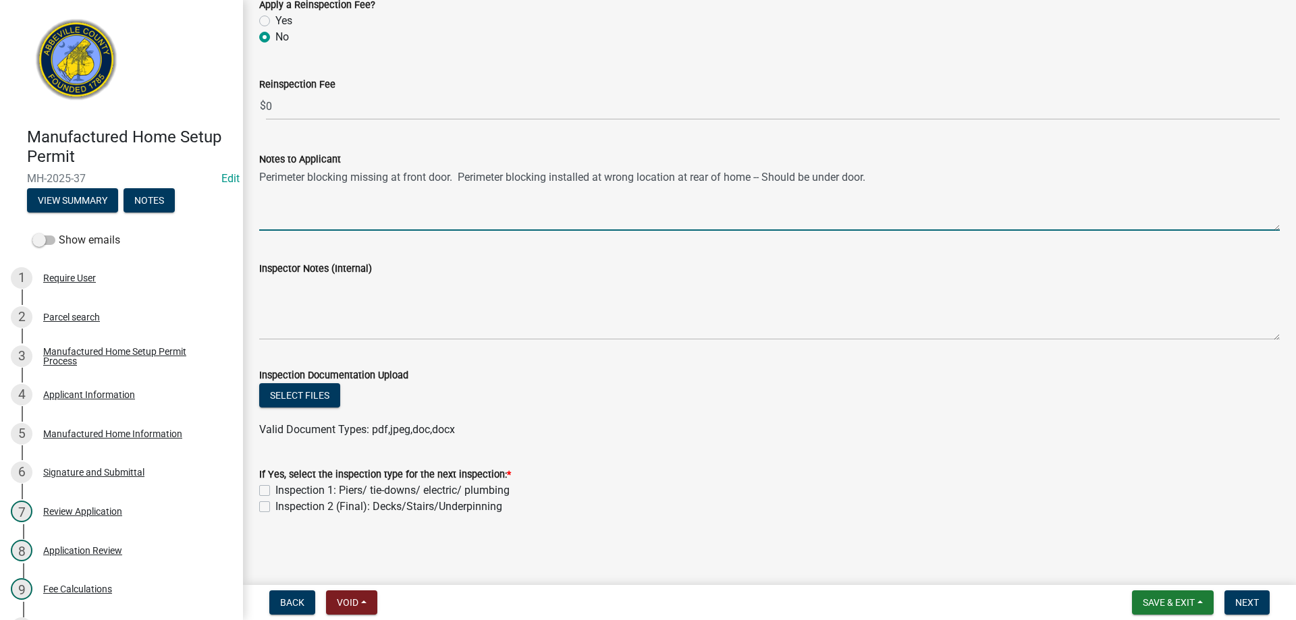
type textarea "Perimeter blocking missing at front door. Perimeter blocking installed at wrong…"
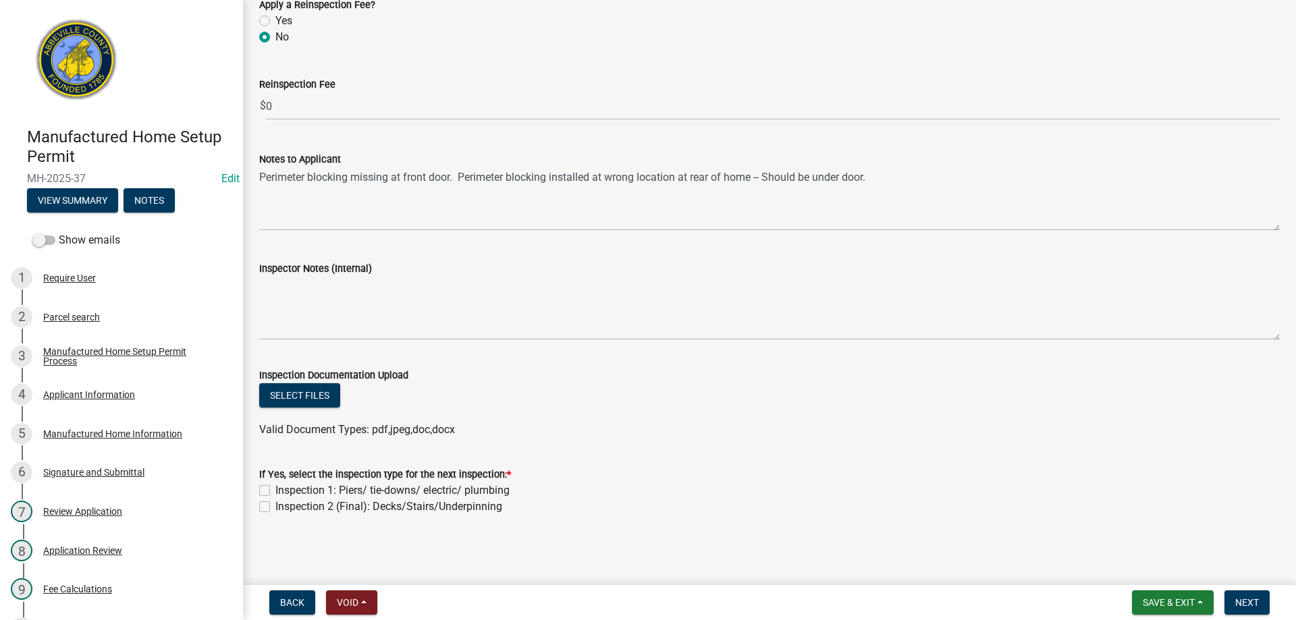
click at [275, 488] on label "Inspection 1: Piers/ tie-downs/ electric/ plumbing" at bounding box center [392, 491] width 234 height 16
click at [275, 488] on input "Inspection 1: Piers/ tie-downs/ electric/ plumbing" at bounding box center [279, 487] width 9 height 9
checkbox input "true"
checkbox input "false"
click at [1249, 604] on span "Next" at bounding box center [1247, 602] width 24 height 11
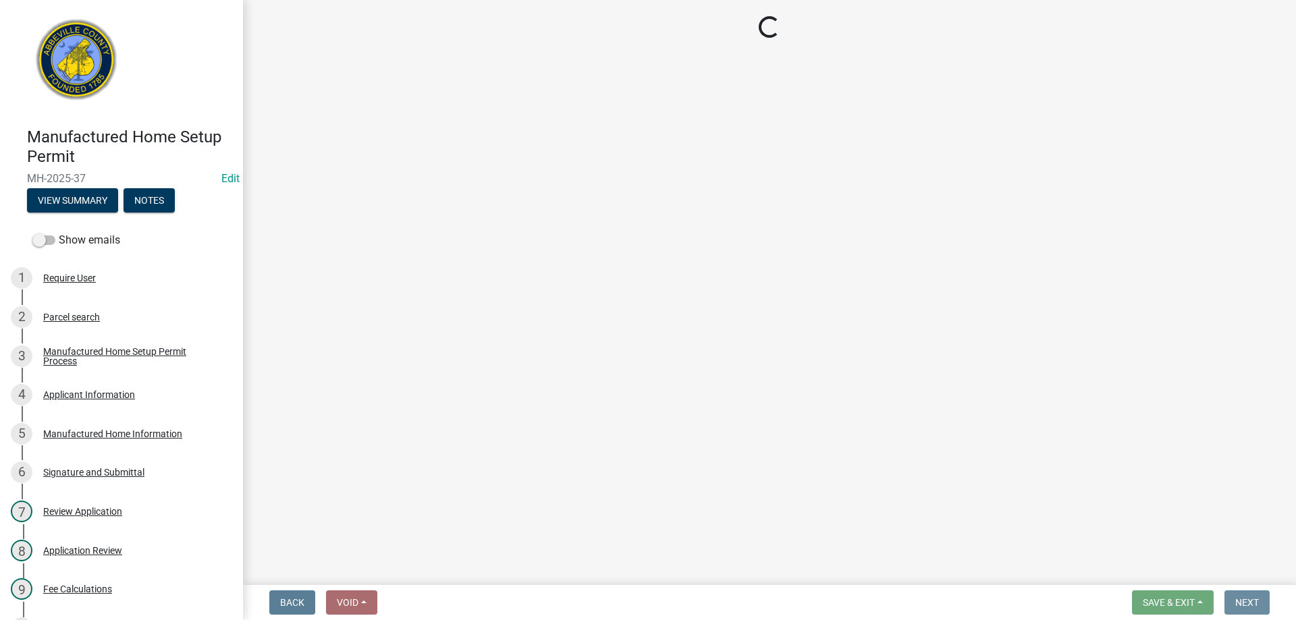
scroll to position [0, 0]
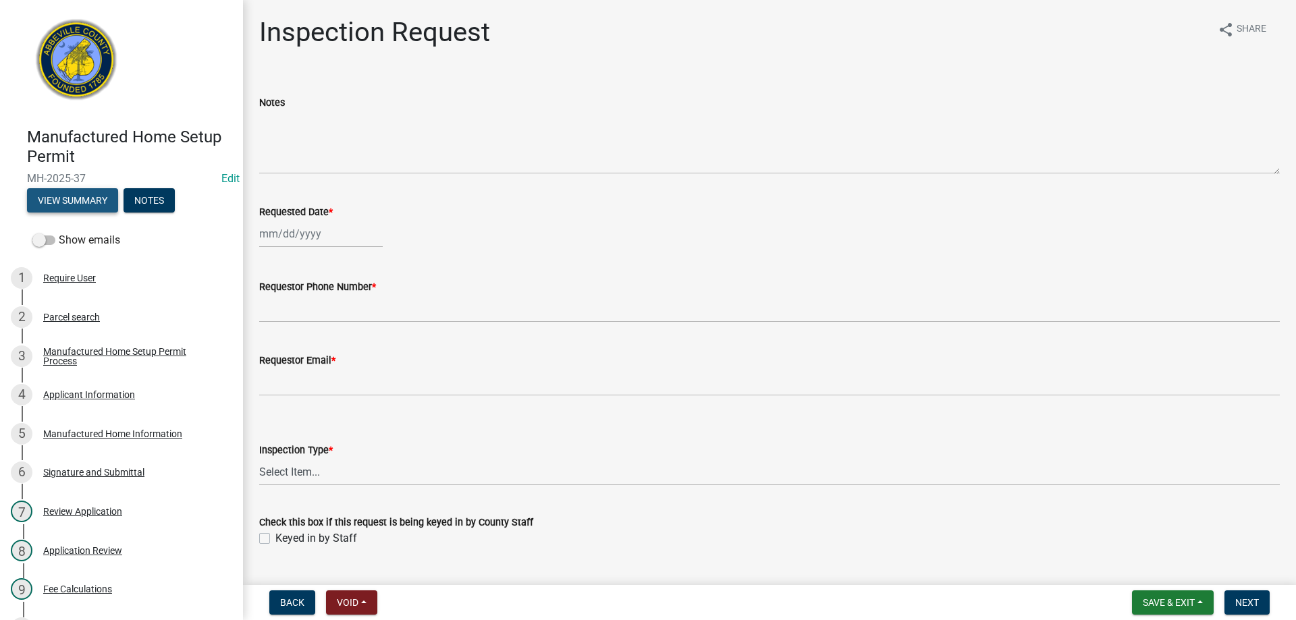
click at [79, 196] on button "View Summary" at bounding box center [72, 200] width 91 height 24
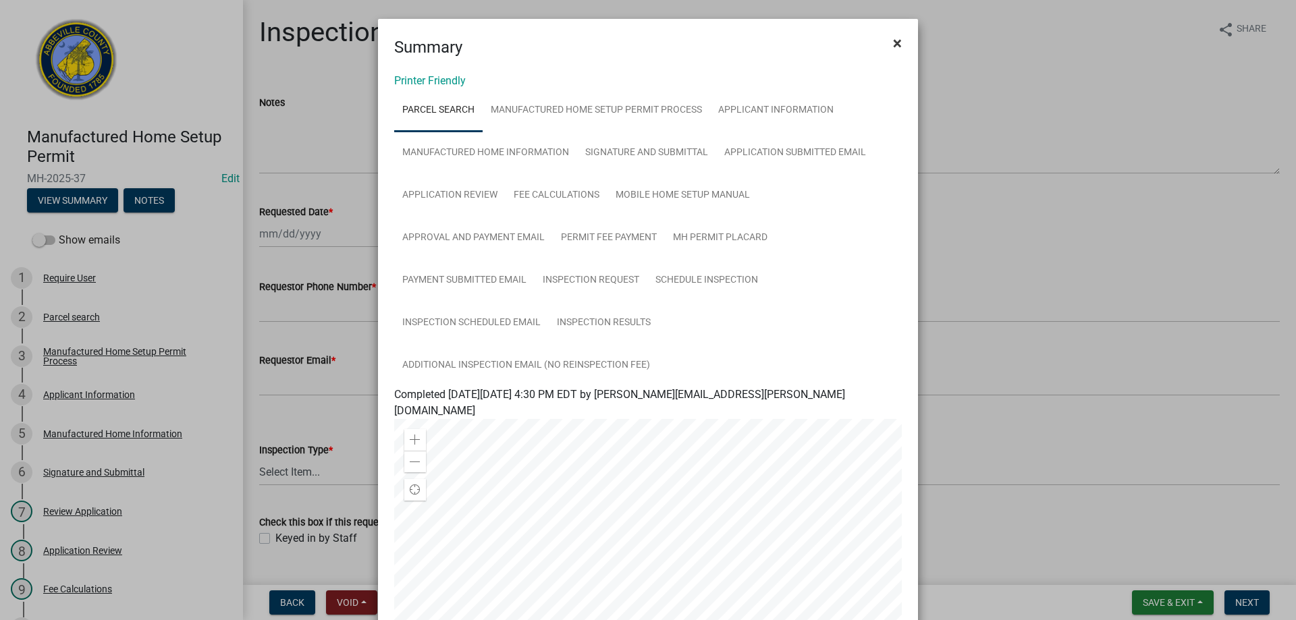
click at [893, 38] on span "×" at bounding box center [897, 43] width 9 height 19
